Goal: Task Accomplishment & Management: Manage account settings

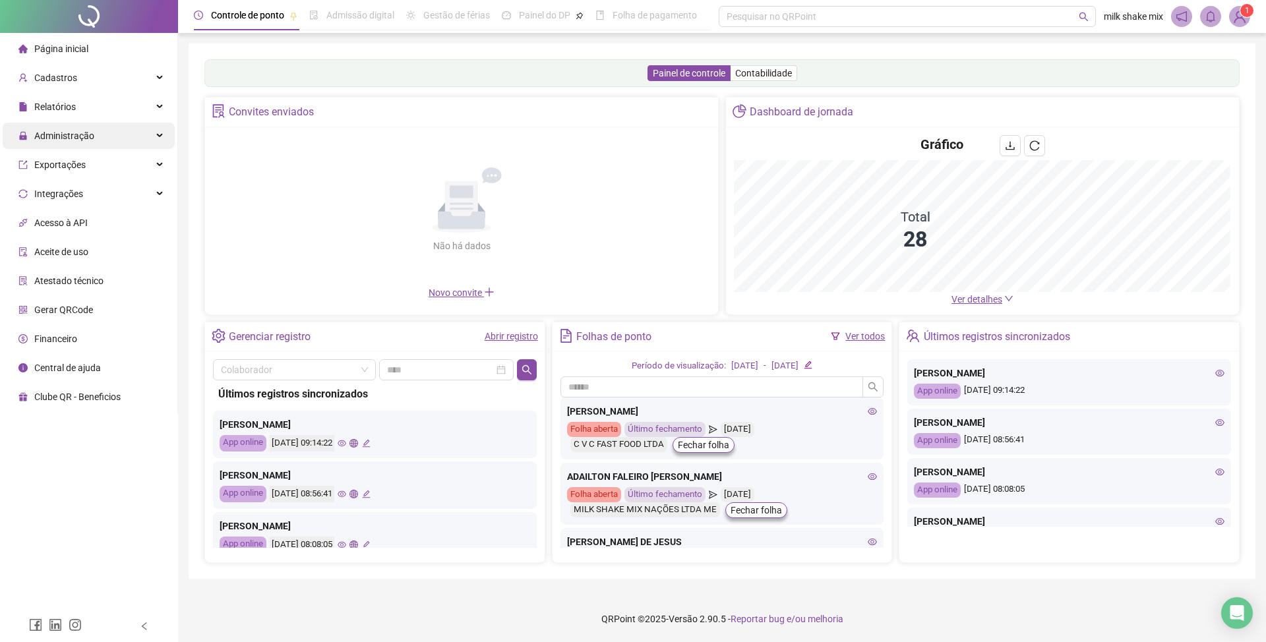
click at [90, 145] on span "Administração" at bounding box center [56, 136] width 76 height 26
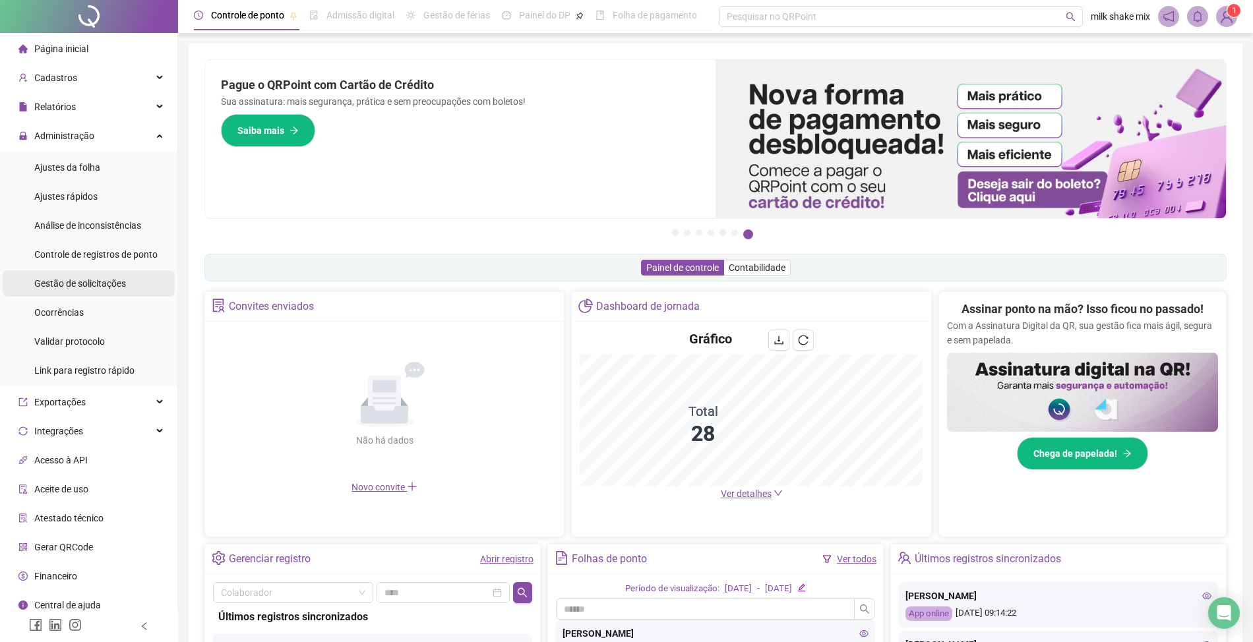
click at [87, 281] on span "Gestão de solicitações" at bounding box center [80, 283] width 92 height 11
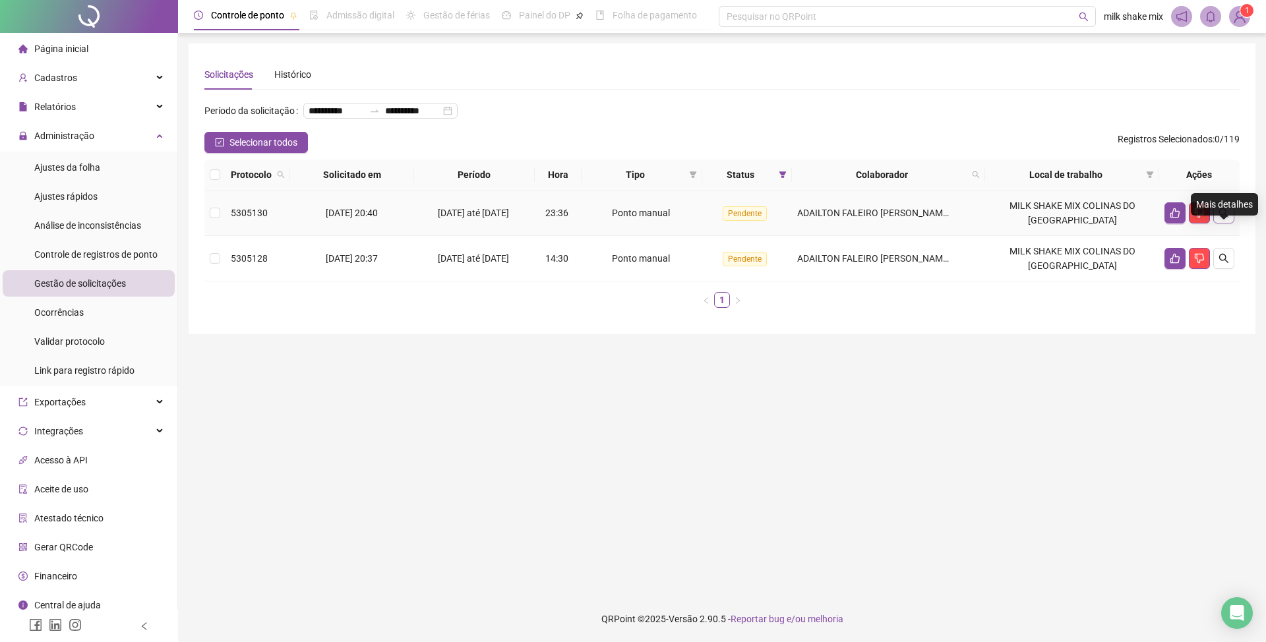
click at [1220, 224] on button "button" at bounding box center [1224, 212] width 21 height 21
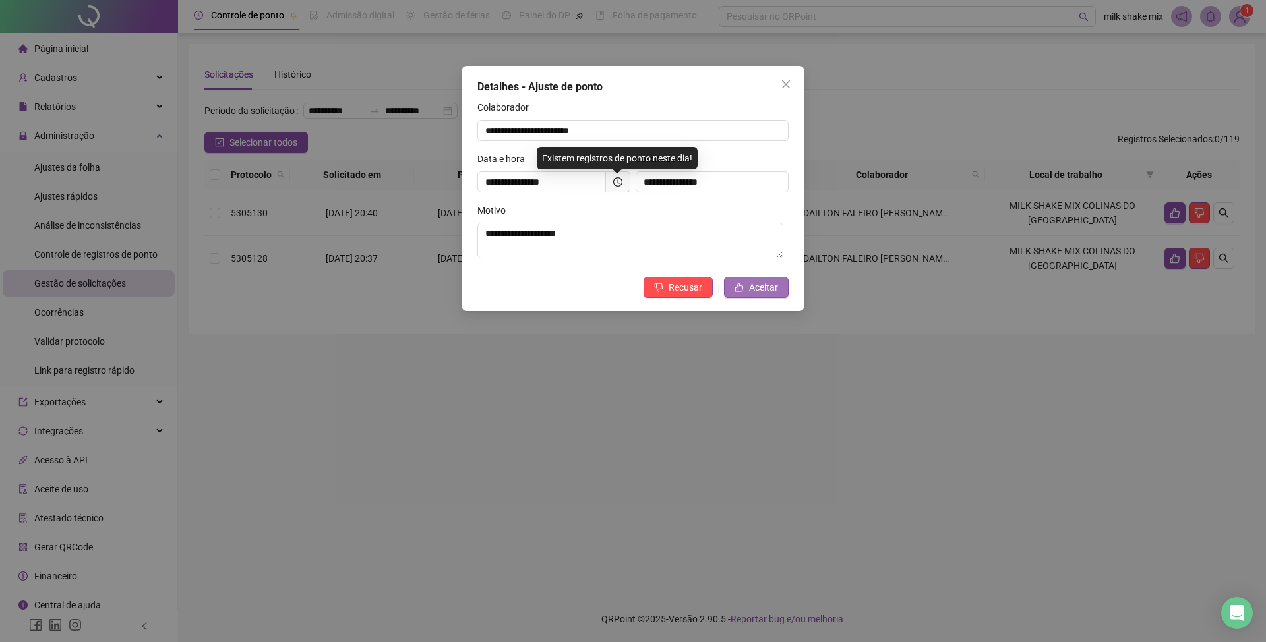
click at [770, 286] on span "Aceitar" at bounding box center [763, 287] width 29 height 15
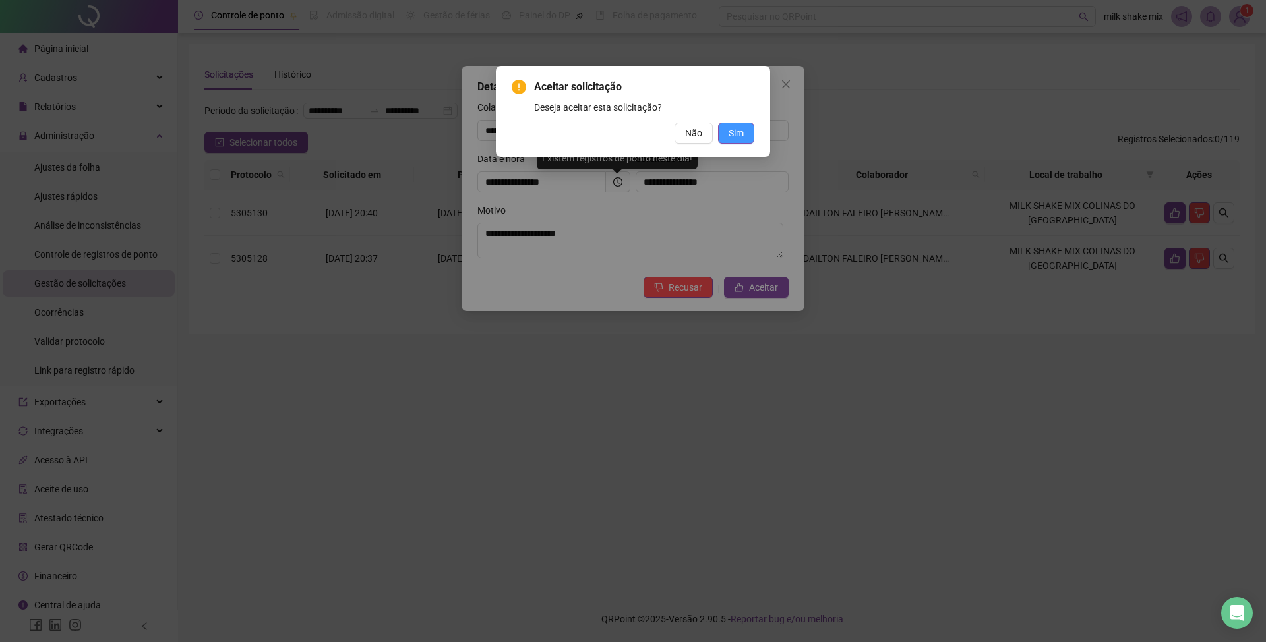
click at [737, 140] on span "Sim" at bounding box center [736, 133] width 15 height 15
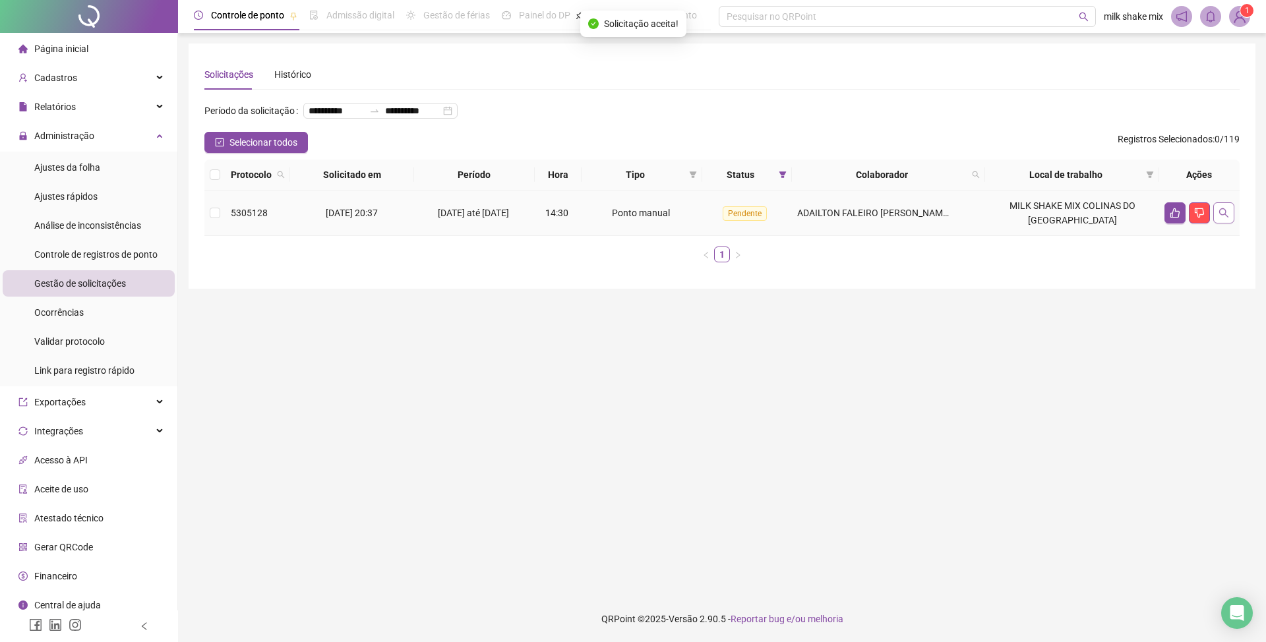
click at [1218, 224] on button "button" at bounding box center [1224, 212] width 21 height 21
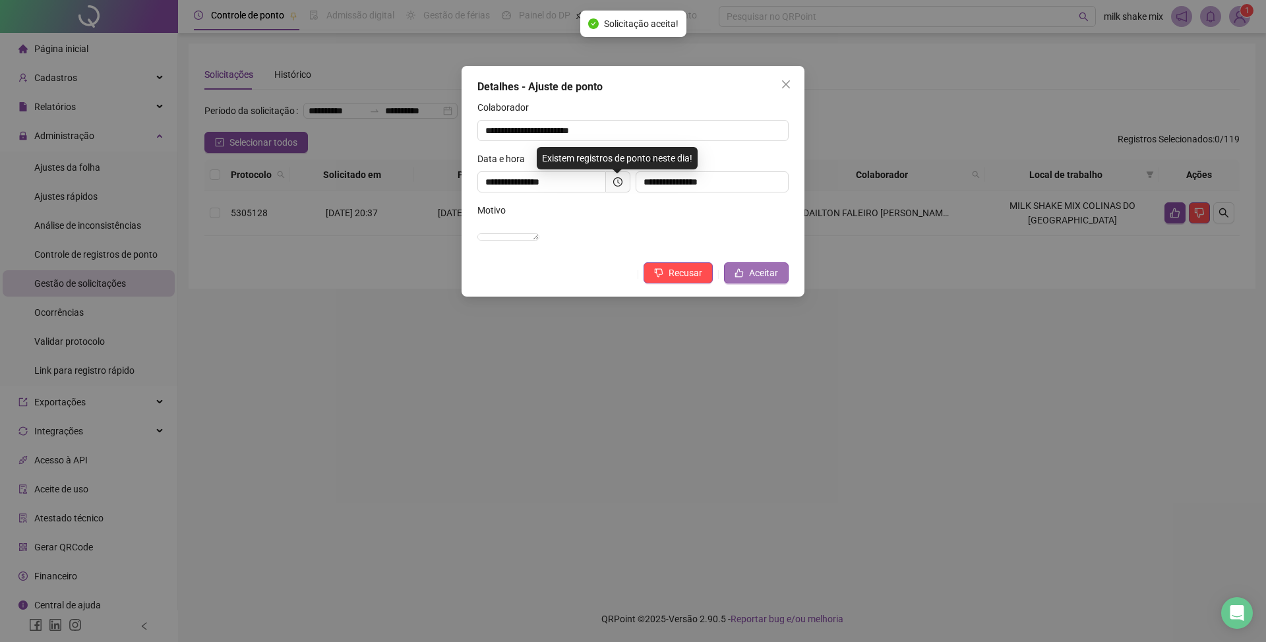
click at [776, 280] on span "Aceitar" at bounding box center [763, 273] width 29 height 15
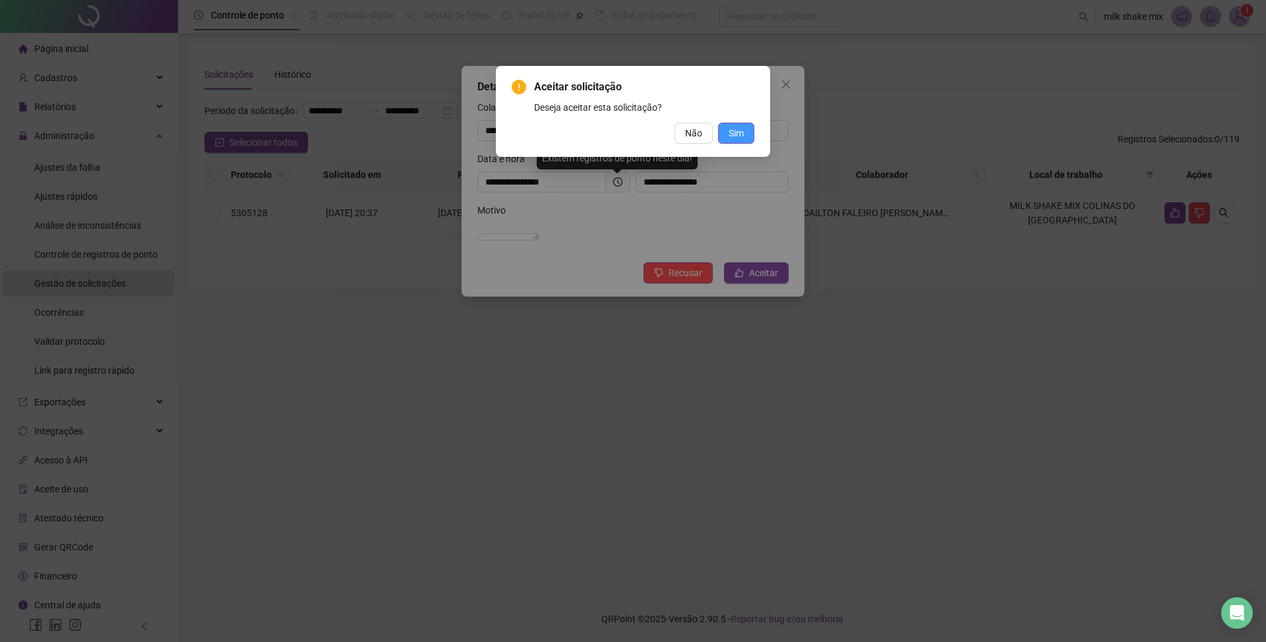
click at [747, 132] on button "Sim" at bounding box center [736, 133] width 36 height 21
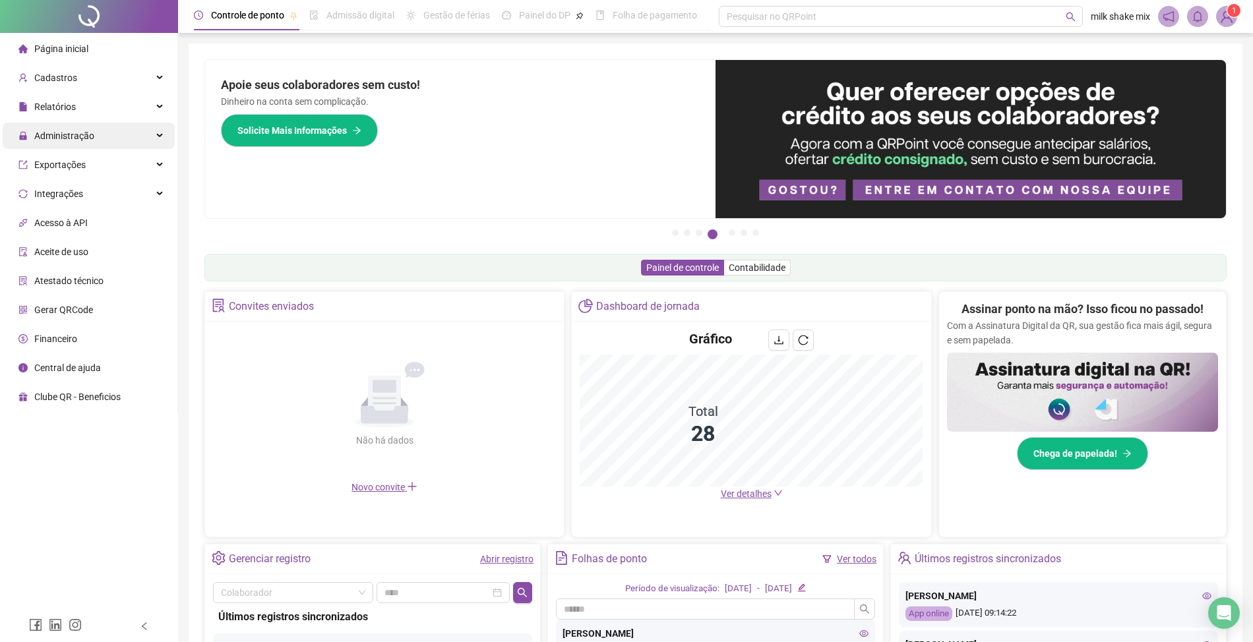
click at [127, 144] on div "Administração" at bounding box center [89, 136] width 172 height 26
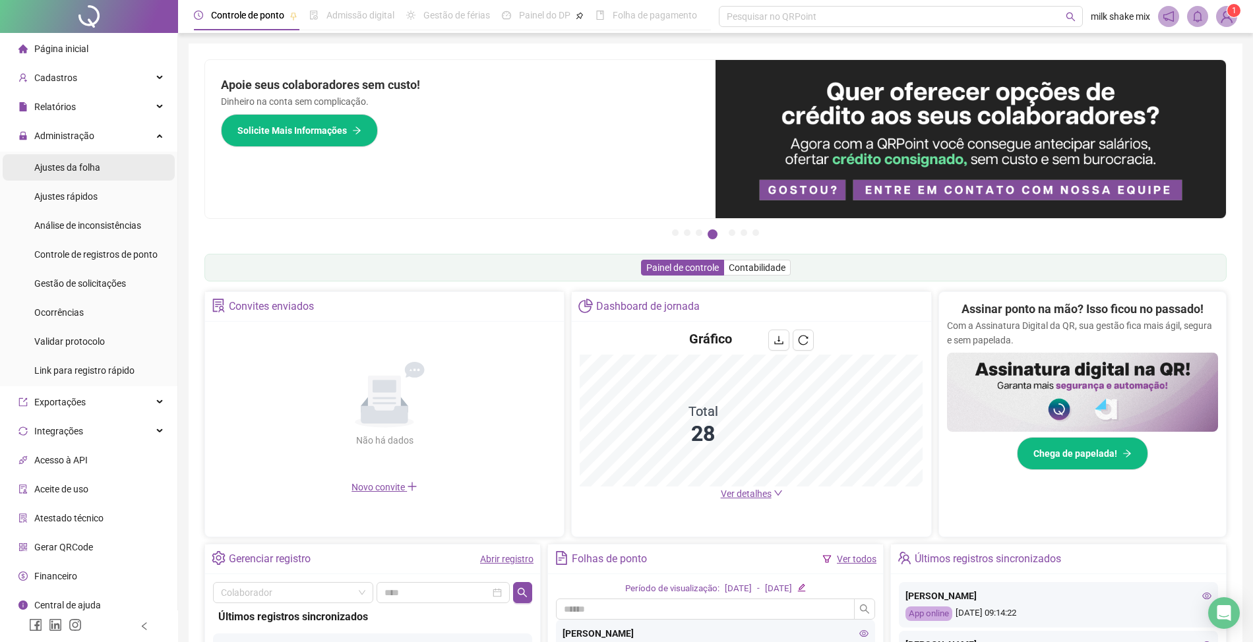
click at [71, 170] on span "Ajustes da folha" at bounding box center [67, 167] width 66 height 11
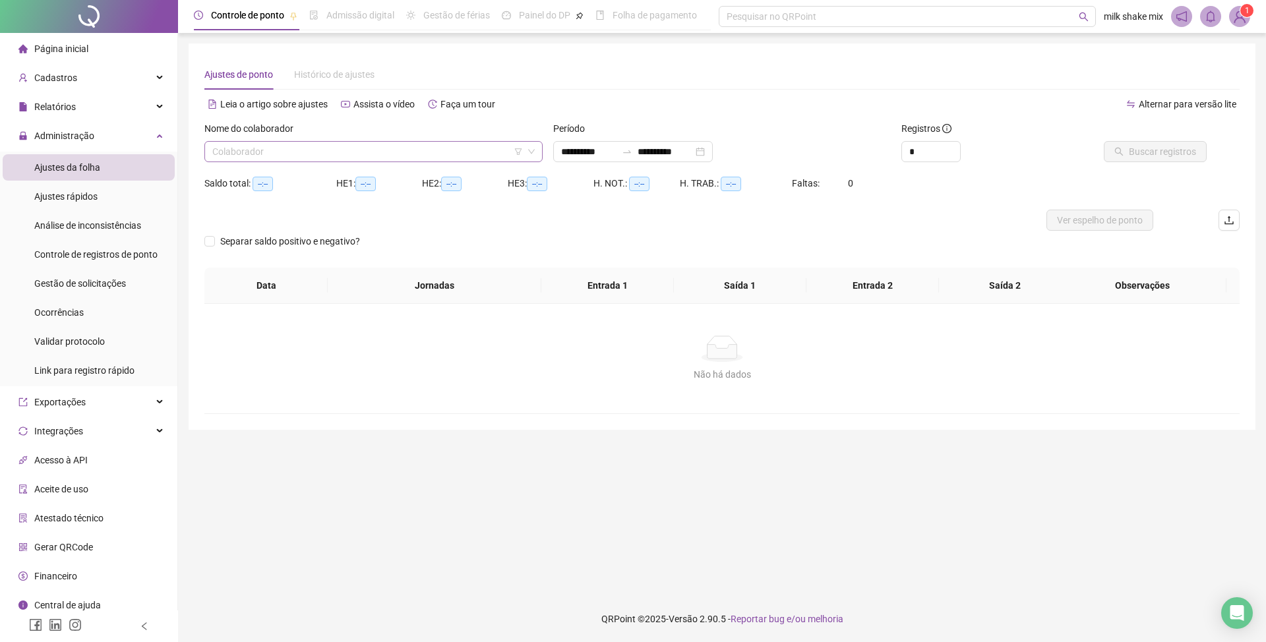
click at [459, 146] on input "search" at bounding box center [367, 152] width 311 height 20
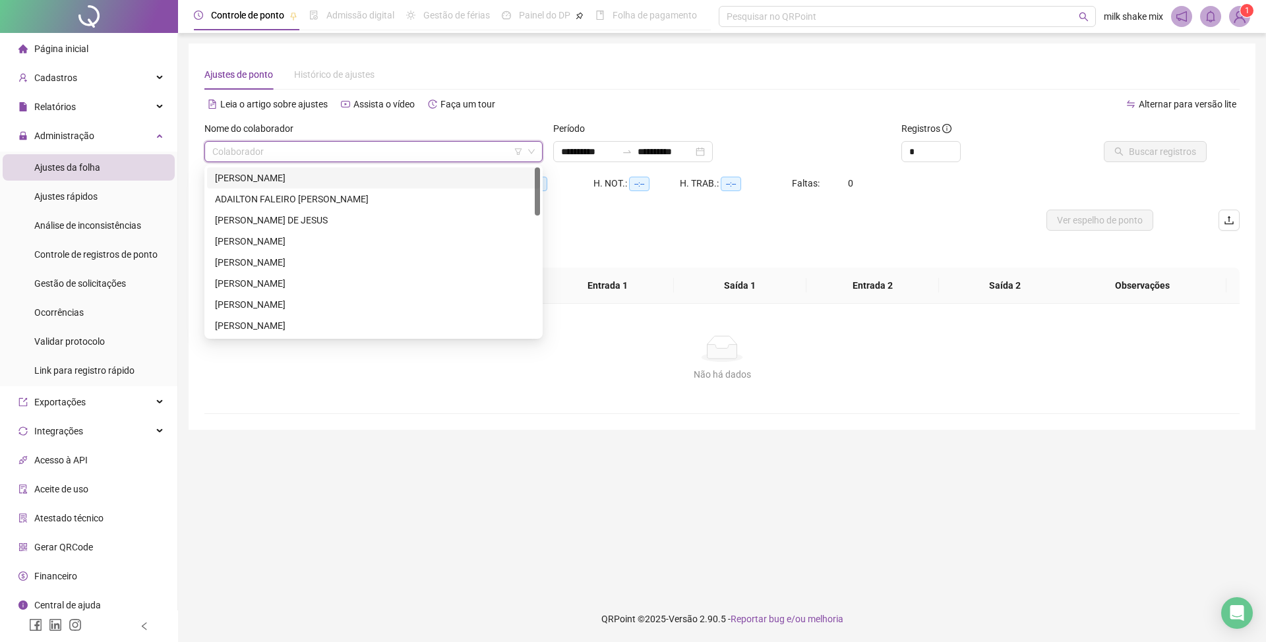
click at [343, 175] on div "[PERSON_NAME]" at bounding box center [373, 178] width 317 height 15
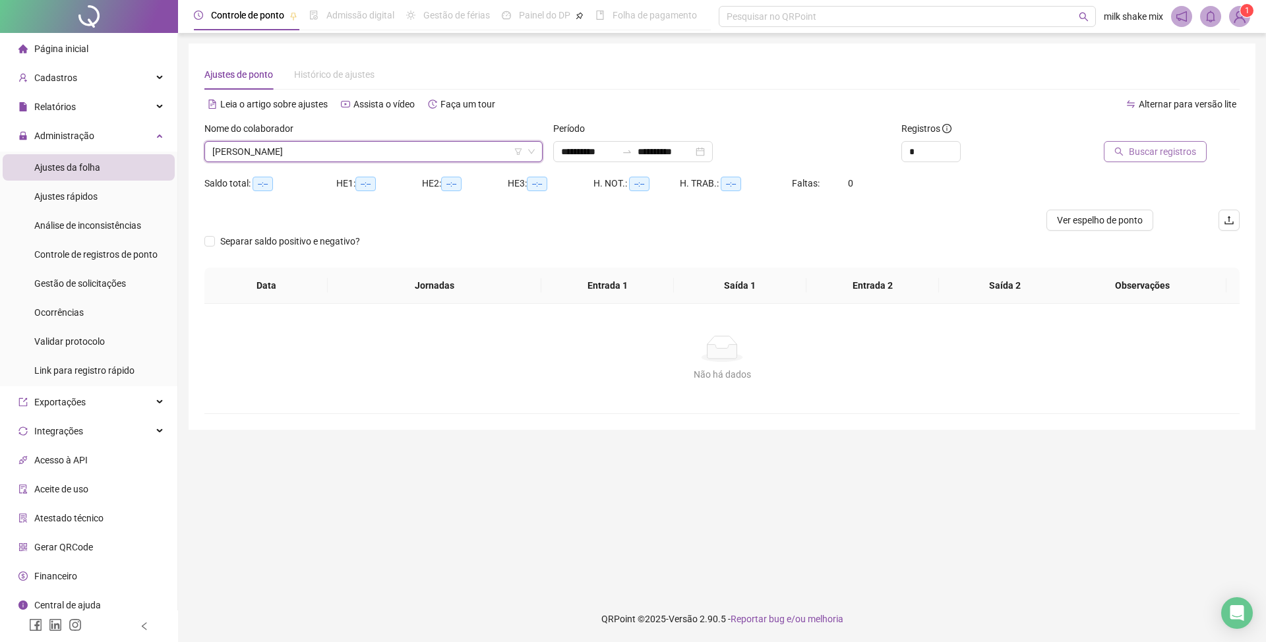
click at [1150, 156] on span "Buscar registros" at bounding box center [1162, 151] width 67 height 15
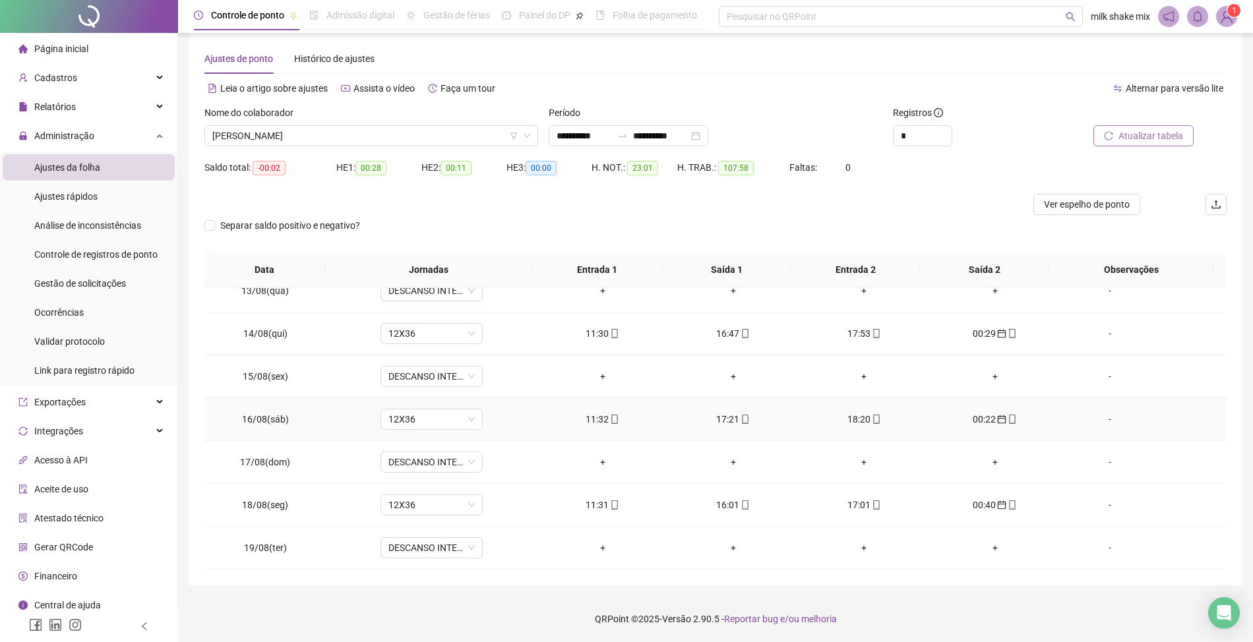
scroll to position [537, 0]
click at [352, 143] on span "[PERSON_NAME]" at bounding box center [371, 136] width 318 height 20
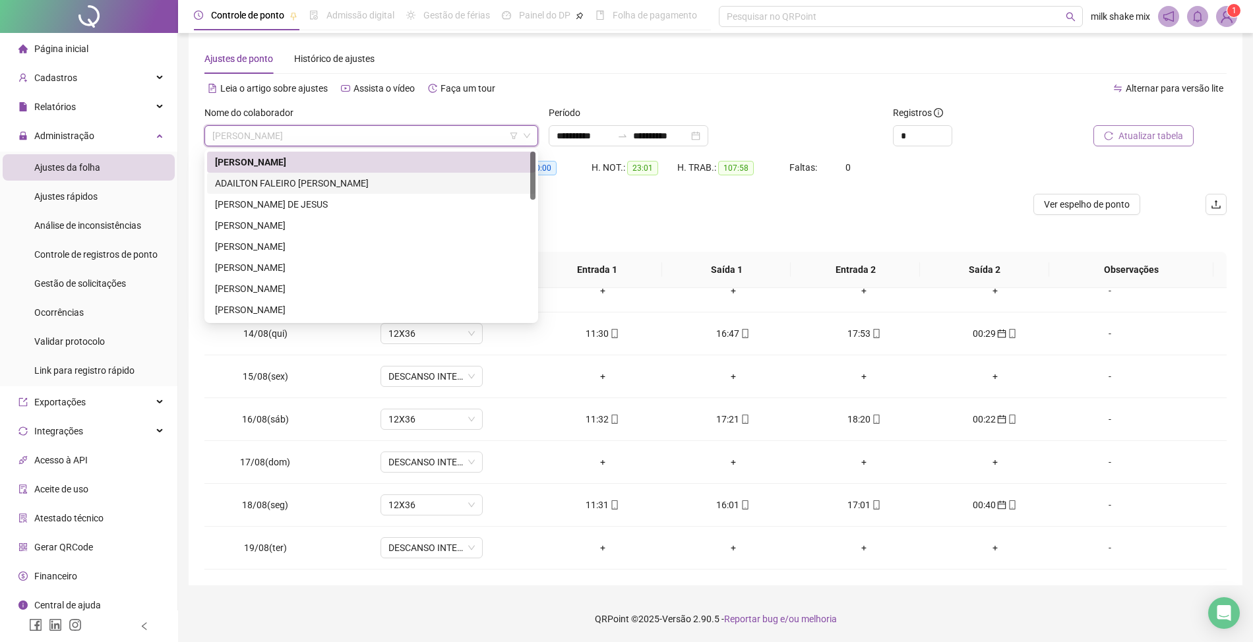
click at [335, 190] on div "ADAILTON FALEIRO [PERSON_NAME]" at bounding box center [371, 183] width 313 height 15
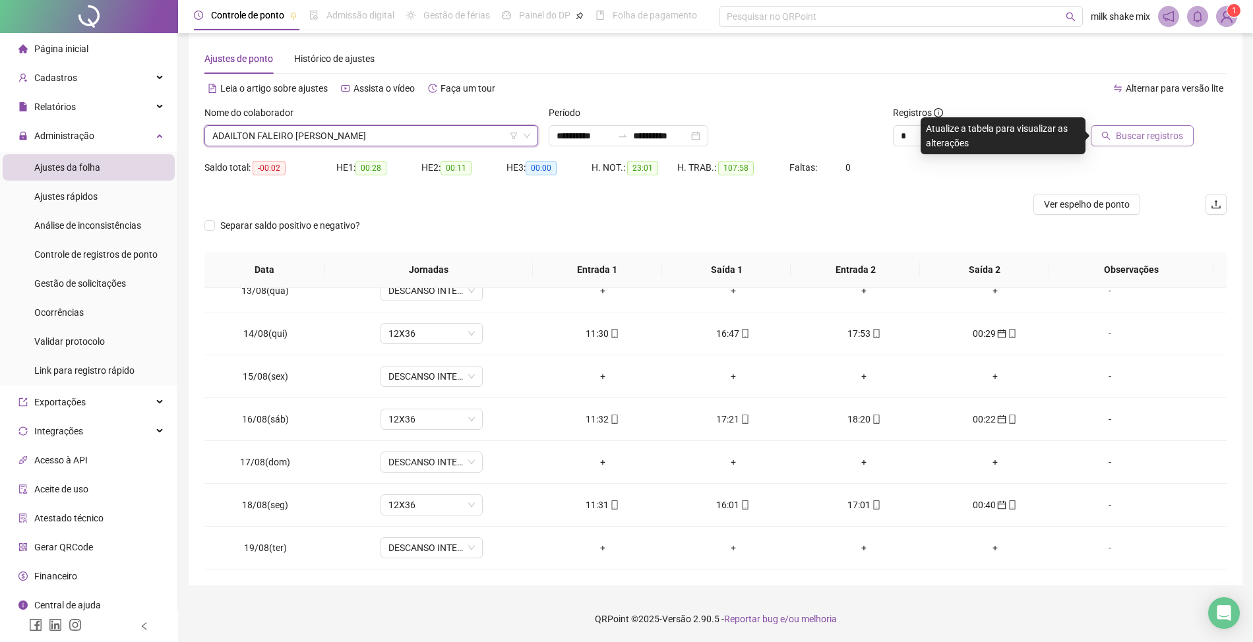
click at [1162, 133] on span "Buscar registros" at bounding box center [1149, 136] width 67 height 15
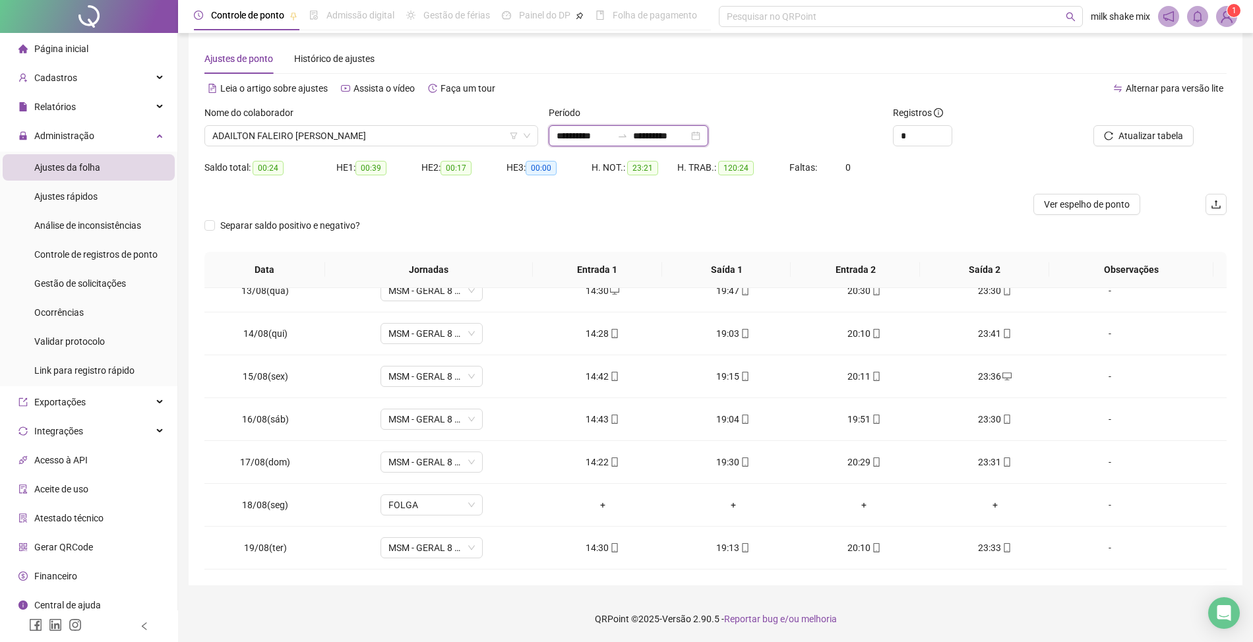
click at [571, 142] on input "**********" at bounding box center [584, 136] width 55 height 15
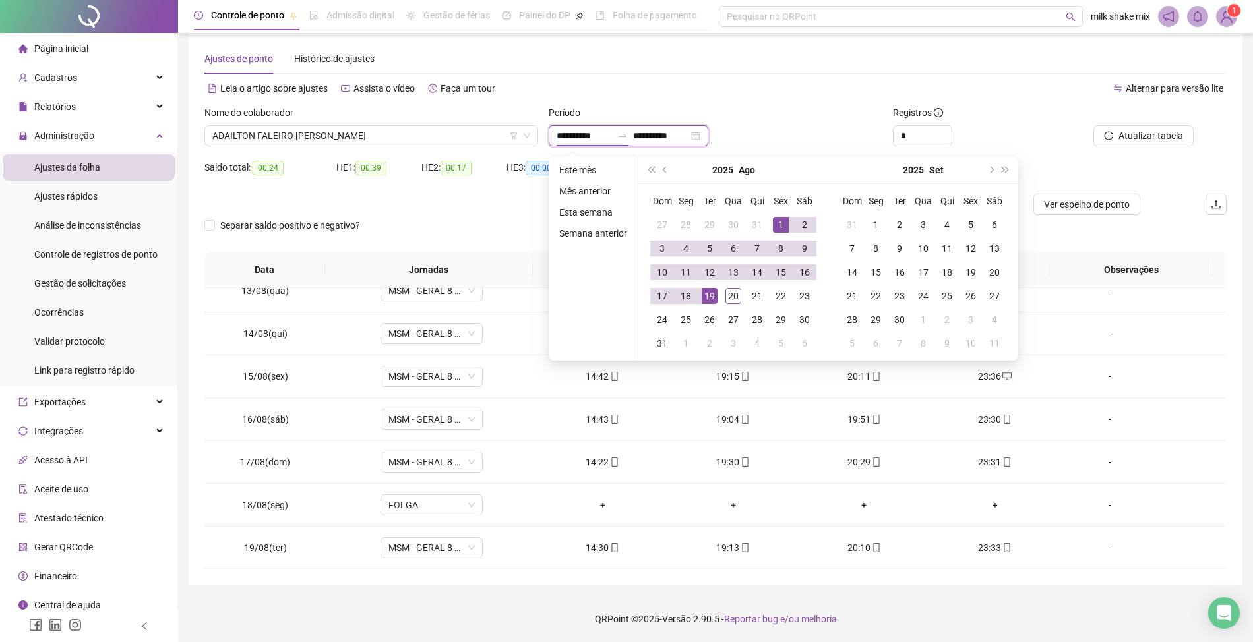
type input "**********"
click at [784, 217] on div "1" at bounding box center [781, 225] width 16 height 16
type input "**********"
click at [735, 306] on td "20" at bounding box center [734, 296] width 24 height 24
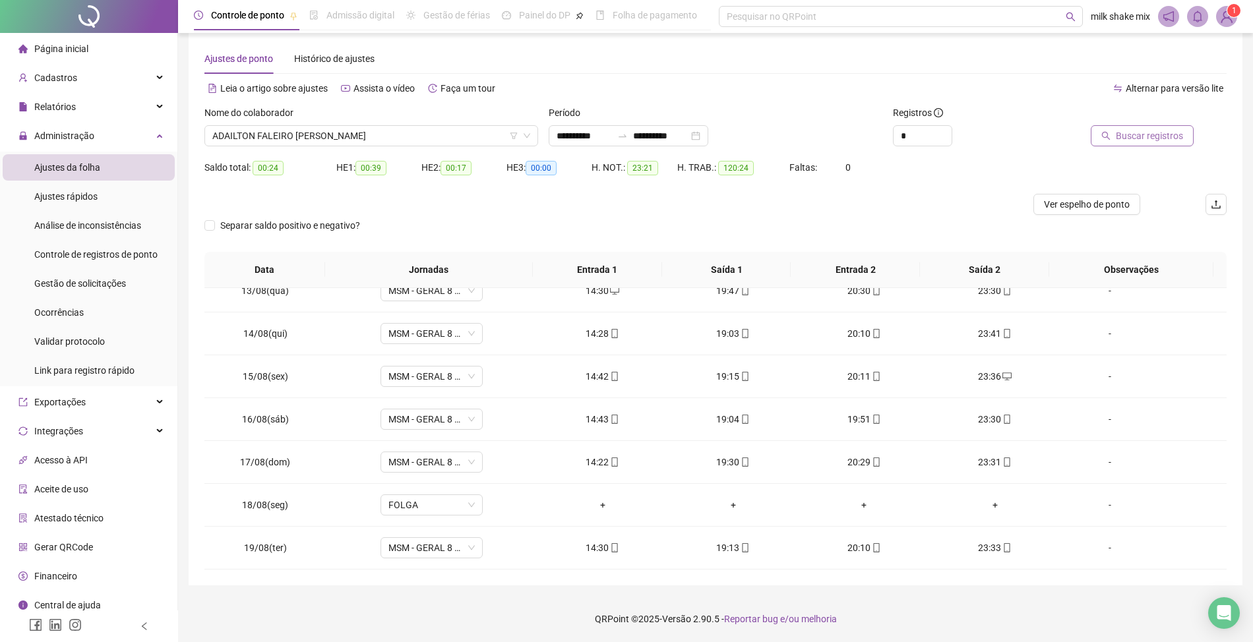
click at [1138, 144] on button "Buscar registros" at bounding box center [1142, 135] width 103 height 21
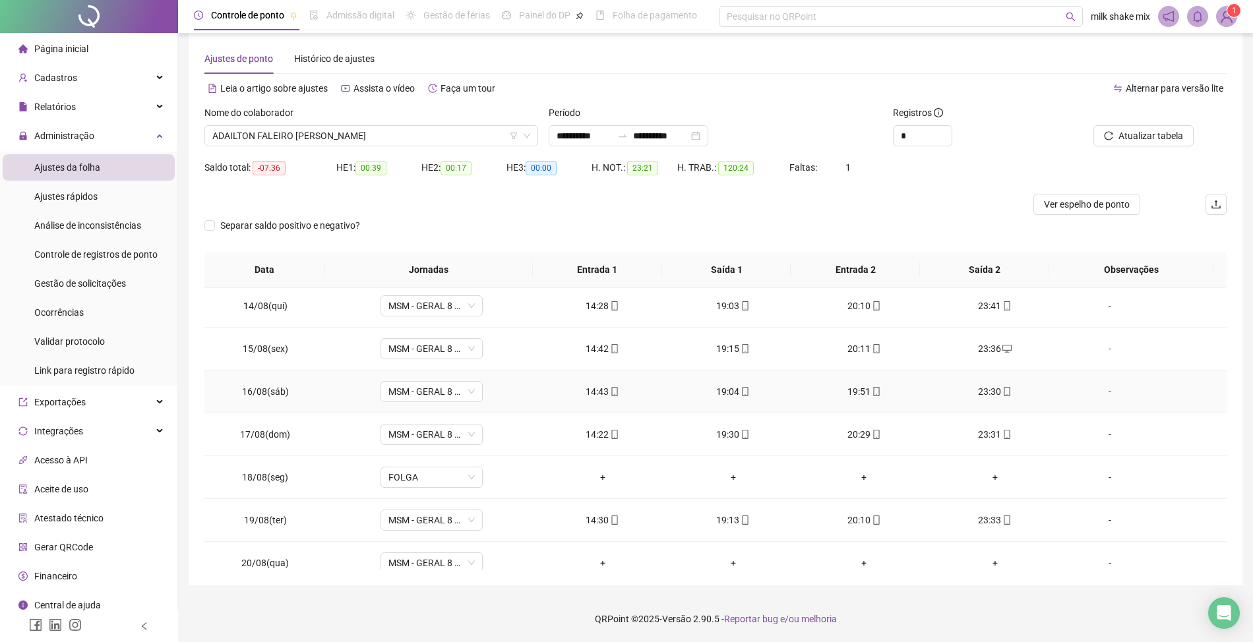
scroll to position [580, 0]
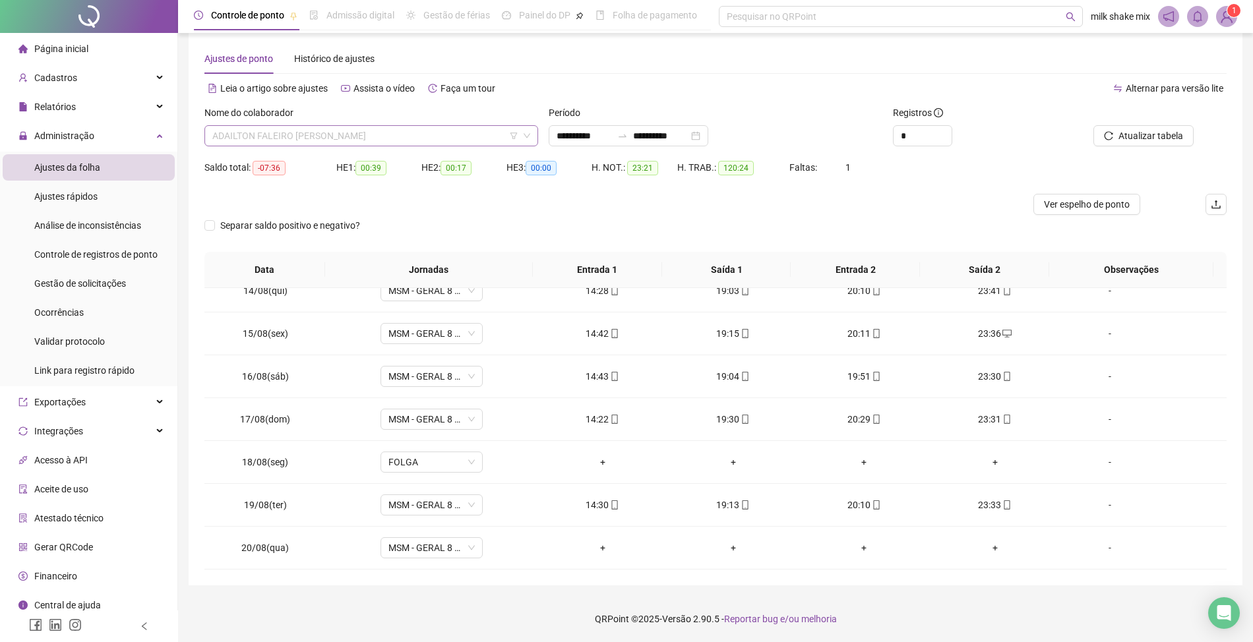
click at [467, 133] on span "ADAILTON FALEIRO [PERSON_NAME]" at bounding box center [371, 136] width 318 height 20
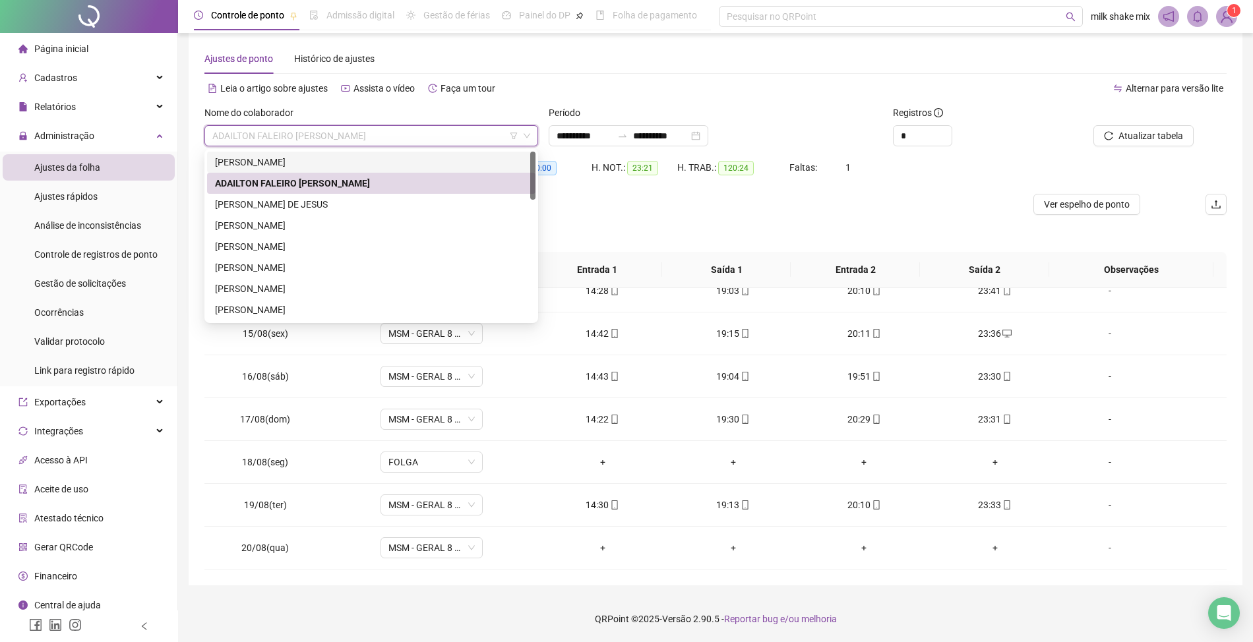
click at [359, 162] on div "[PERSON_NAME]" at bounding box center [371, 162] width 313 height 15
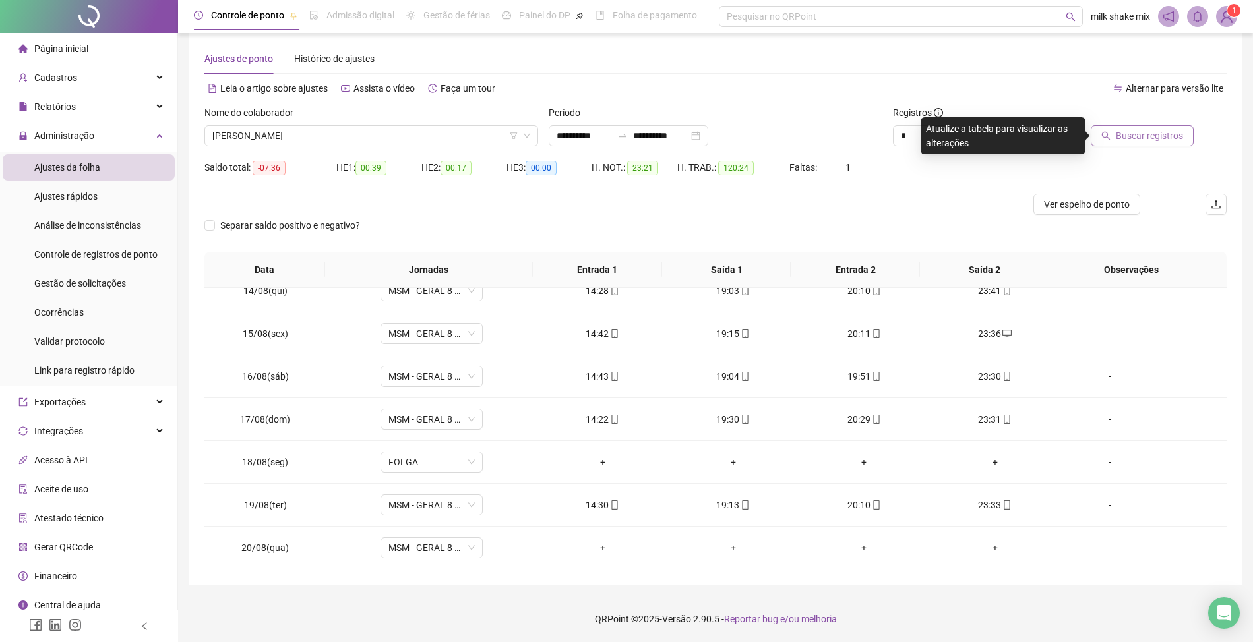
click at [1175, 135] on span "Buscar registros" at bounding box center [1149, 136] width 67 height 15
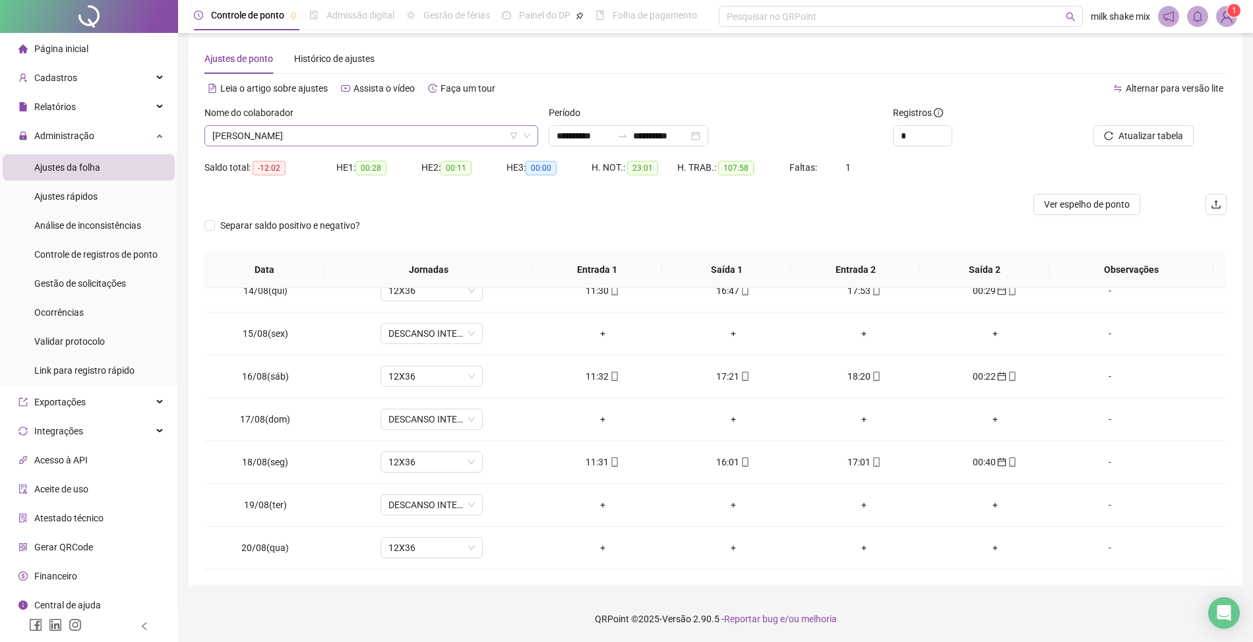
click at [438, 140] on span "[PERSON_NAME]" at bounding box center [371, 136] width 318 height 20
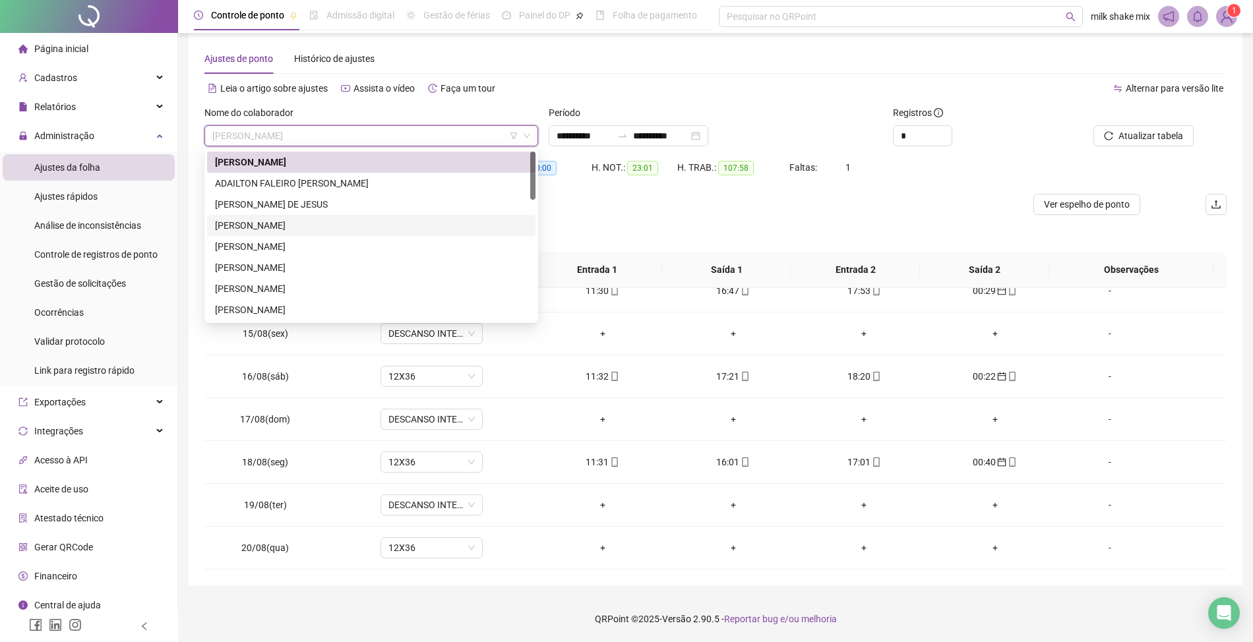
click at [354, 228] on div "[PERSON_NAME]" at bounding box center [371, 225] width 313 height 15
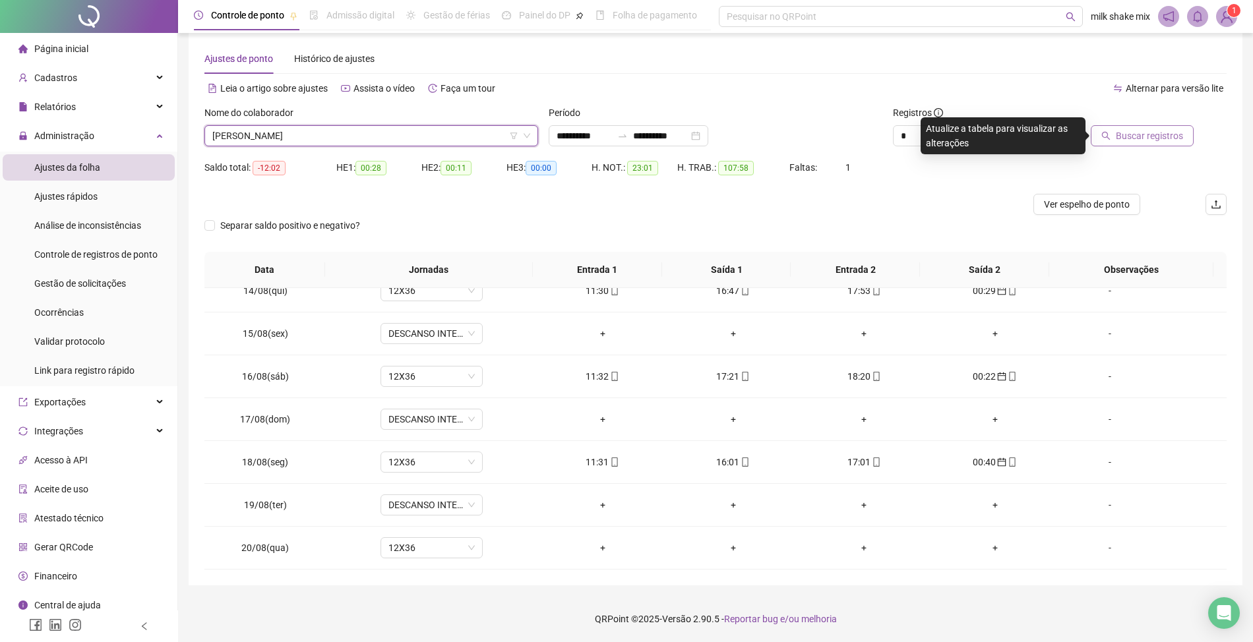
click at [1157, 135] on span "Buscar registros" at bounding box center [1149, 136] width 67 height 15
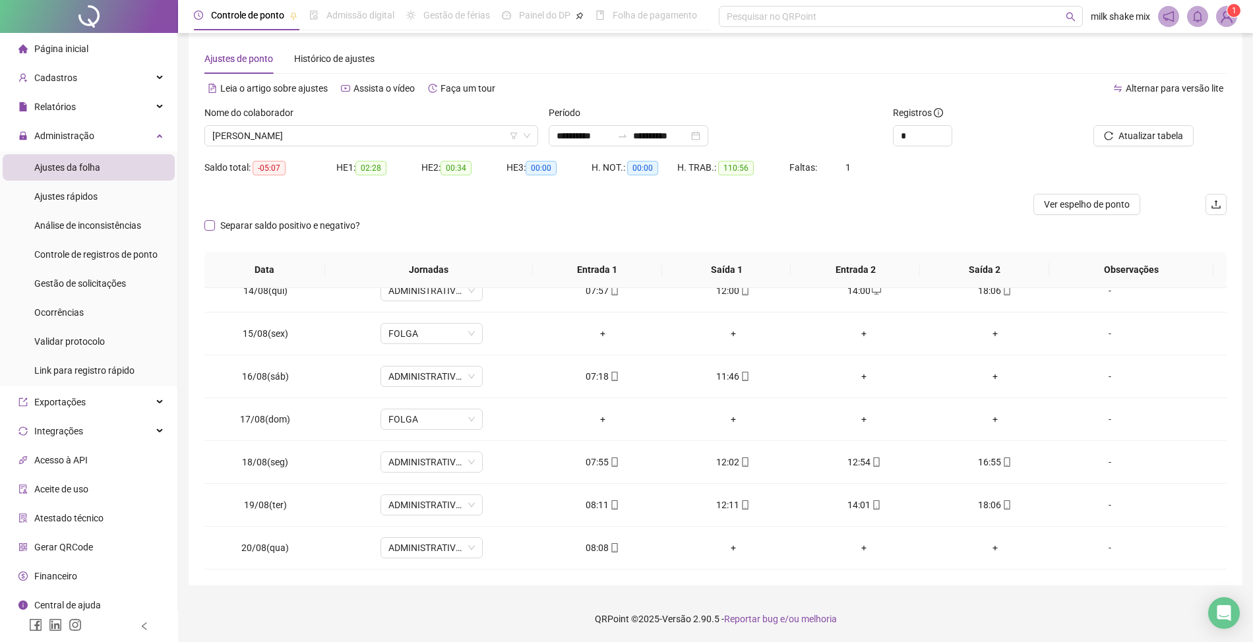
click at [233, 222] on span "Separar saldo positivo e negativo?" at bounding box center [290, 225] width 150 height 15
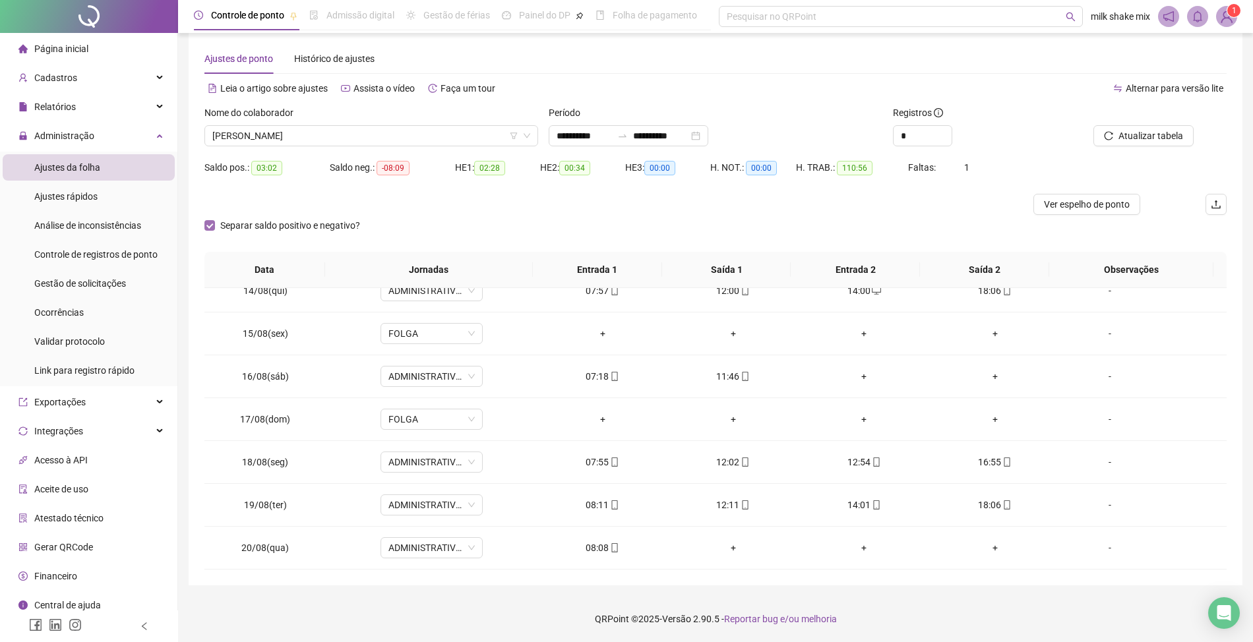
click at [233, 222] on span "Separar saldo positivo e negativo?" at bounding box center [290, 225] width 150 height 15
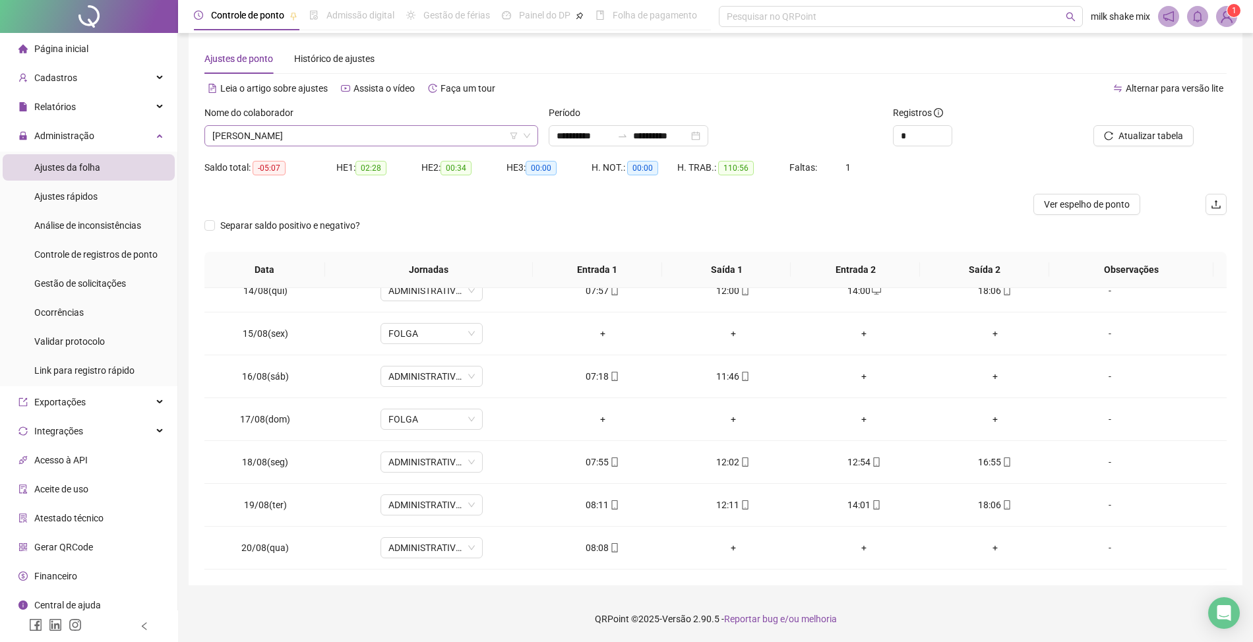
click at [381, 141] on span "[PERSON_NAME]" at bounding box center [371, 136] width 318 height 20
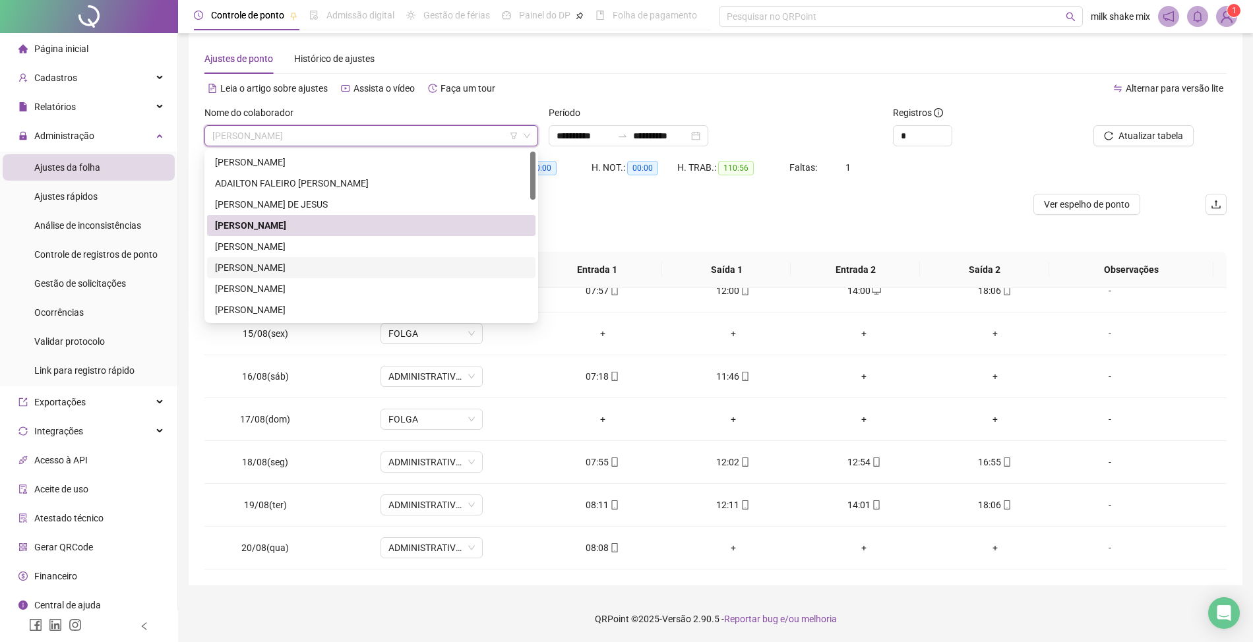
click at [301, 273] on div "[PERSON_NAME]" at bounding box center [371, 268] width 313 height 15
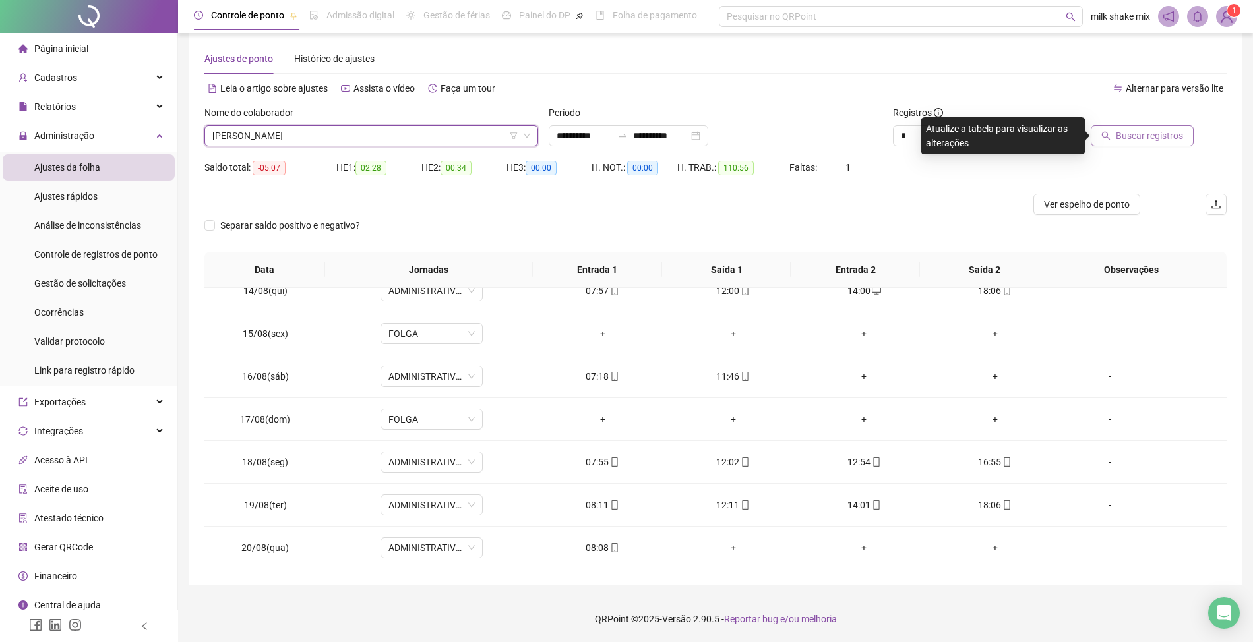
click at [1173, 141] on span "Buscar registros" at bounding box center [1149, 136] width 67 height 15
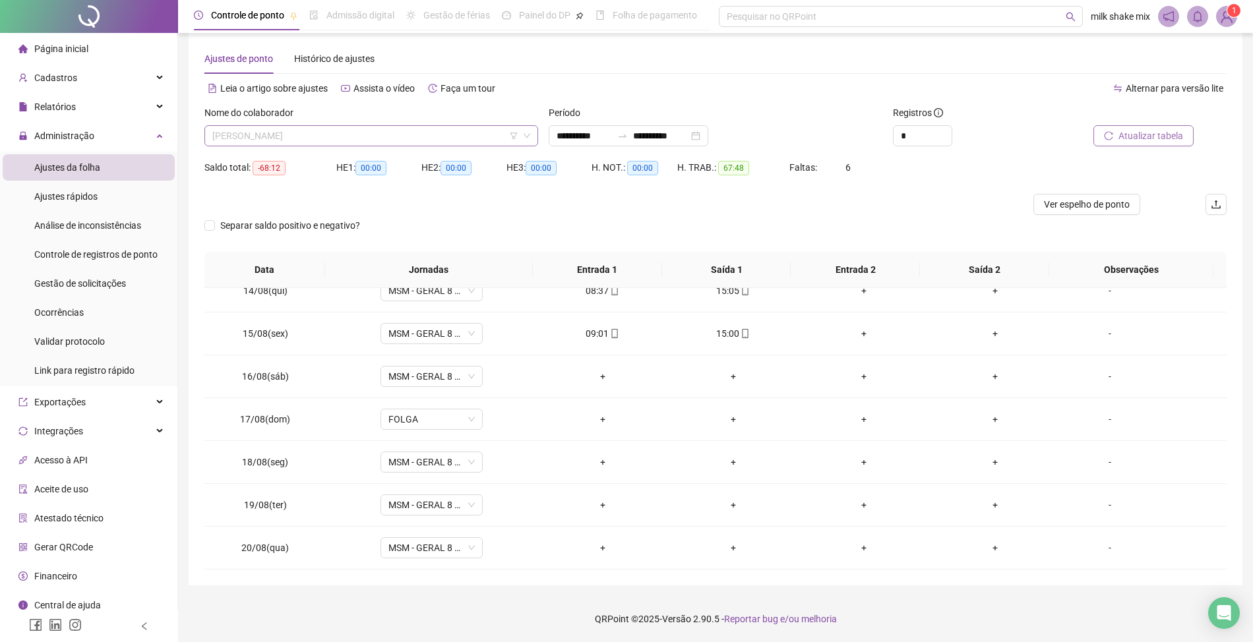
click at [443, 133] on span "[PERSON_NAME]" at bounding box center [371, 136] width 318 height 20
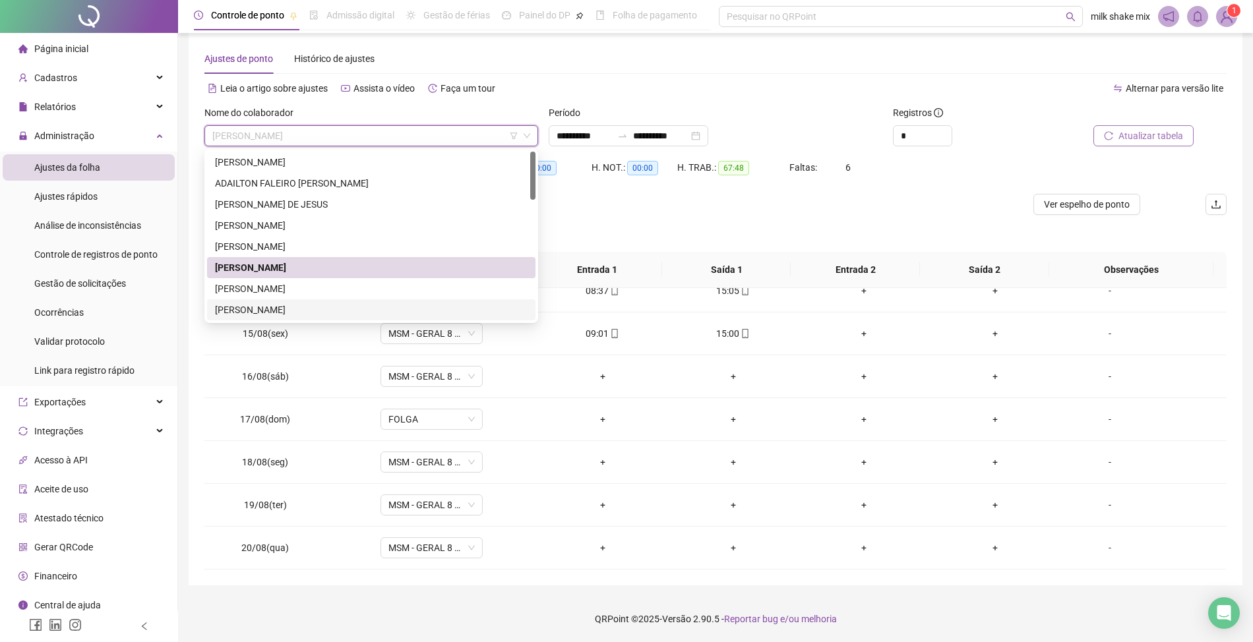
click at [314, 313] on div "[PERSON_NAME]" at bounding box center [371, 310] width 313 height 15
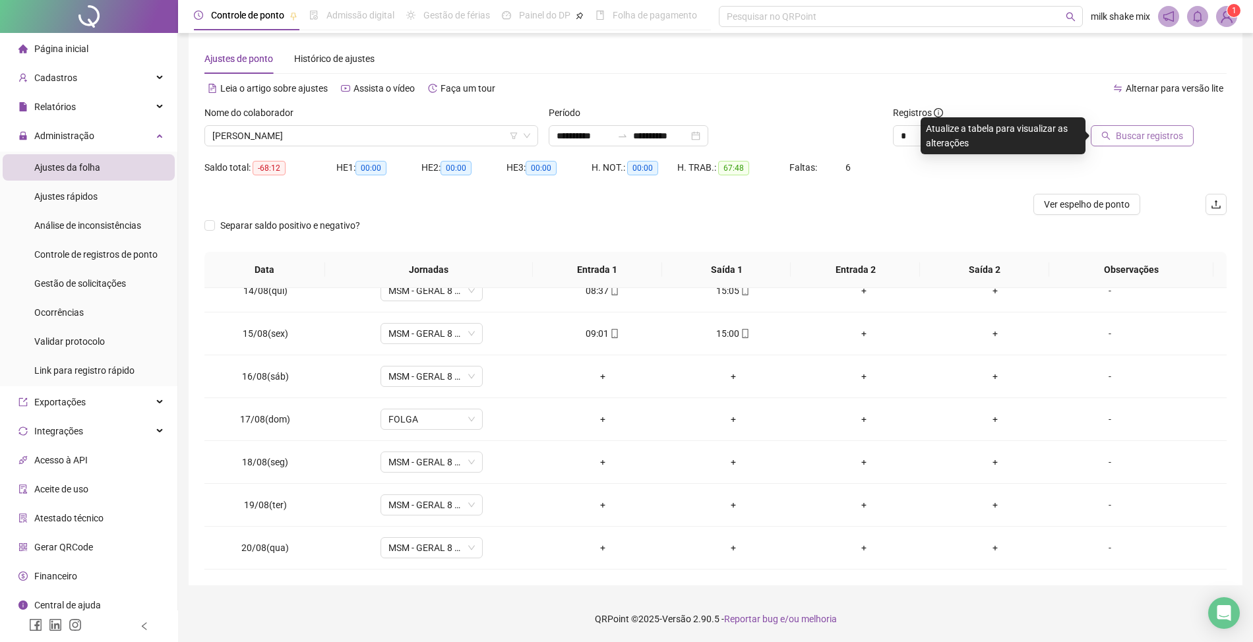
click at [1145, 133] on span "Buscar registros" at bounding box center [1149, 136] width 67 height 15
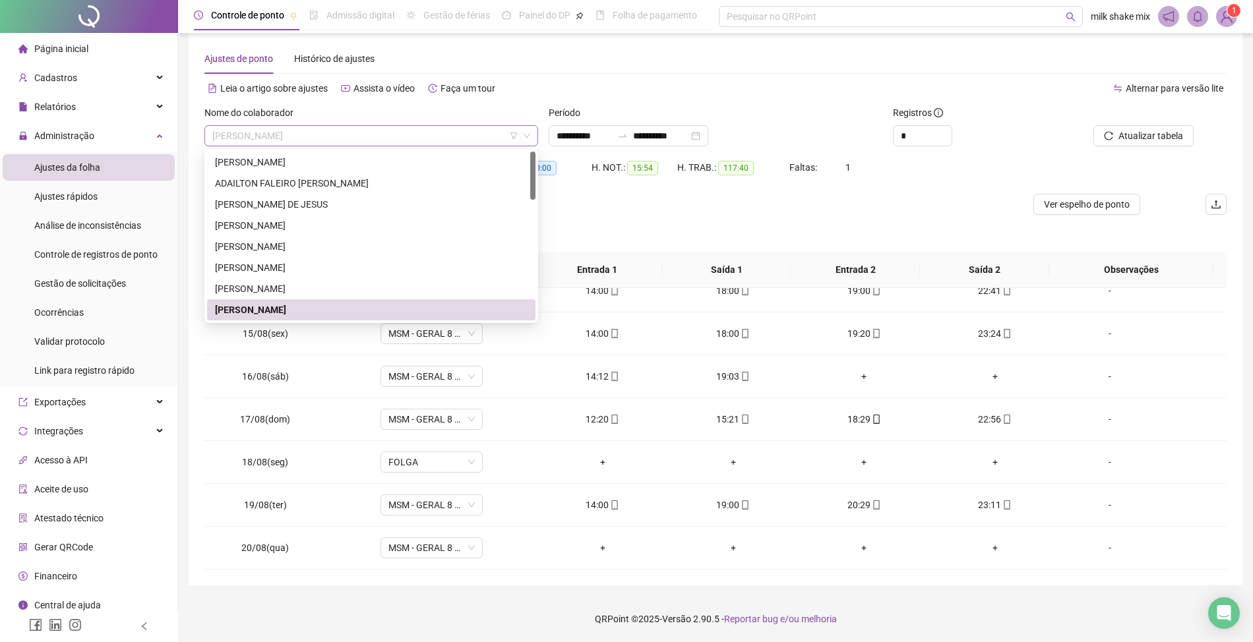
click at [397, 145] on span "[PERSON_NAME]" at bounding box center [371, 136] width 318 height 20
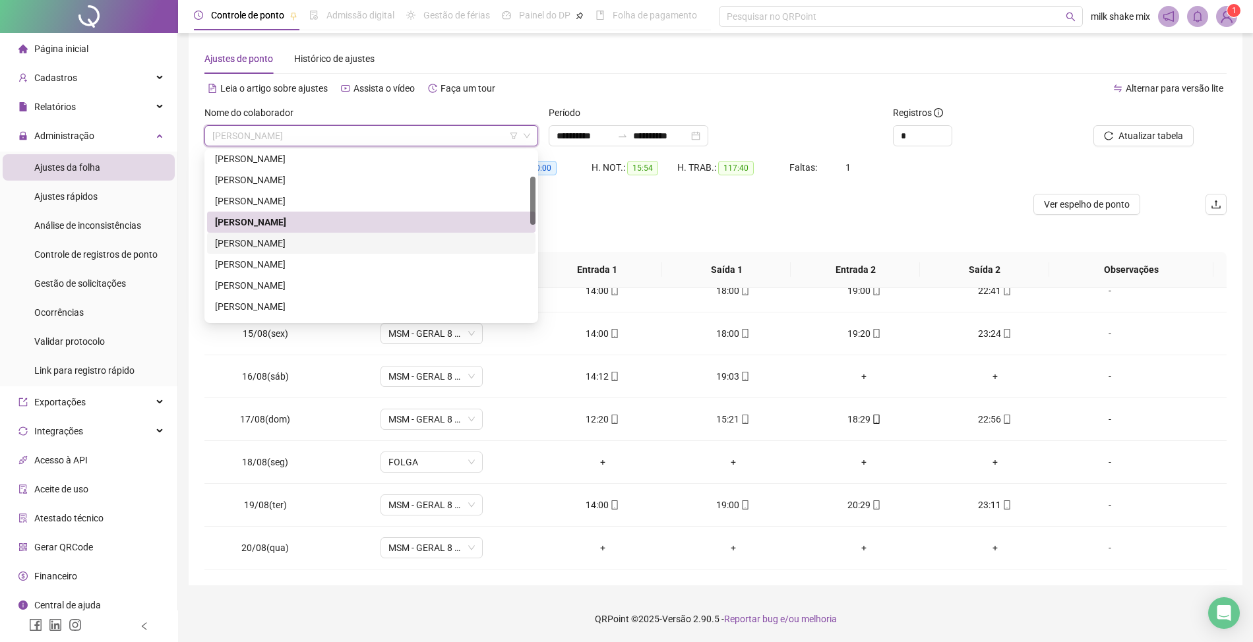
click at [325, 245] on div "[PERSON_NAME]" at bounding box center [371, 243] width 313 height 15
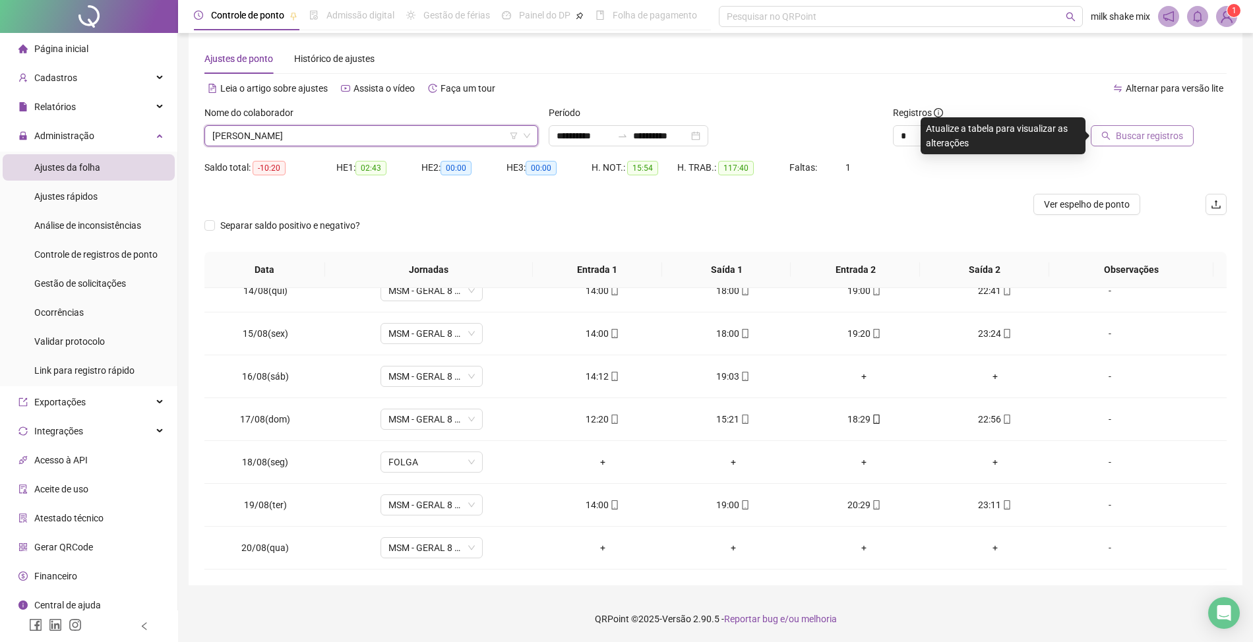
click at [1156, 142] on span "Buscar registros" at bounding box center [1149, 136] width 67 height 15
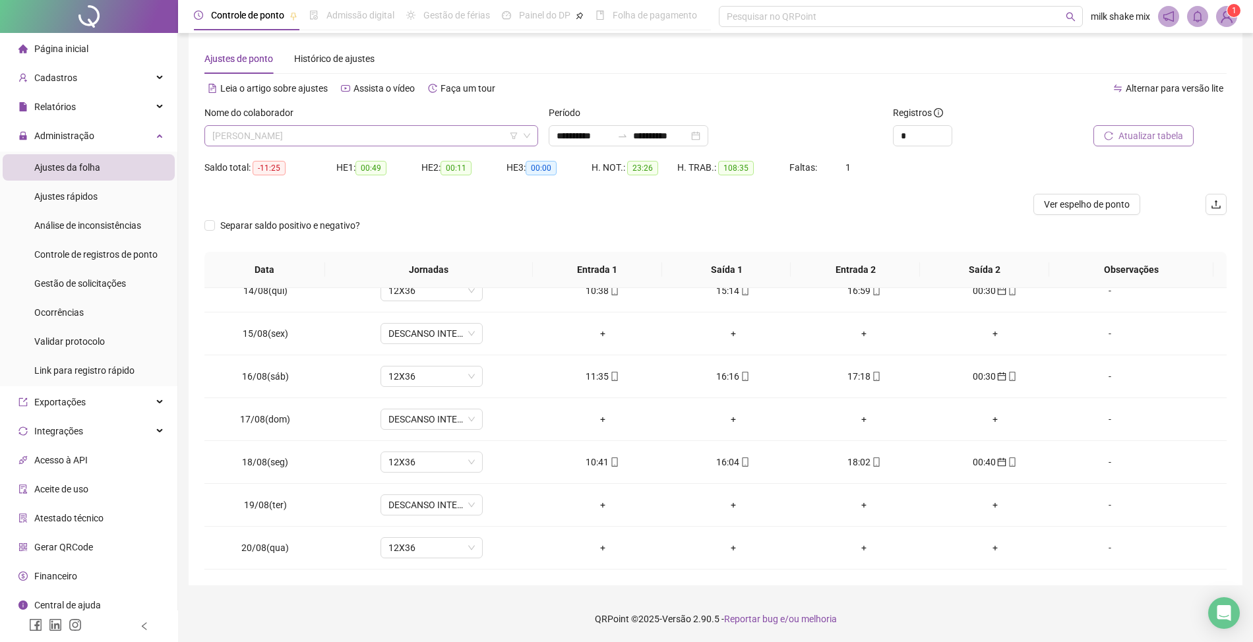
click at [441, 137] on span "[PERSON_NAME]" at bounding box center [371, 136] width 318 height 20
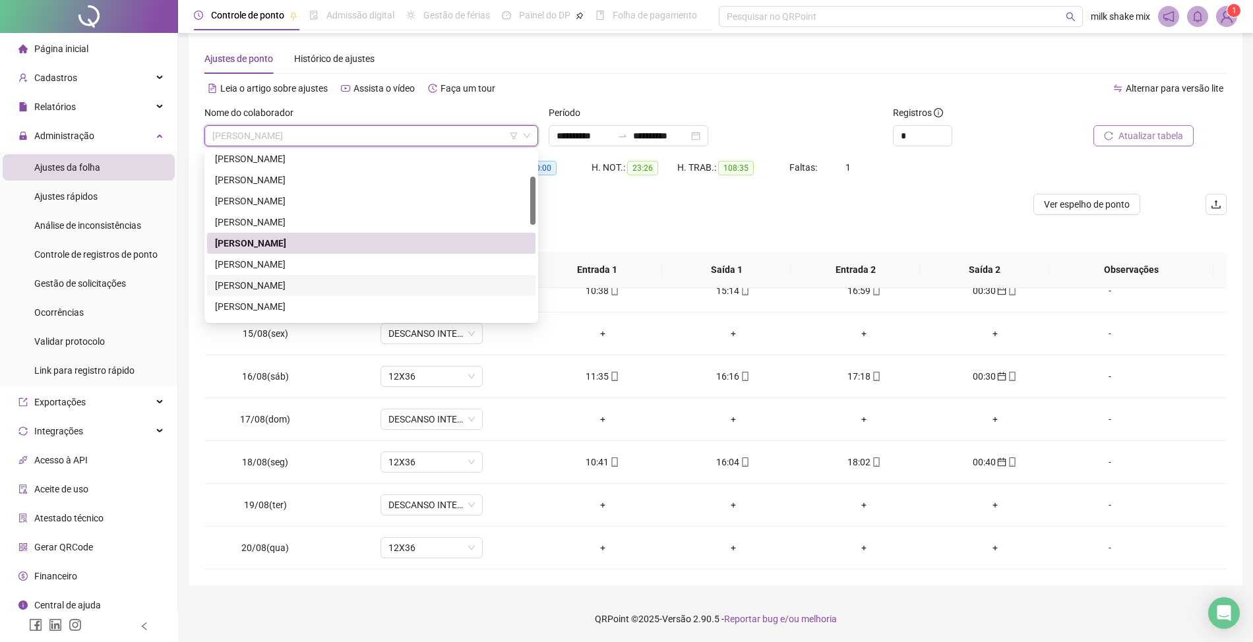
click at [297, 282] on div "[PERSON_NAME]" at bounding box center [371, 285] width 313 height 15
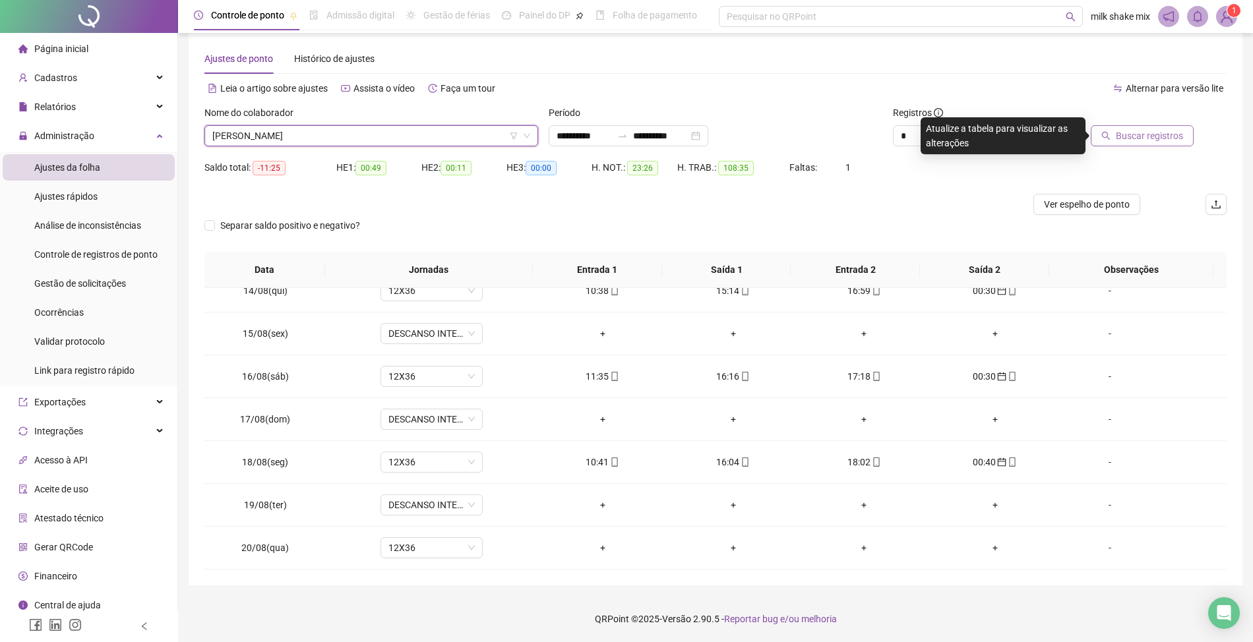
click at [1161, 135] on span "Buscar registros" at bounding box center [1149, 136] width 67 height 15
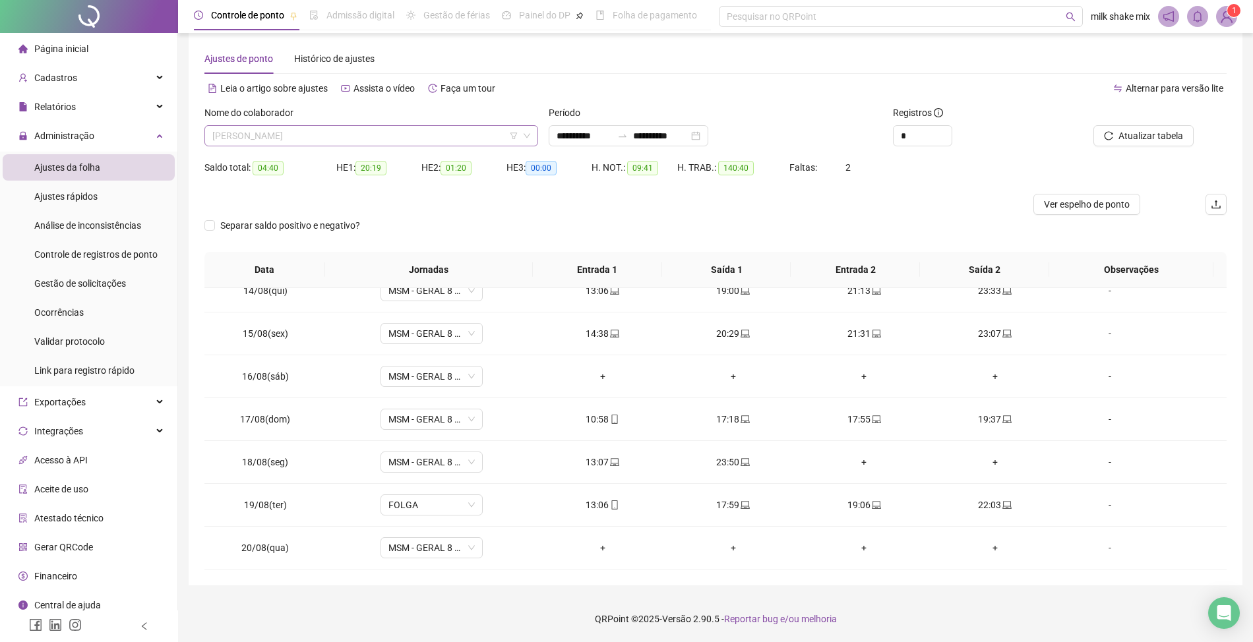
click at [333, 140] on span "[PERSON_NAME]" at bounding box center [371, 136] width 318 height 20
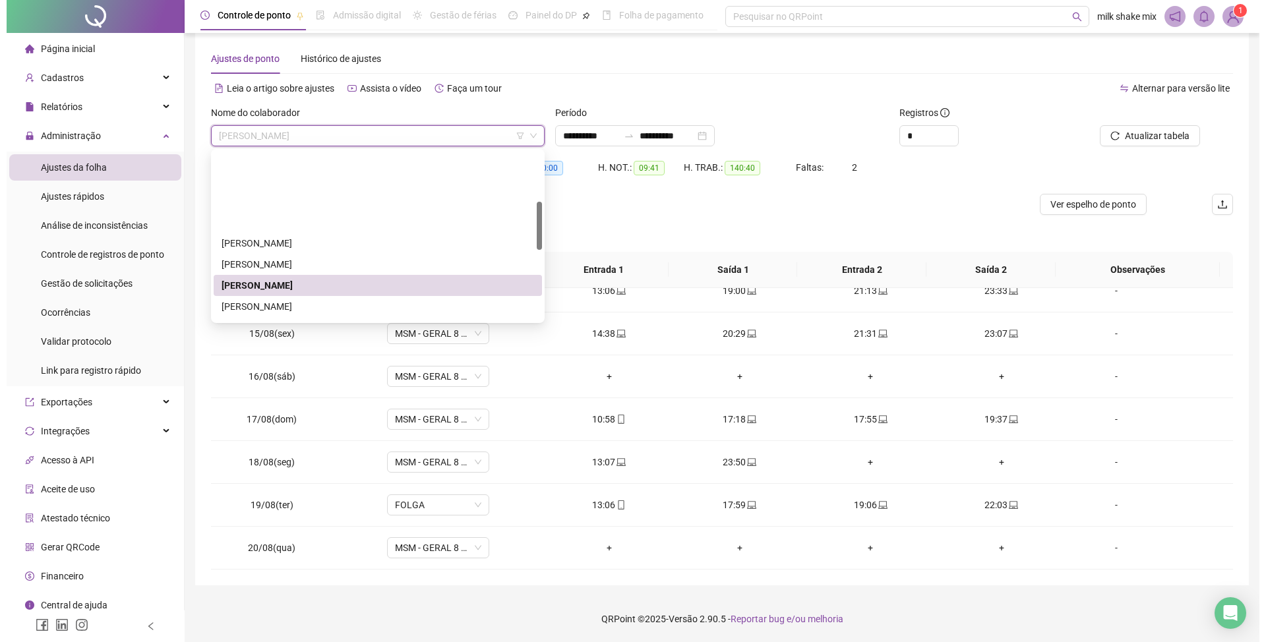
scroll to position [175, 0]
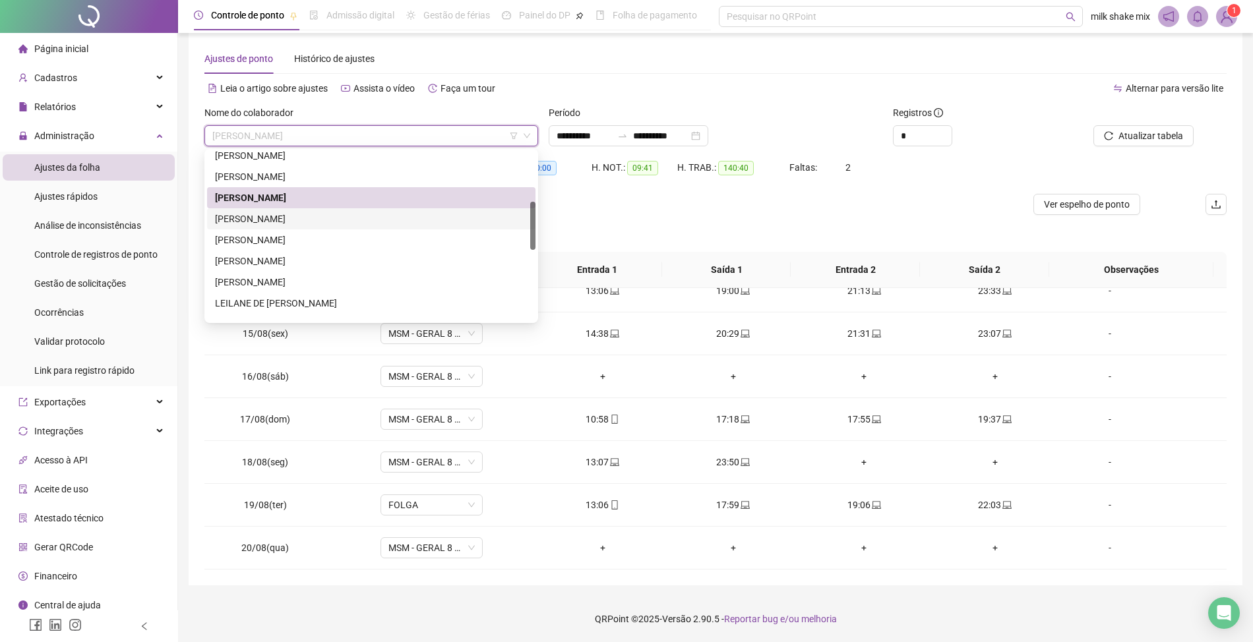
click at [292, 219] on div "[PERSON_NAME]" at bounding box center [371, 219] width 313 height 15
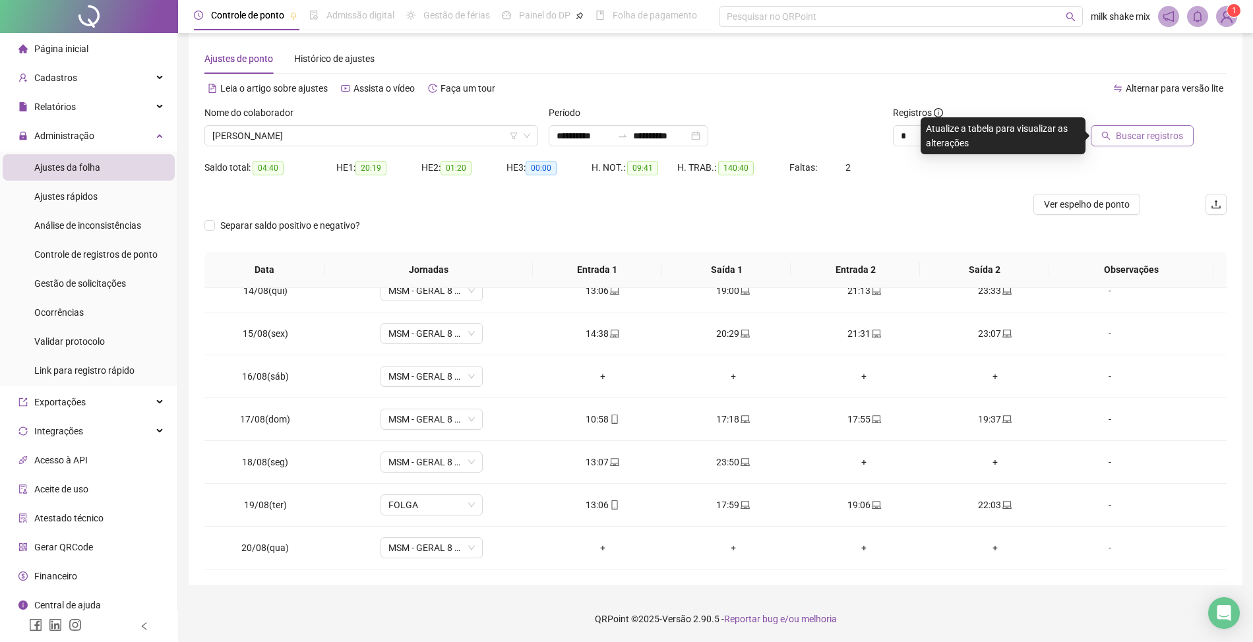
click at [1140, 145] on button "Buscar registros" at bounding box center [1142, 135] width 103 height 21
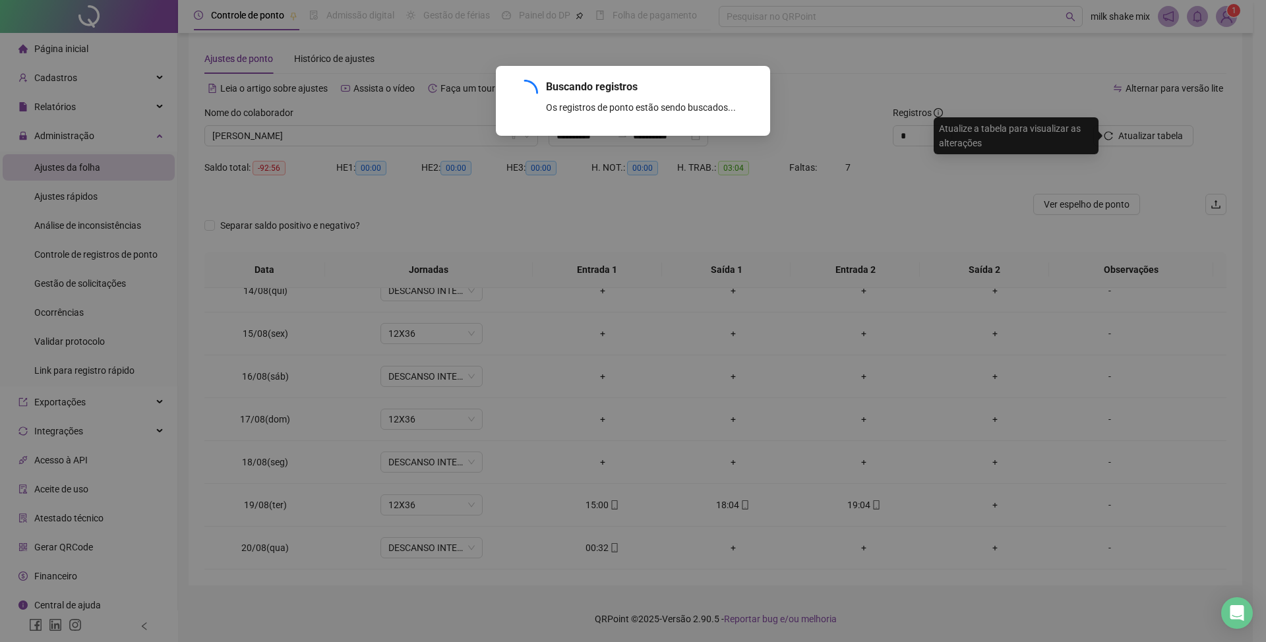
scroll to position [408, 0]
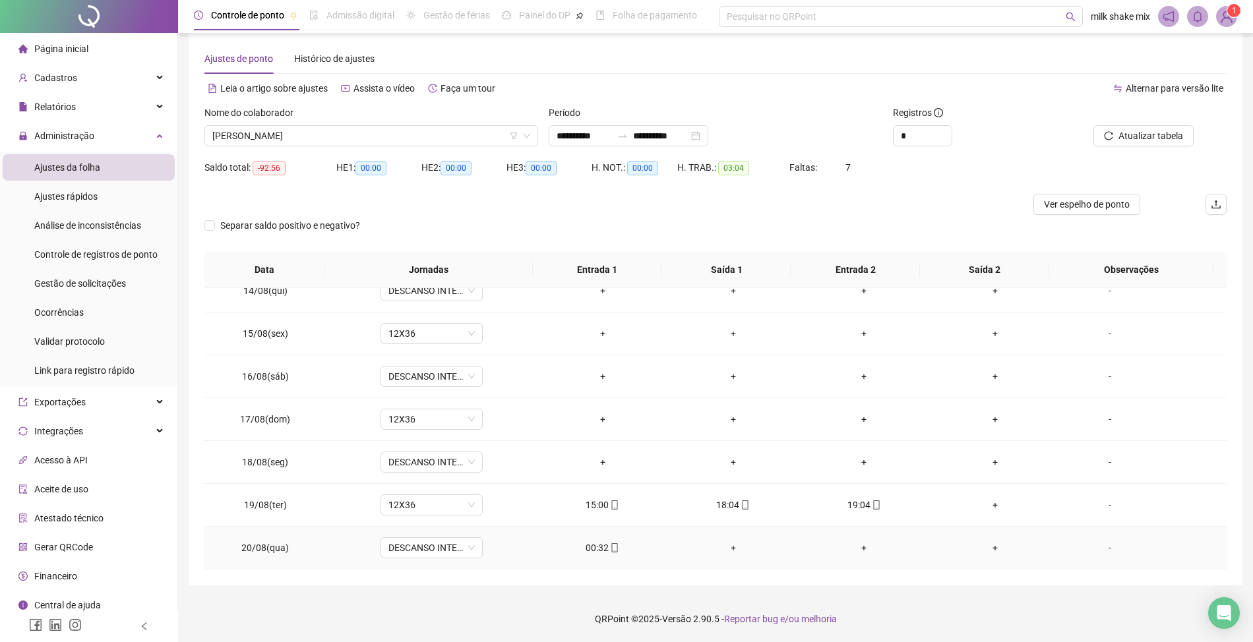
click at [590, 542] on div "00:32" at bounding box center [601, 548] width 109 height 15
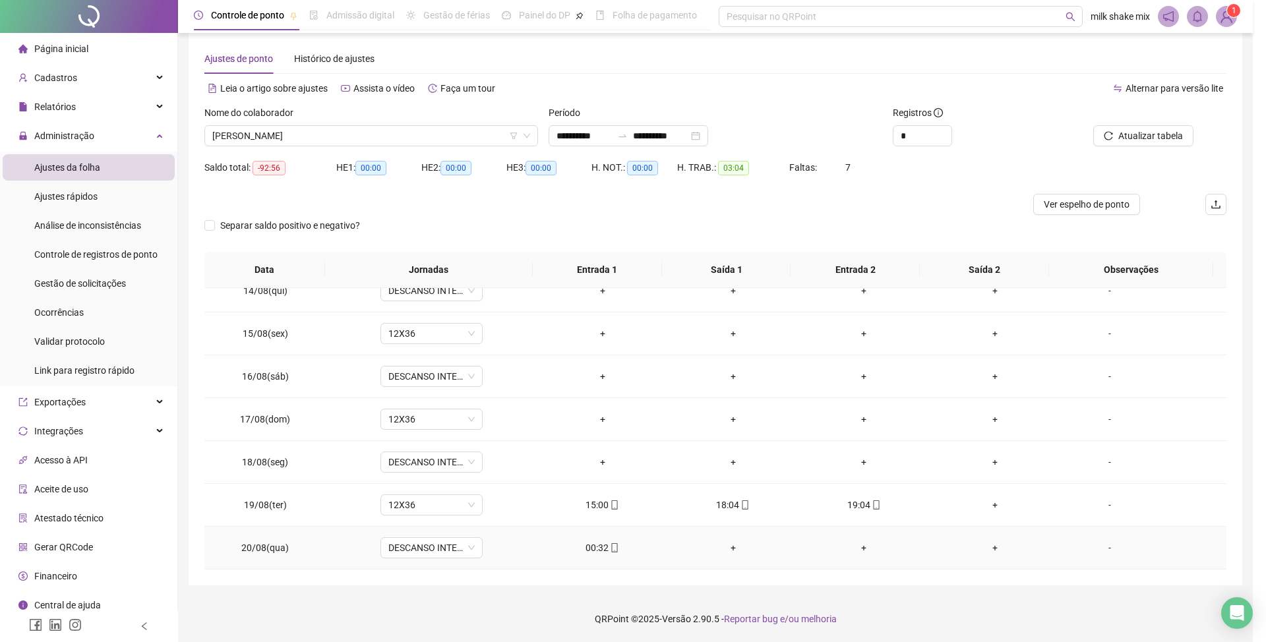
type input "**********"
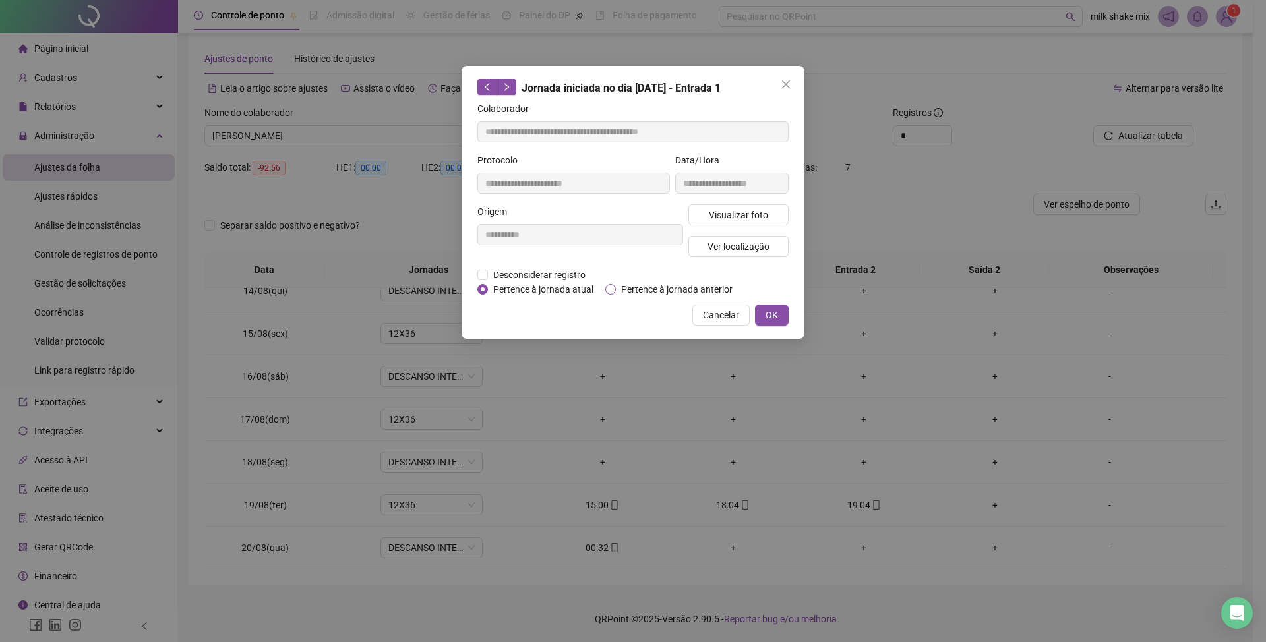
click at [665, 288] on span "Pertence à jornada anterior" at bounding box center [677, 289] width 122 height 15
click at [764, 328] on div "**********" at bounding box center [633, 202] width 343 height 273
click at [771, 323] on button "OK" at bounding box center [772, 315] width 34 height 21
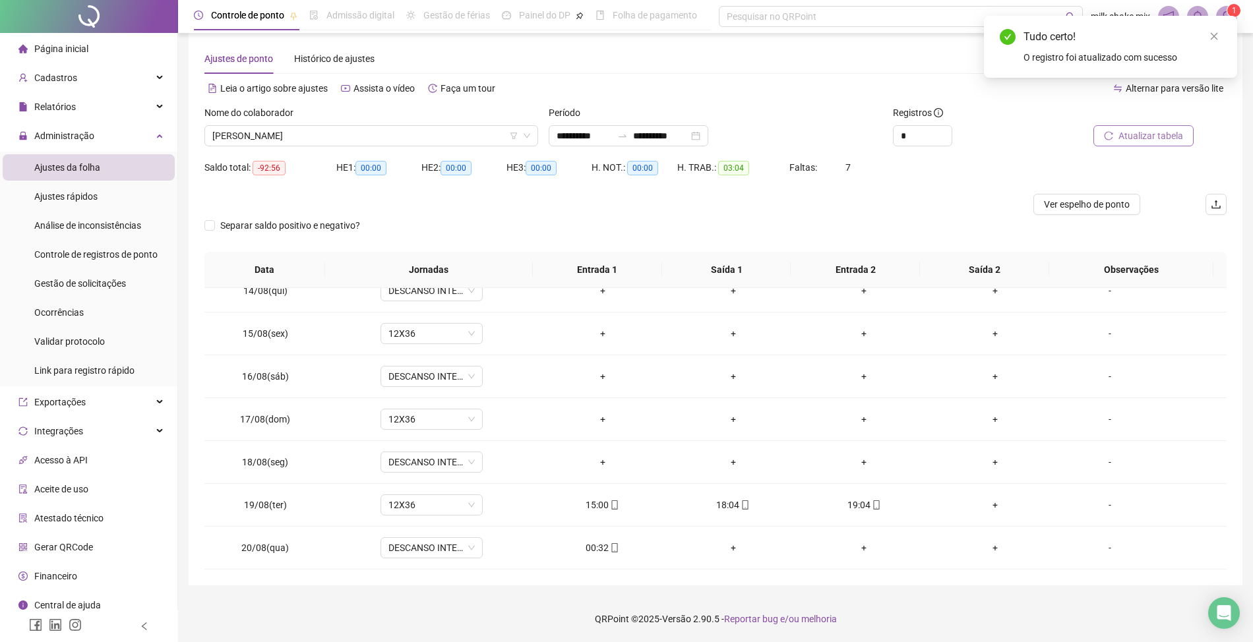
click at [1116, 140] on button "Atualizar tabela" at bounding box center [1144, 135] width 100 height 21
click at [485, 138] on span "[PERSON_NAME]" at bounding box center [371, 136] width 318 height 20
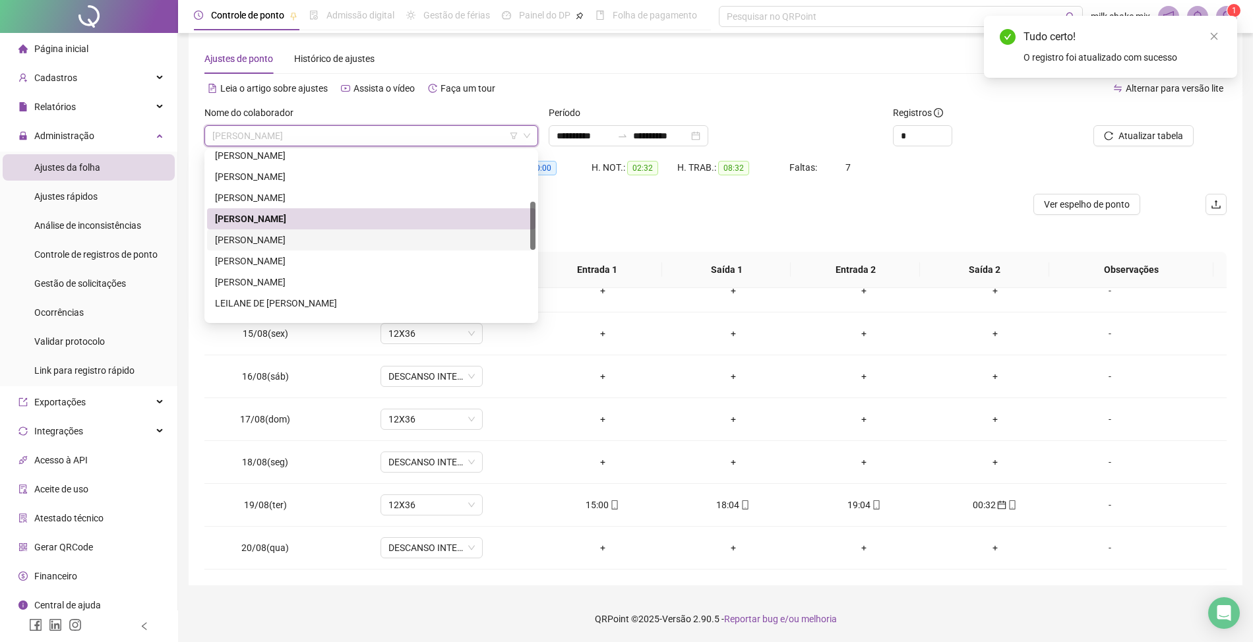
click at [338, 240] on div "[PERSON_NAME]" at bounding box center [371, 240] width 313 height 15
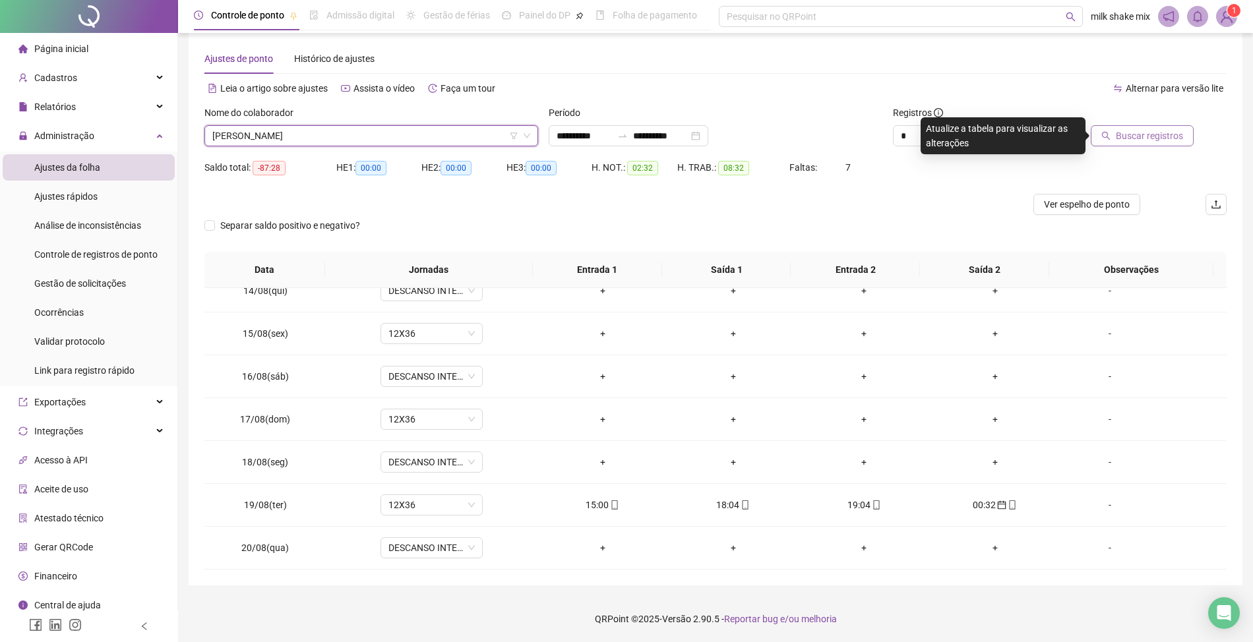
click at [1173, 129] on span "Buscar registros" at bounding box center [1149, 136] width 67 height 15
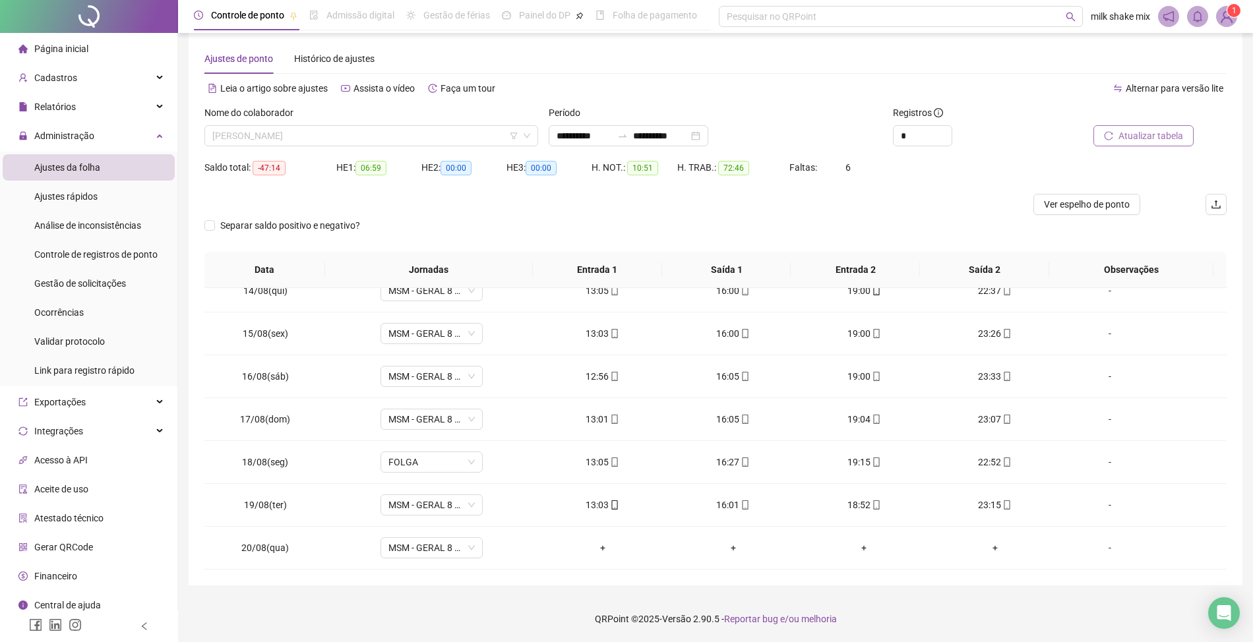
click at [375, 138] on span "[PERSON_NAME]" at bounding box center [371, 136] width 318 height 20
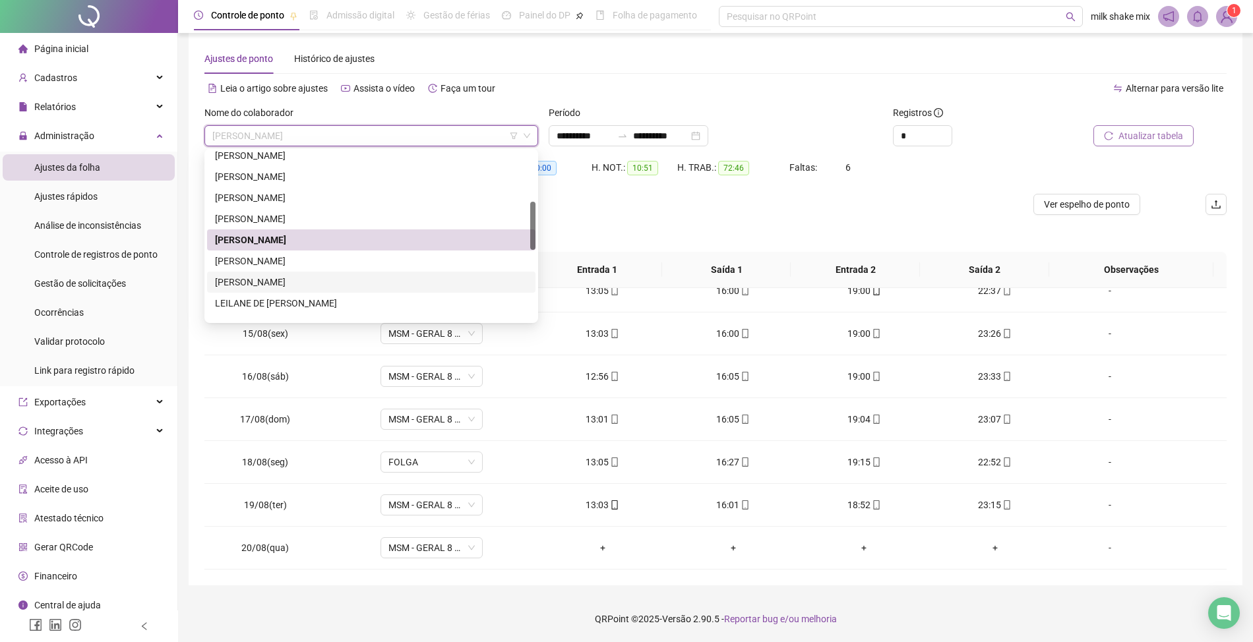
click at [259, 288] on div "[PERSON_NAME]" at bounding box center [371, 282] width 313 height 15
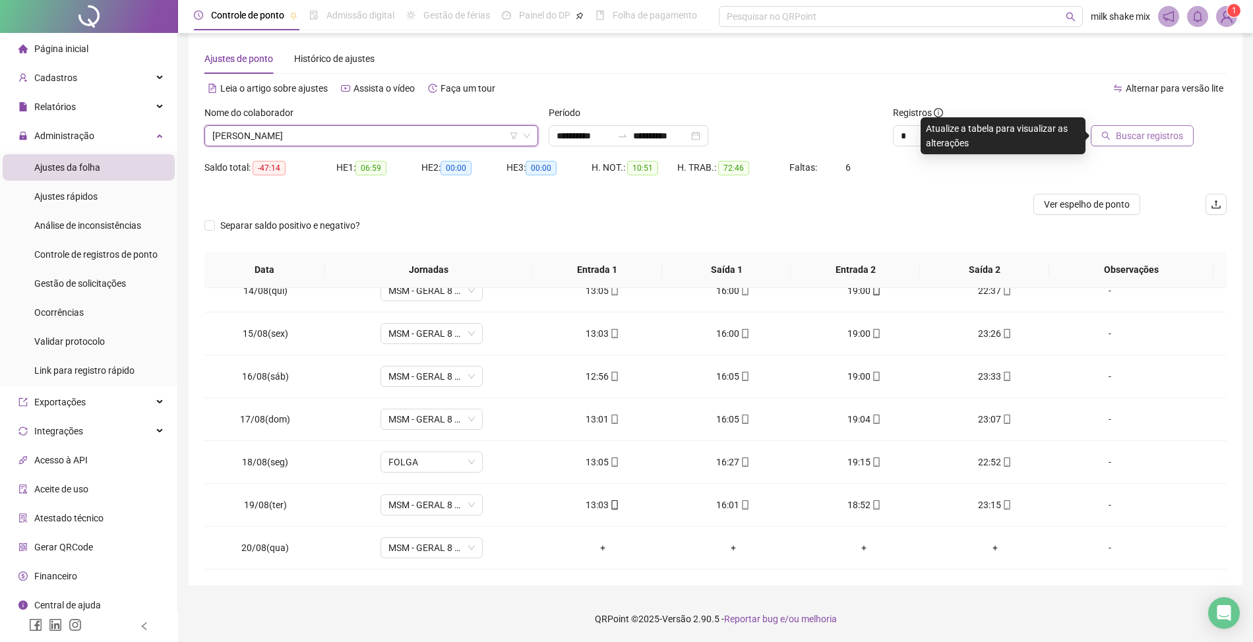
click at [1137, 142] on span "Buscar registros" at bounding box center [1149, 136] width 67 height 15
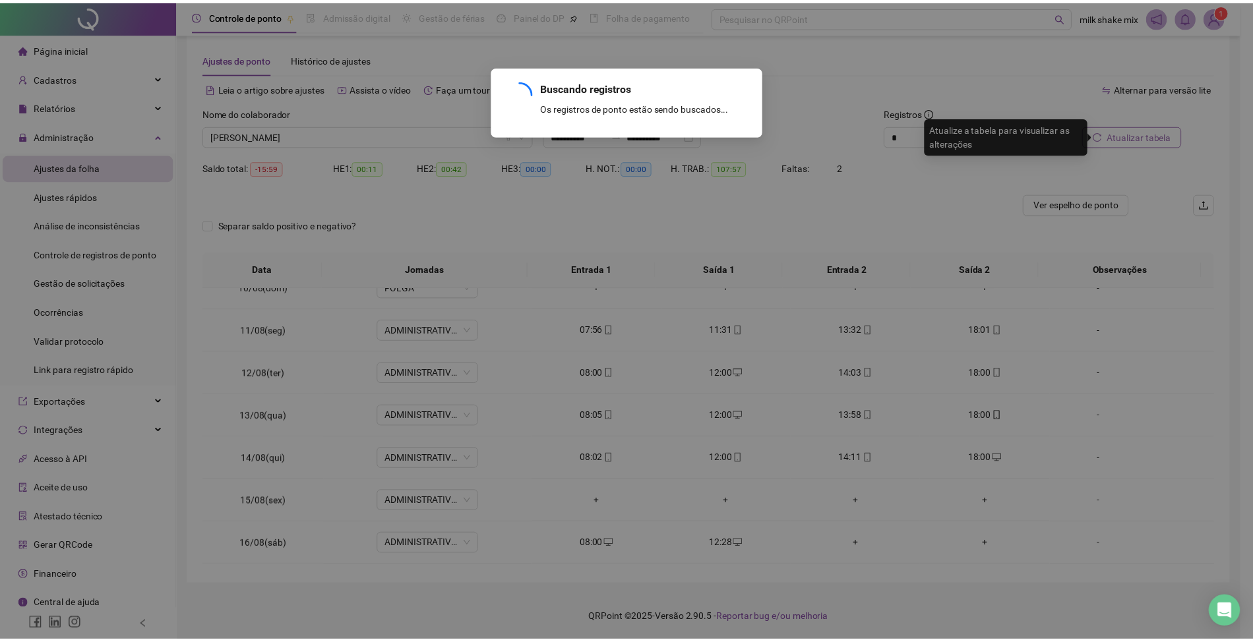
scroll to position [580, 0]
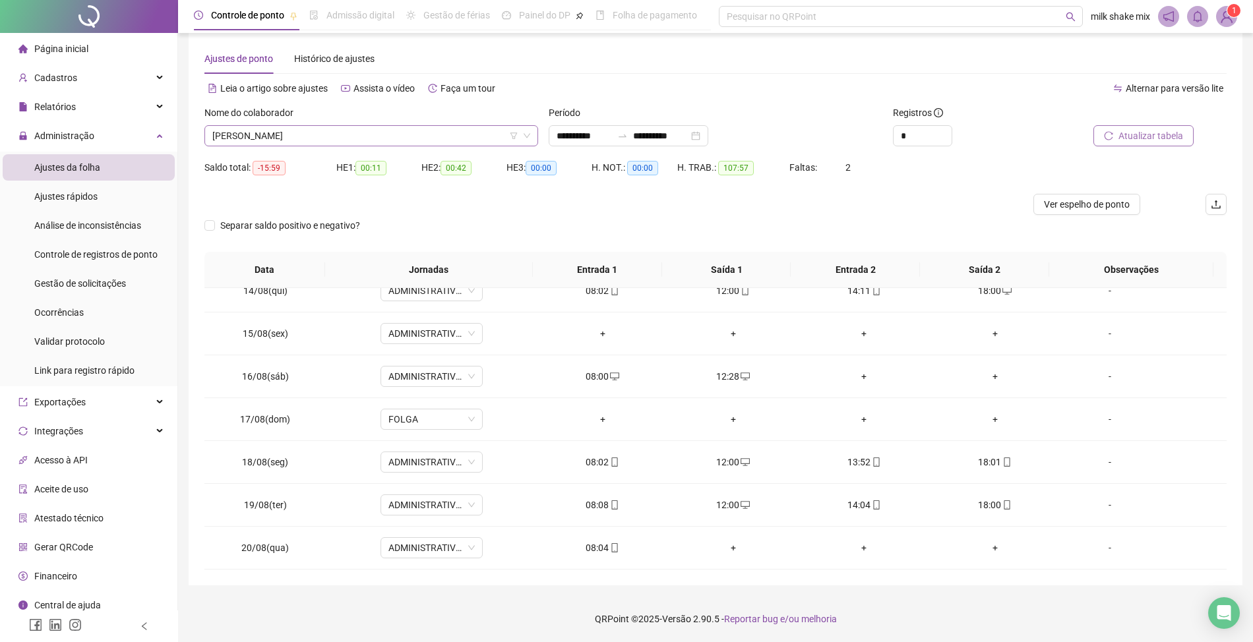
click at [431, 133] on span "[PERSON_NAME]" at bounding box center [371, 136] width 318 height 20
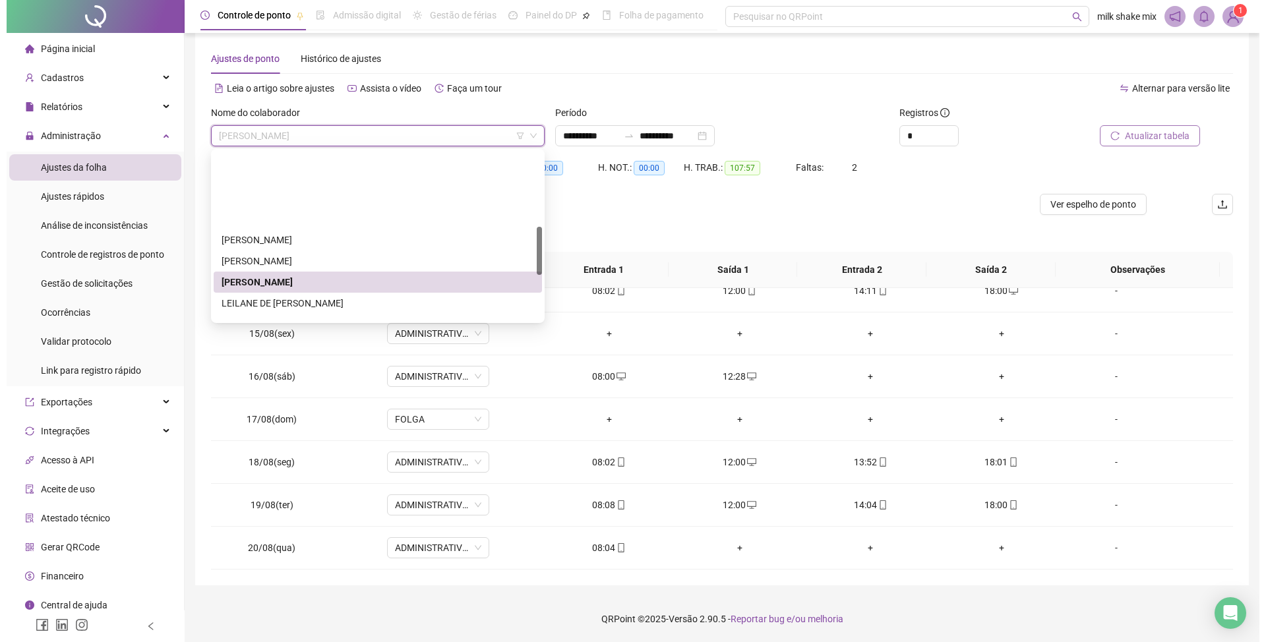
scroll to position [264, 0]
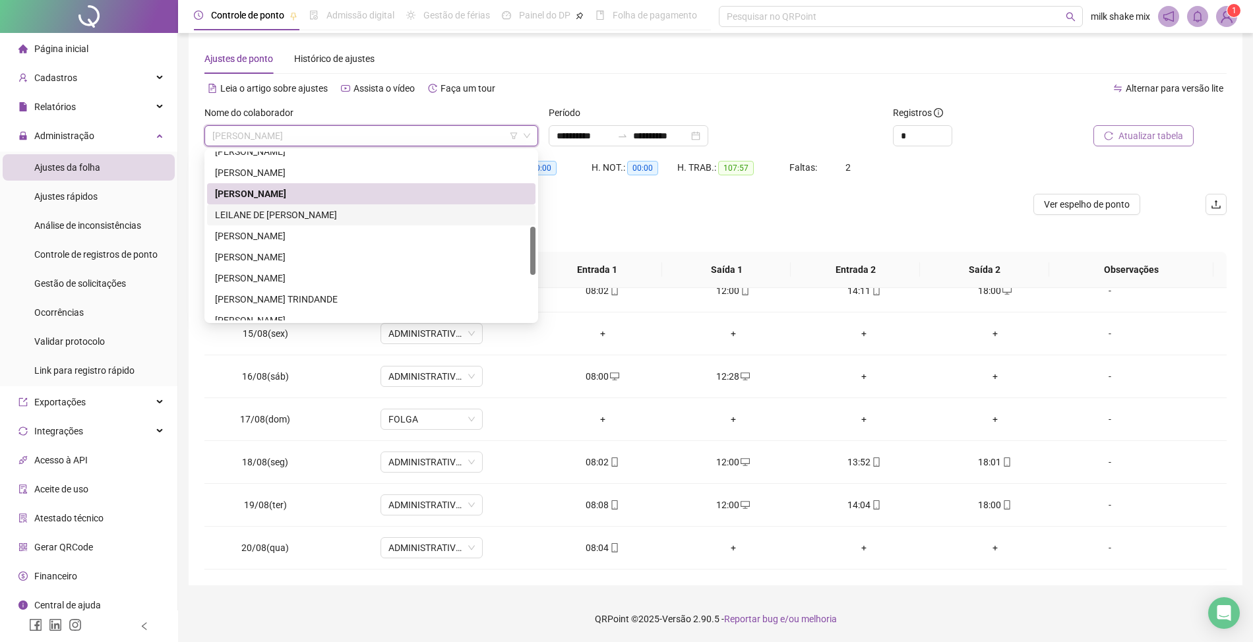
click at [253, 220] on div "LEILANE DE [PERSON_NAME]" at bounding box center [371, 215] width 313 height 15
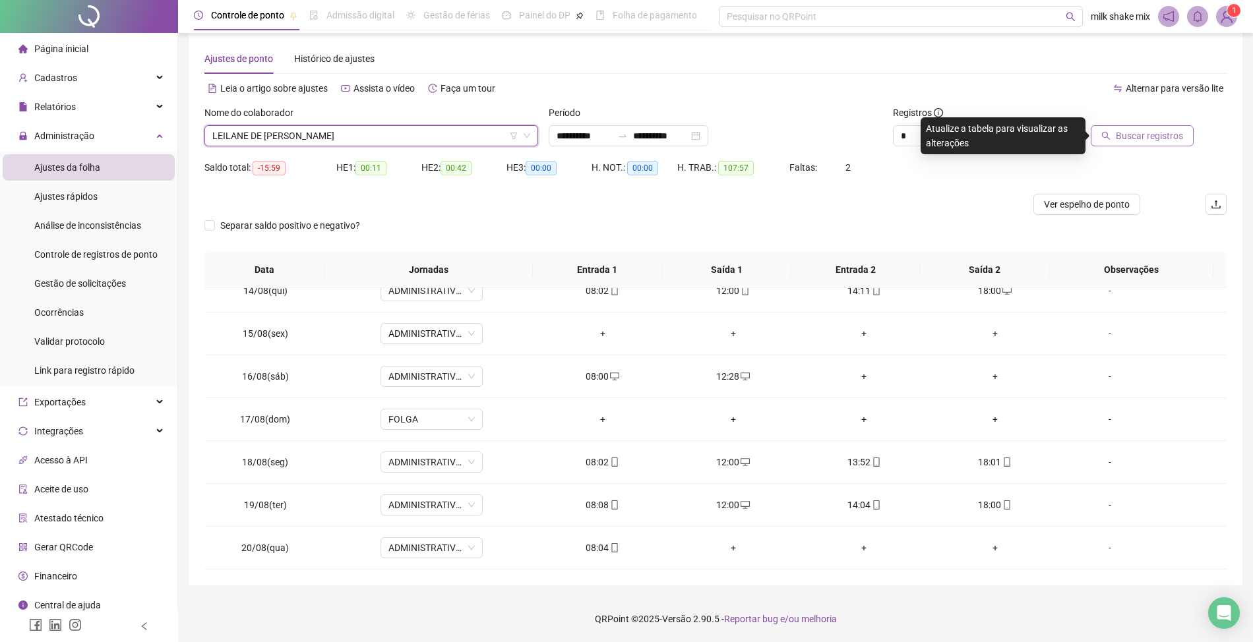
click at [1119, 135] on span "Buscar registros" at bounding box center [1149, 136] width 67 height 15
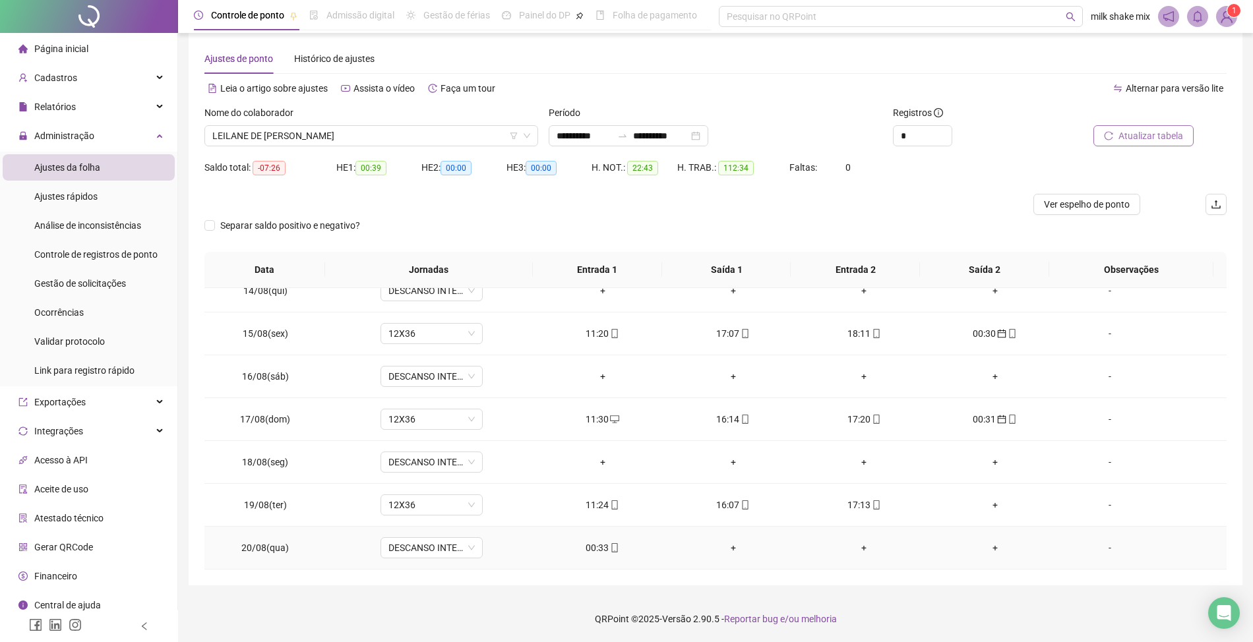
click at [600, 546] on div "00:33" at bounding box center [601, 548] width 109 height 15
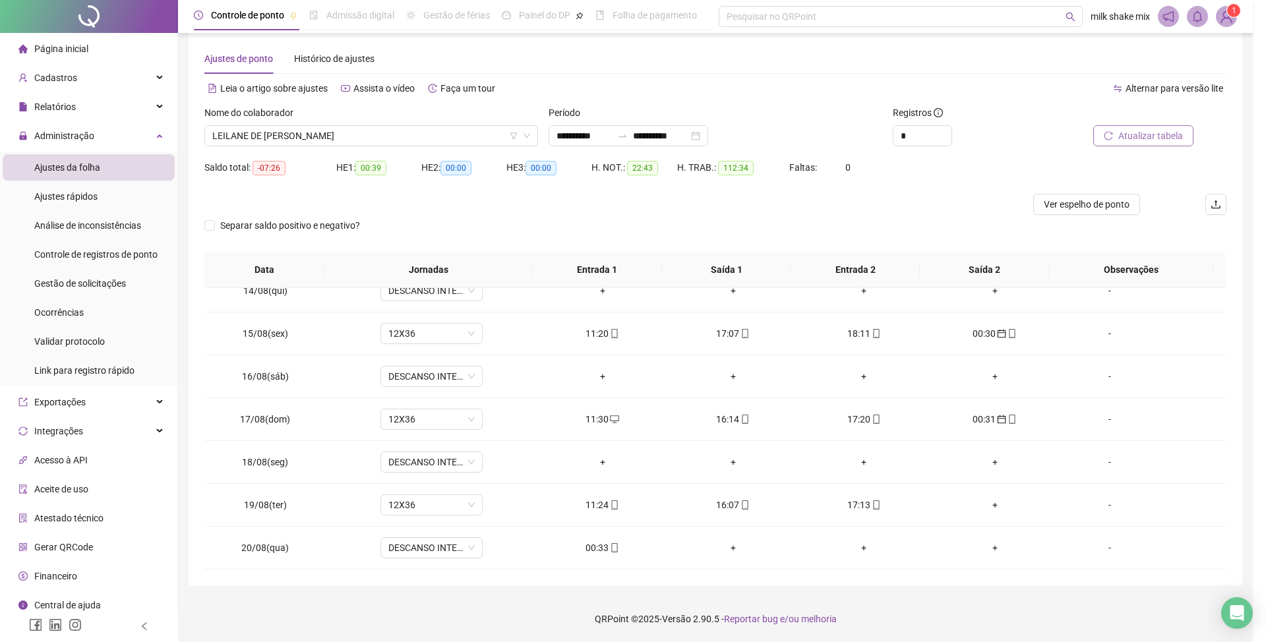
type input "**********"
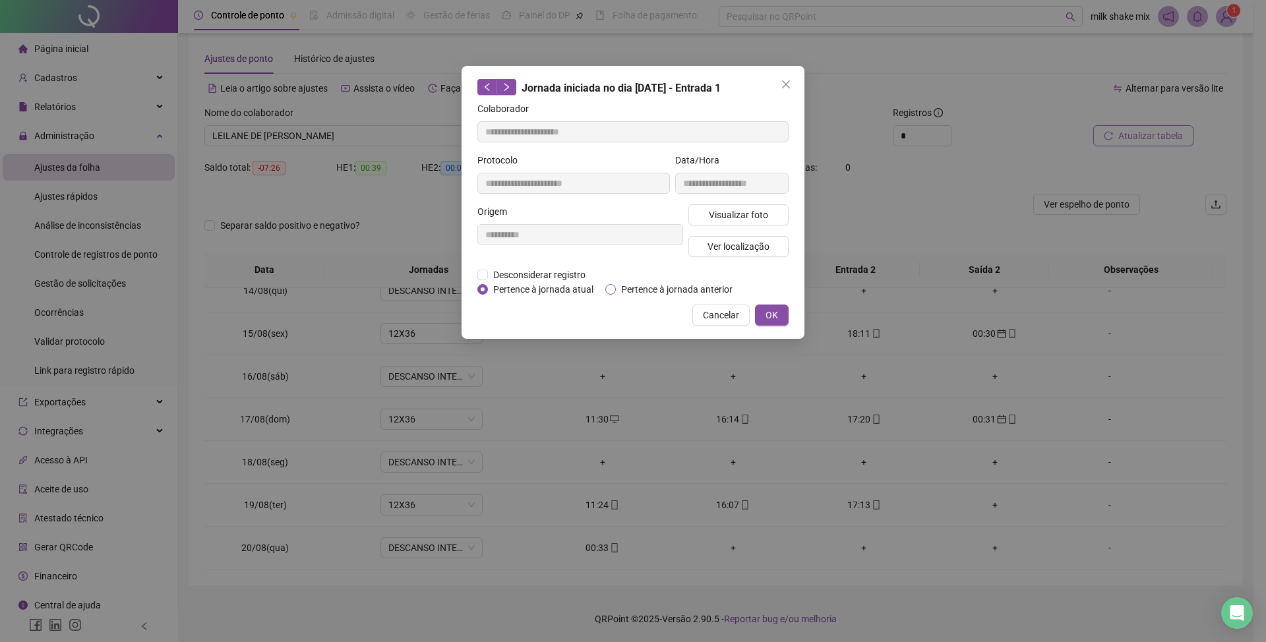
click at [665, 294] on span "Pertence à jornada anterior" at bounding box center [677, 289] width 122 height 15
click at [771, 311] on span "OK" at bounding box center [772, 315] width 13 height 15
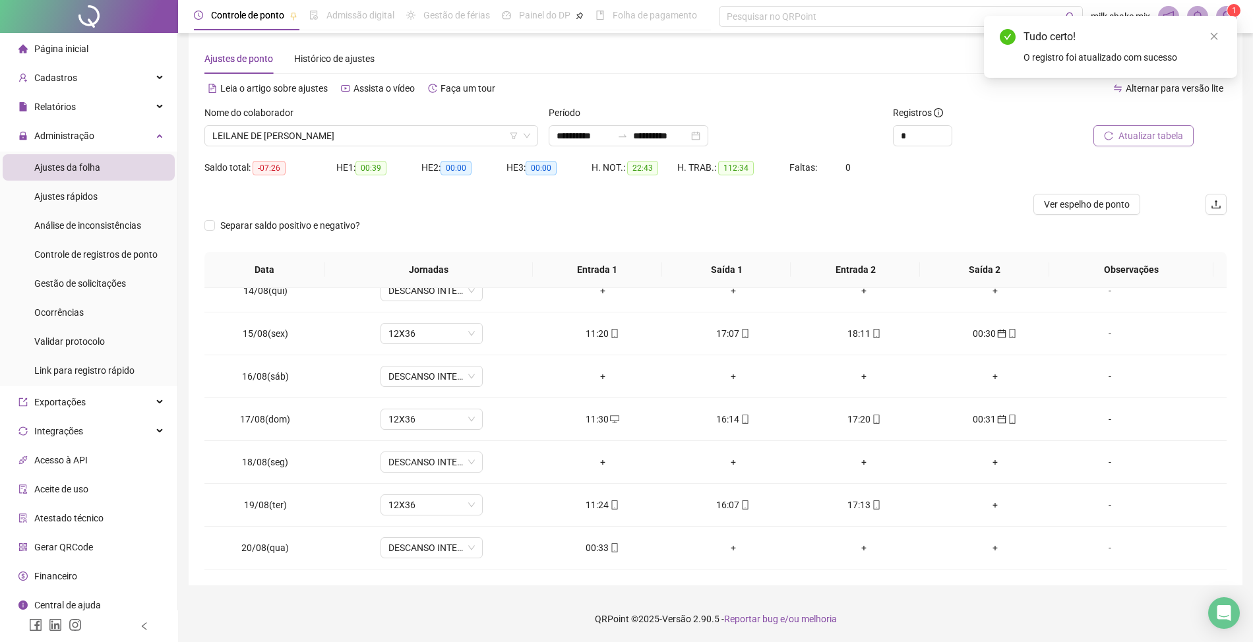
click at [1152, 135] on span "Atualizar tabela" at bounding box center [1151, 136] width 65 height 15
click at [393, 135] on span "LEILANE DE [PERSON_NAME]" at bounding box center [371, 136] width 318 height 20
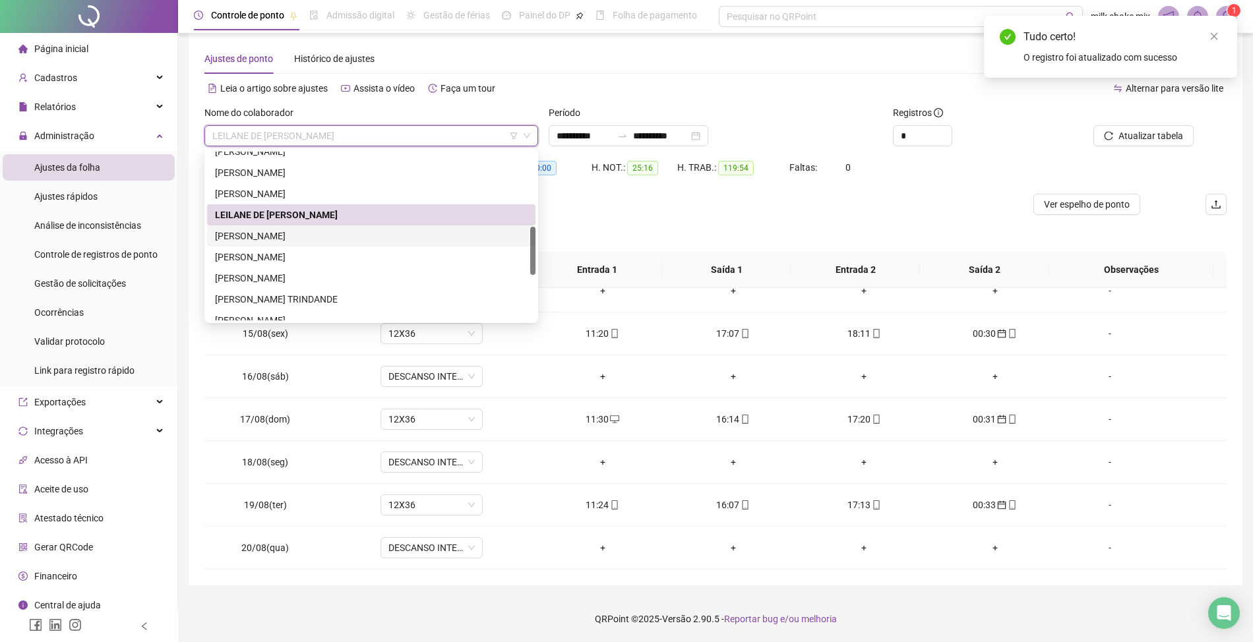
click at [293, 238] on div "[PERSON_NAME]" at bounding box center [371, 236] width 313 height 15
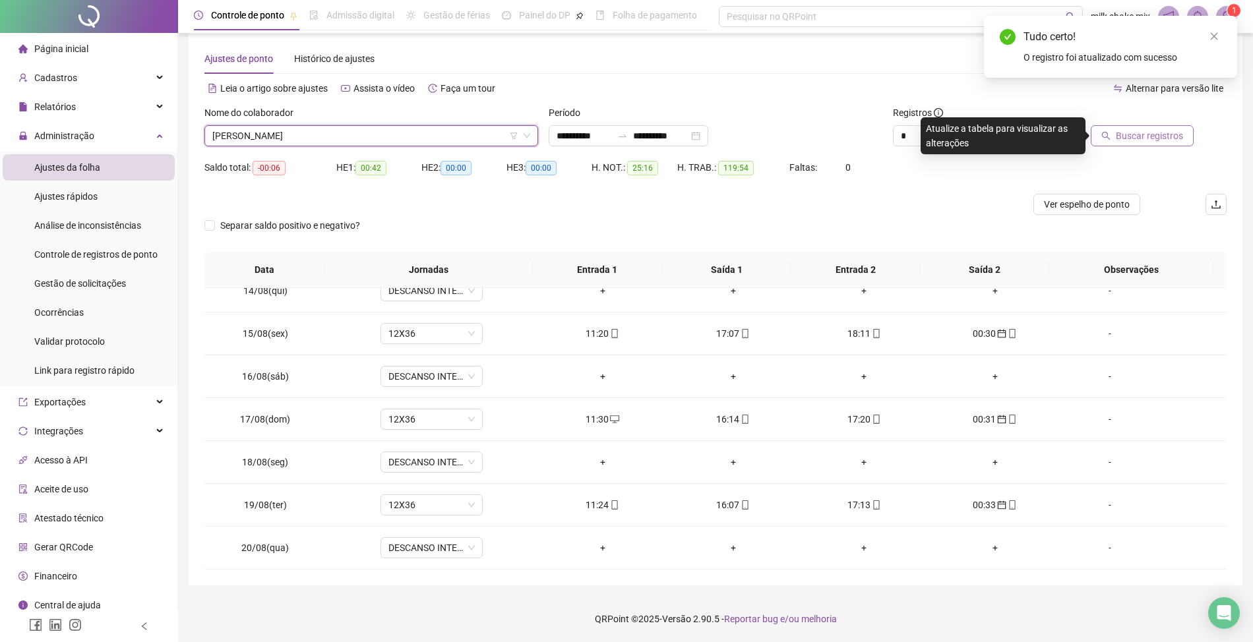
click at [1151, 146] on div "Buscar registros" at bounding box center [1146, 131] width 172 height 51
click at [1151, 146] on button "Buscar registros" at bounding box center [1142, 135] width 103 height 21
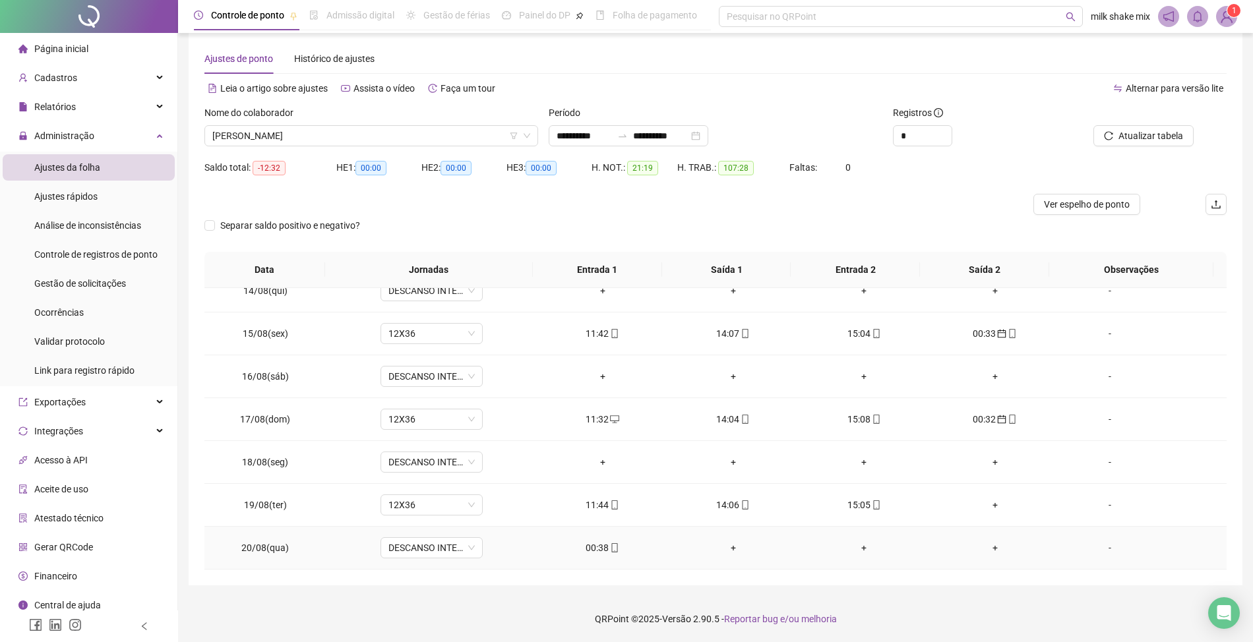
click at [610, 544] on icon "mobile" at bounding box center [614, 548] width 9 height 9
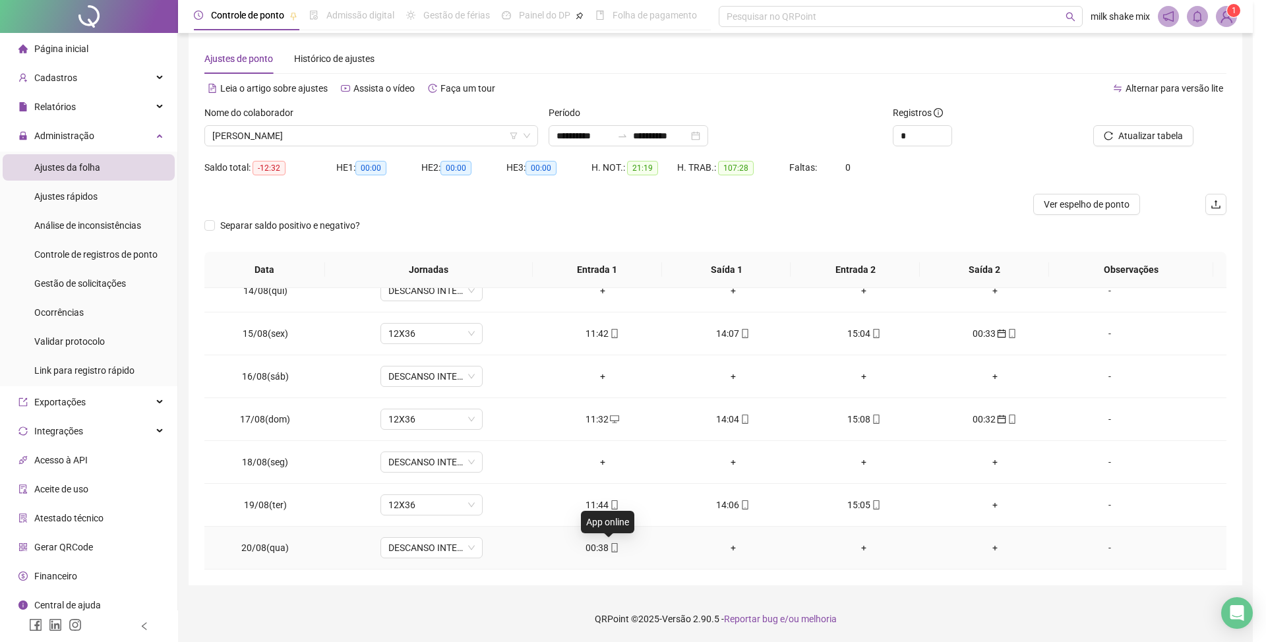
type input "**********"
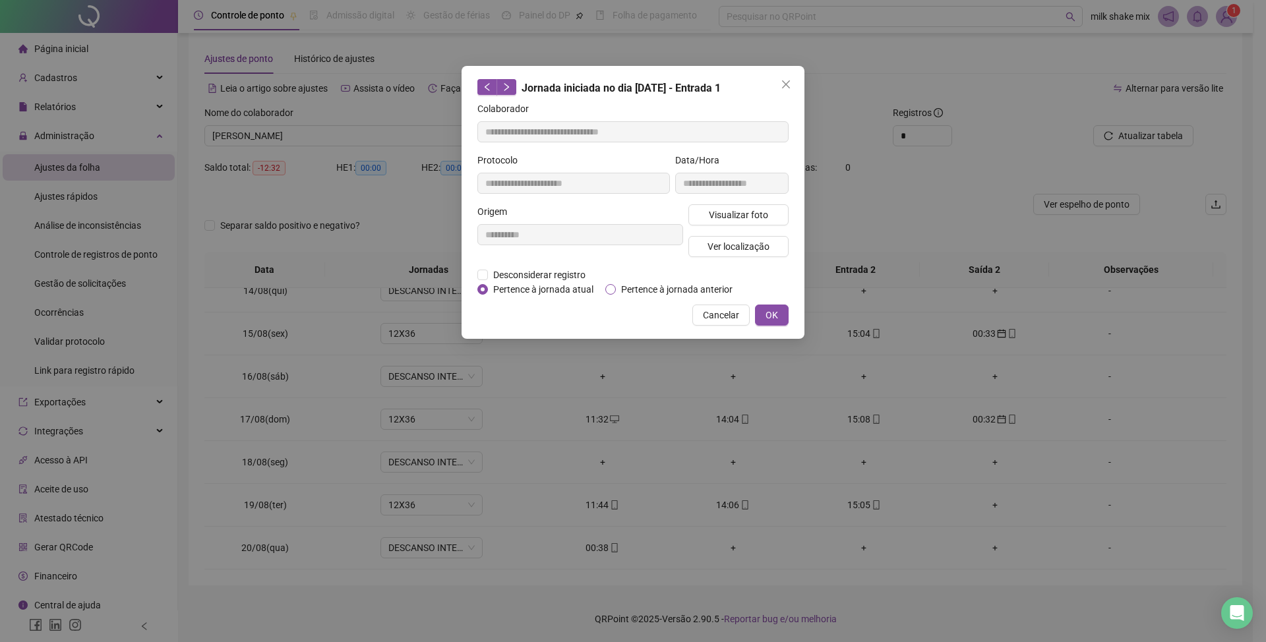
click at [649, 294] on span "Pertence à jornada anterior" at bounding box center [677, 289] width 122 height 15
click at [782, 318] on button "OK" at bounding box center [772, 315] width 34 height 21
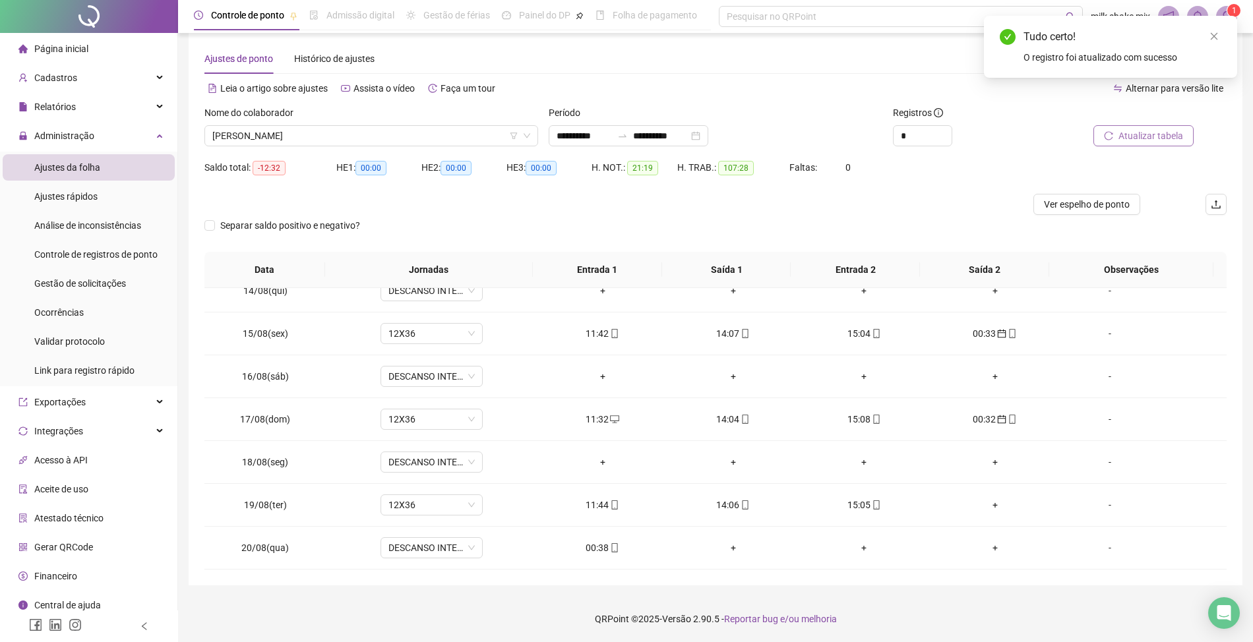
click at [1154, 142] on span "Atualizar tabela" at bounding box center [1151, 136] width 65 height 15
click at [439, 146] on div "[PERSON_NAME]" at bounding box center [371, 135] width 334 height 21
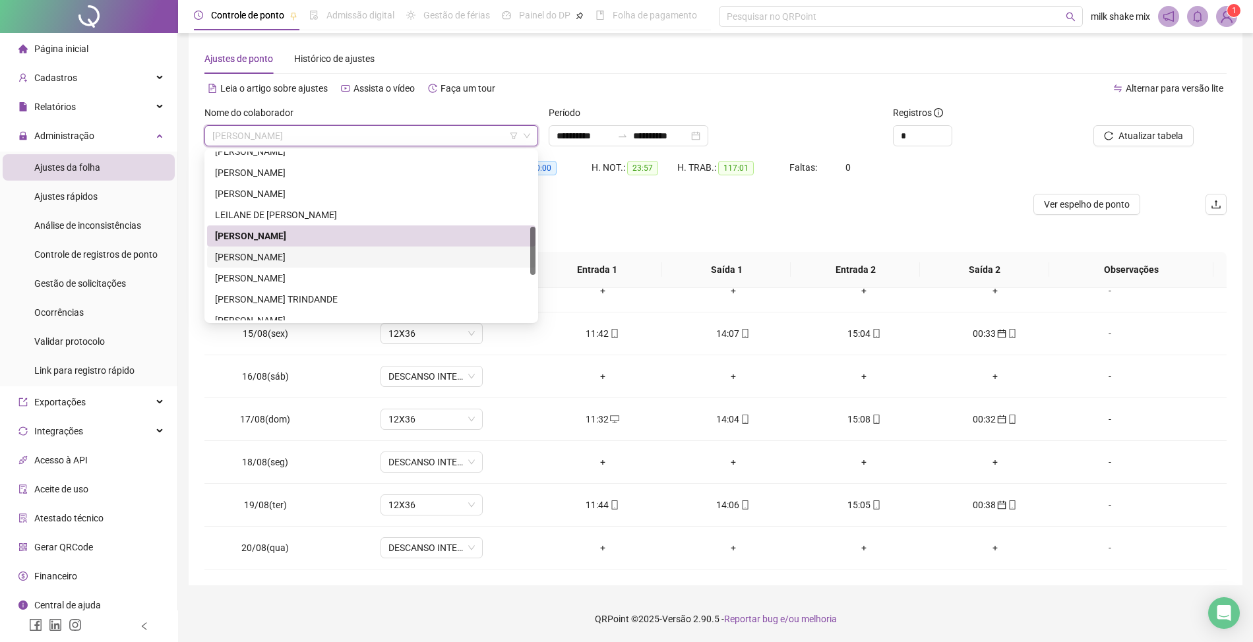
click at [290, 262] on div "[PERSON_NAME]" at bounding box center [371, 257] width 313 height 15
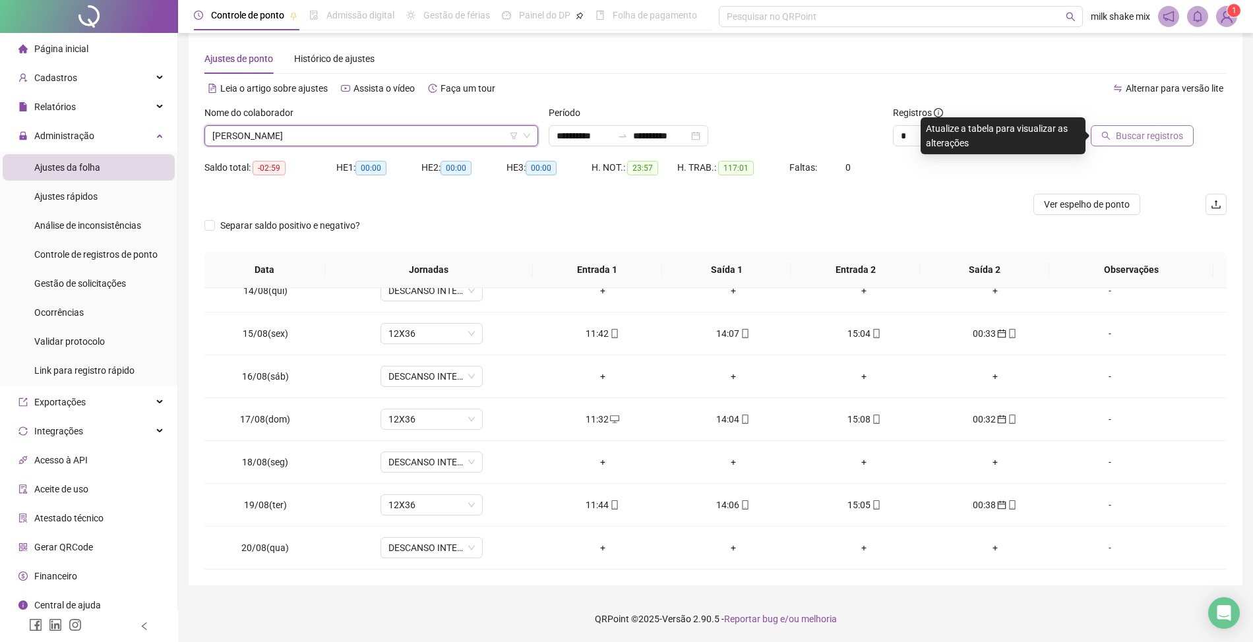
click at [1133, 137] on span "Buscar registros" at bounding box center [1149, 136] width 67 height 15
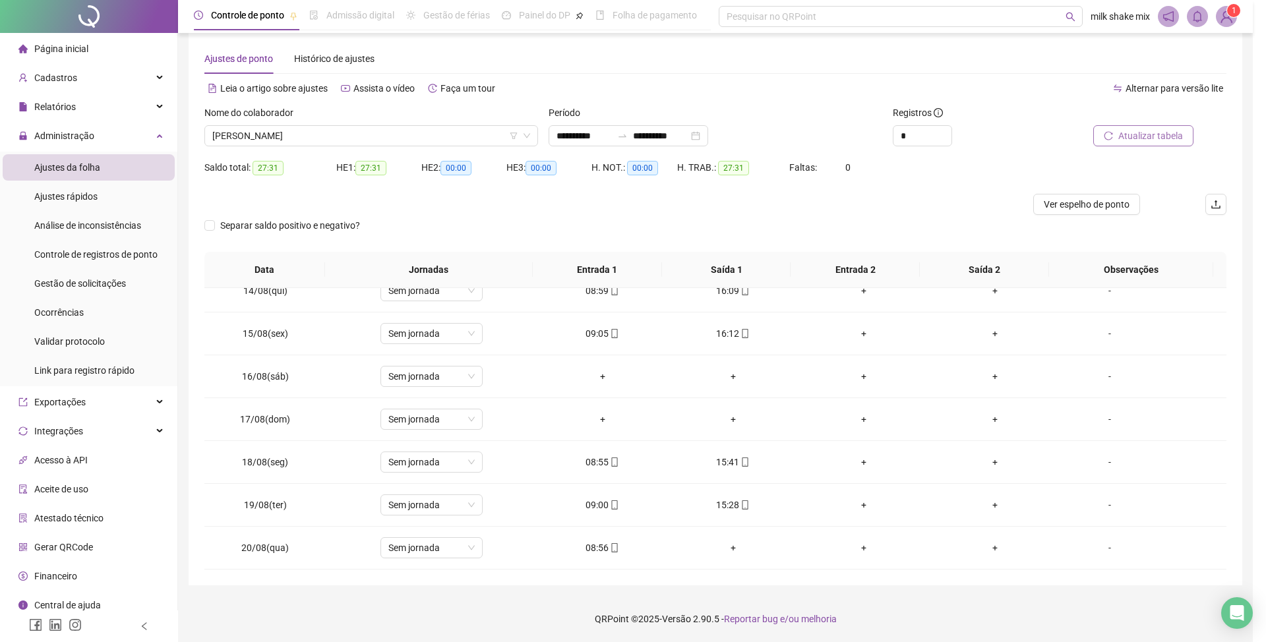
scroll to position [20, 0]
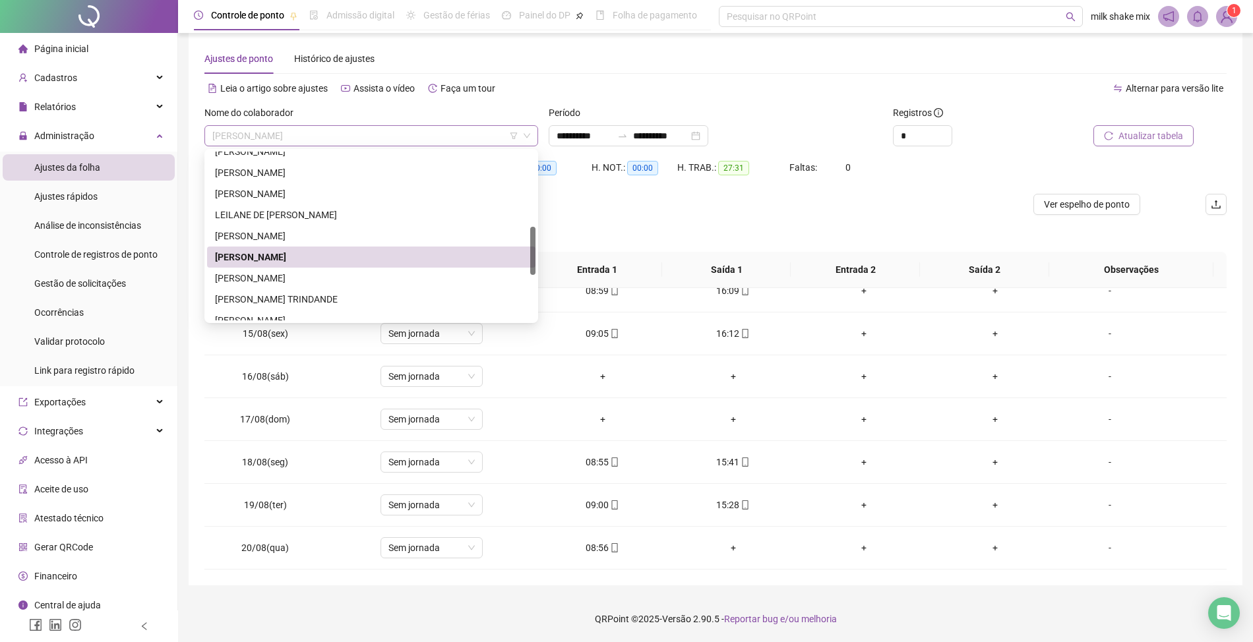
click at [427, 142] on span "[PERSON_NAME]" at bounding box center [371, 136] width 318 height 20
click at [299, 309] on div "[PERSON_NAME] TRINDANDE" at bounding box center [371, 299] width 328 height 21
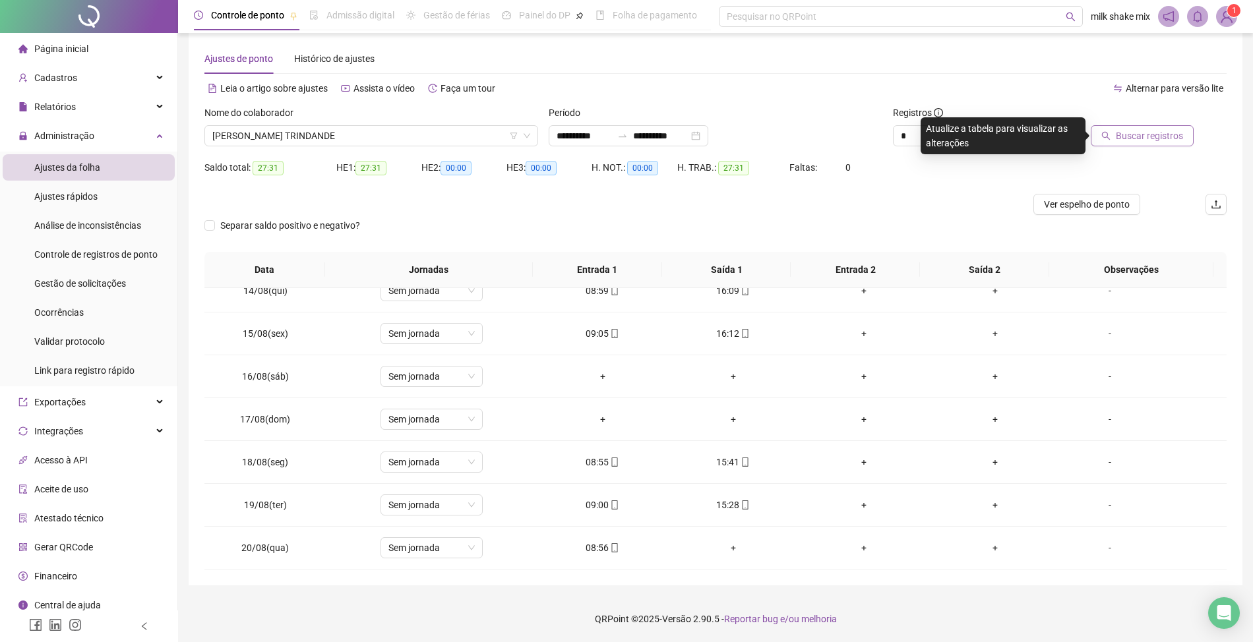
click at [1157, 138] on span "Buscar registros" at bounding box center [1149, 136] width 67 height 15
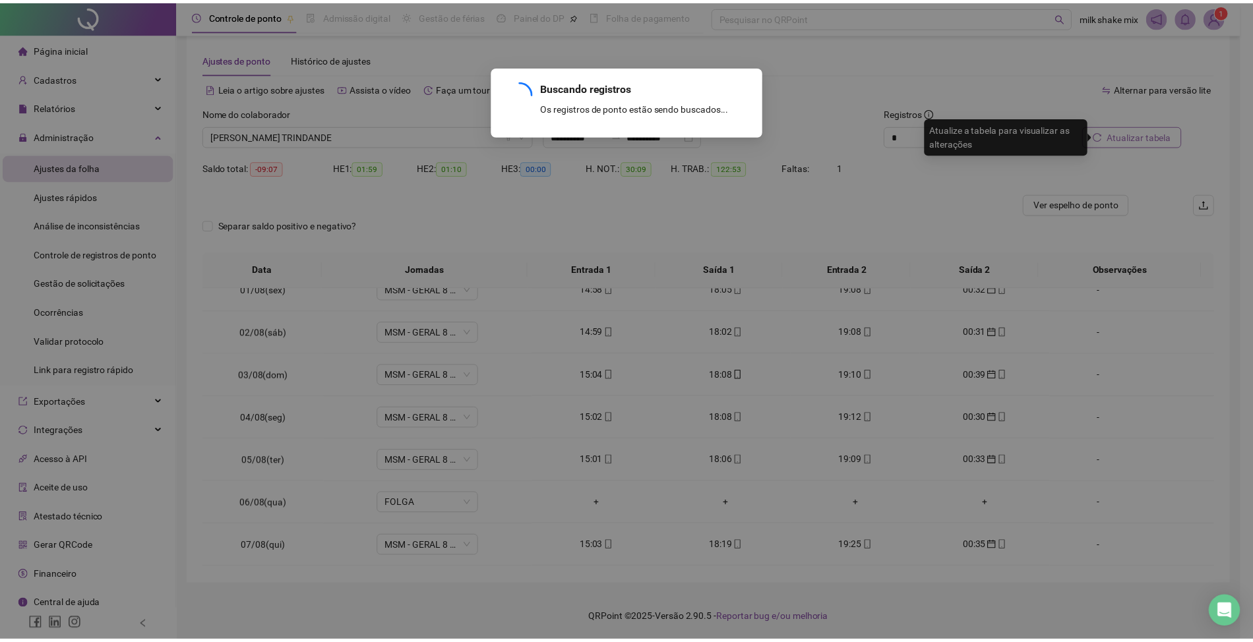
scroll to position [580, 0]
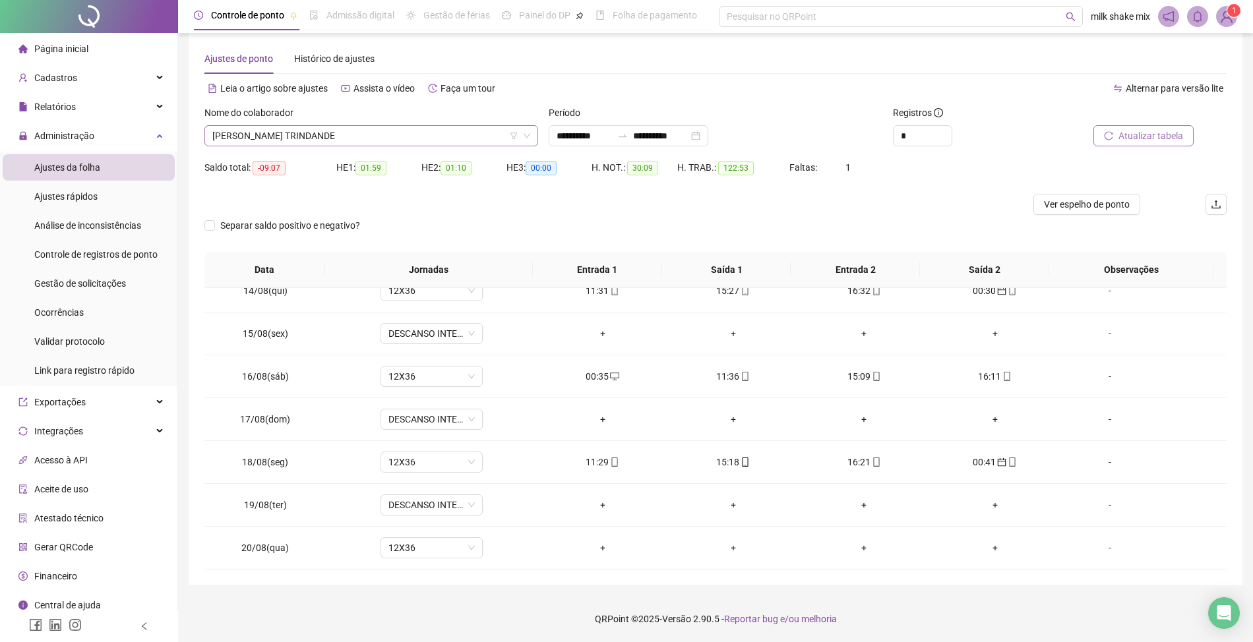
drag, startPoint x: 384, startPoint y: 124, endPoint x: 383, endPoint y: 135, distance: 11.3
click at [388, 124] on div "Nome do colaborador" at bounding box center [371, 116] width 334 height 20
drag, startPoint x: 417, startPoint y: 135, endPoint x: 465, endPoint y: 119, distance: 50.9
click at [418, 135] on span "[PERSON_NAME] TRINDANDE" at bounding box center [371, 136] width 318 height 20
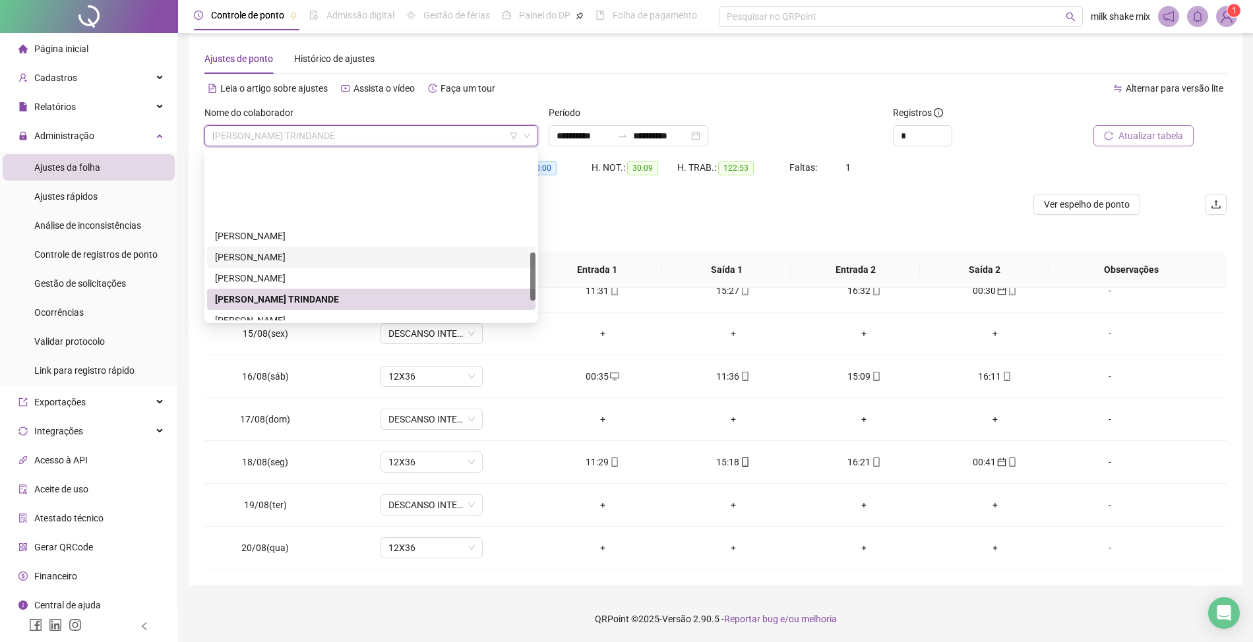
scroll to position [352, 0]
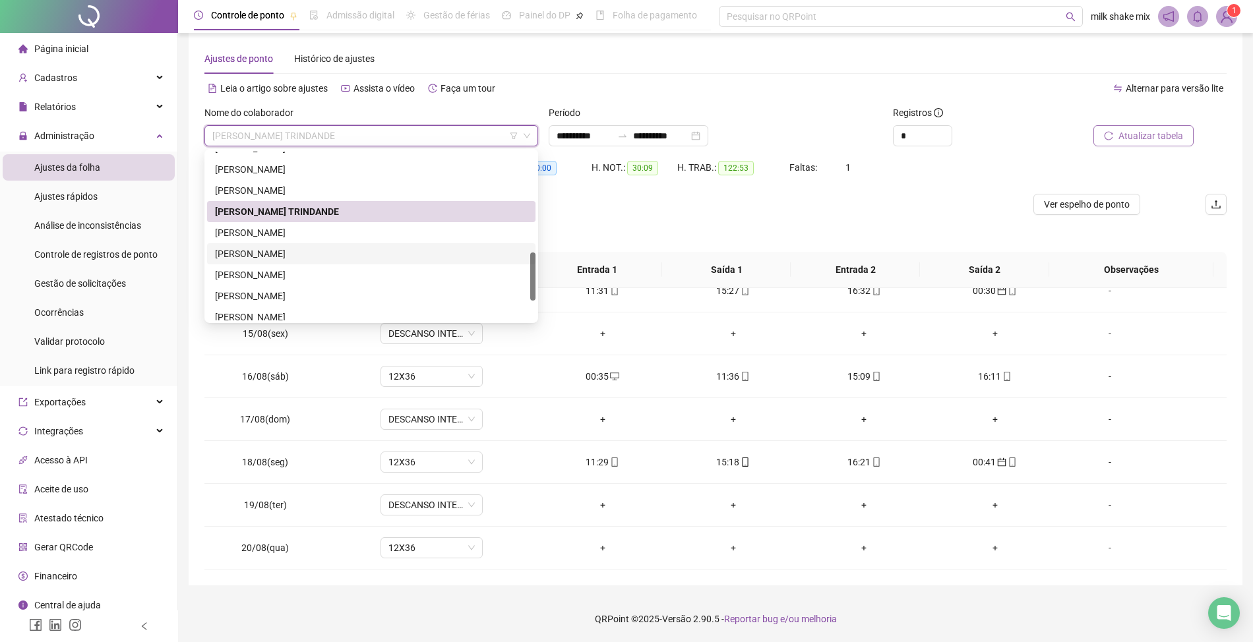
click at [286, 249] on div "[PERSON_NAME]" at bounding box center [371, 254] width 313 height 15
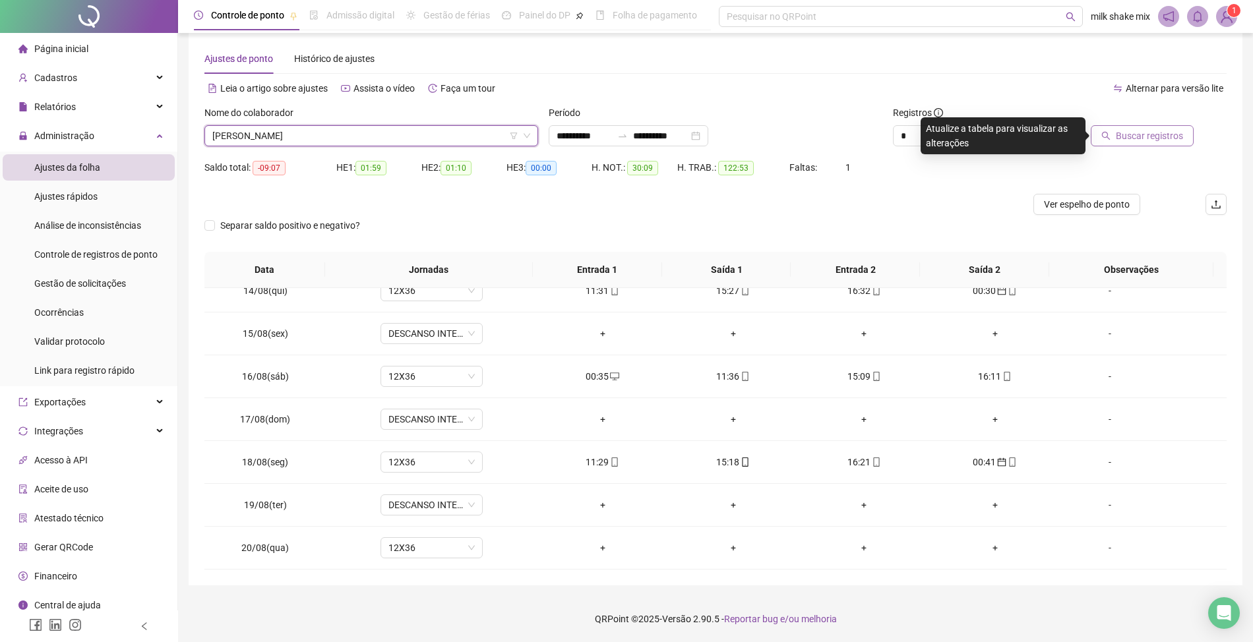
click at [1157, 140] on span "Buscar registros" at bounding box center [1149, 136] width 67 height 15
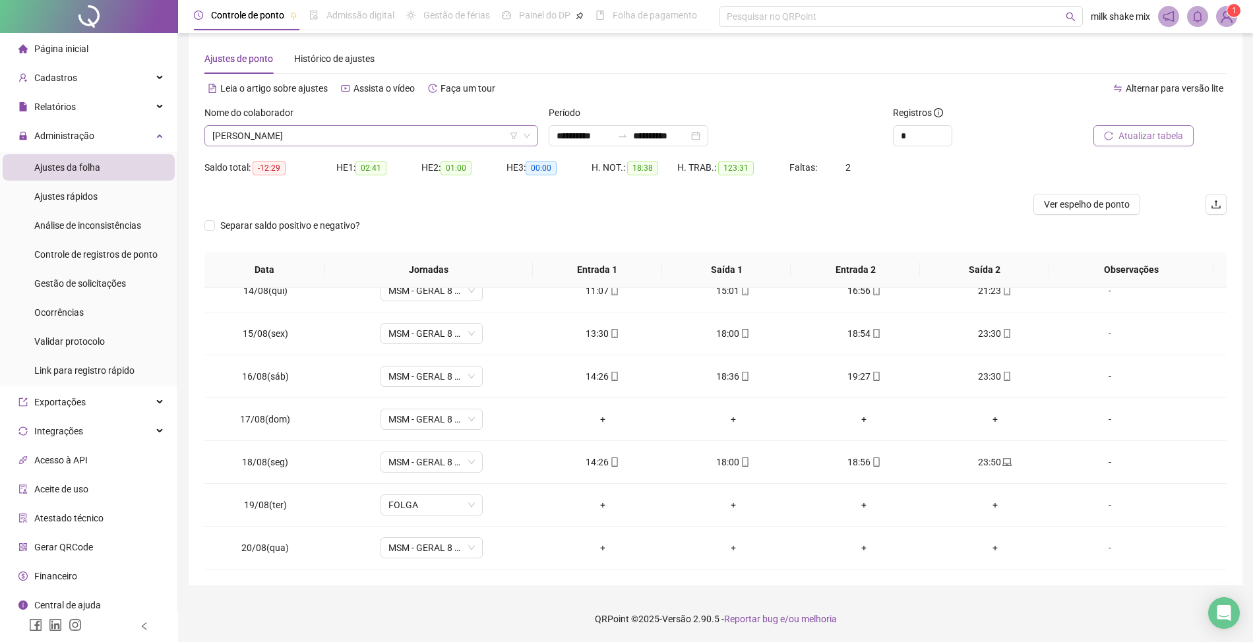
click at [425, 132] on span "[PERSON_NAME]" at bounding box center [371, 136] width 318 height 20
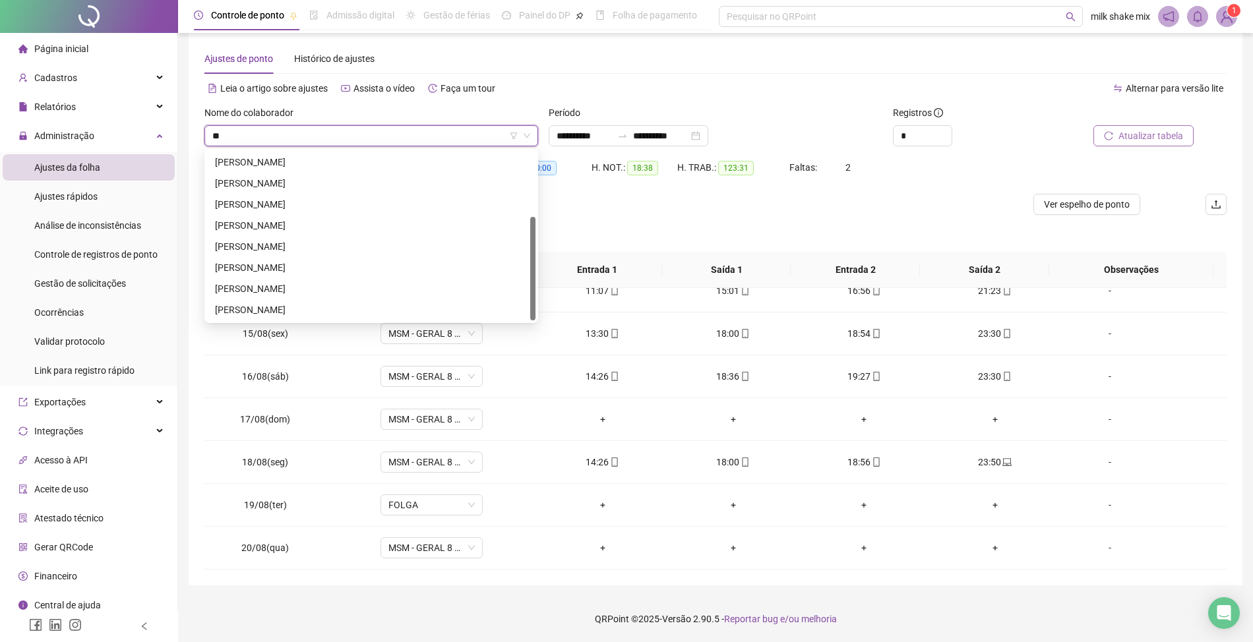
scroll to position [106, 0]
type input "**"
click at [109, 80] on div "Cadastros" at bounding box center [89, 78] width 172 height 26
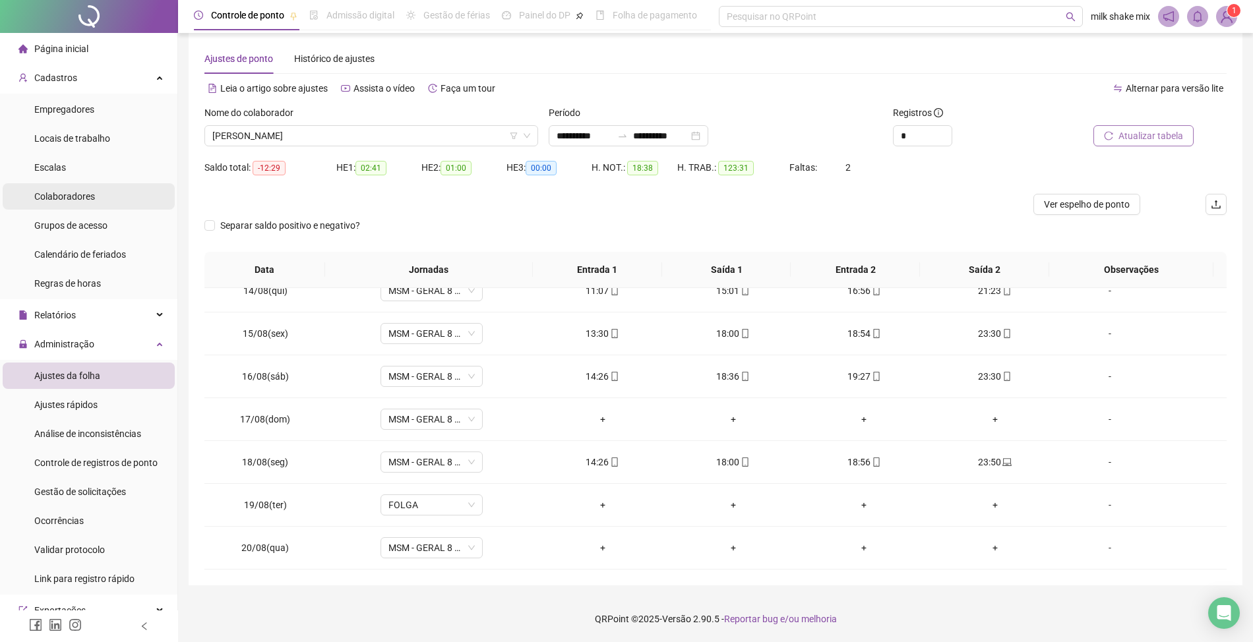
click at [69, 193] on span "Colaboradores" at bounding box center [64, 196] width 61 height 11
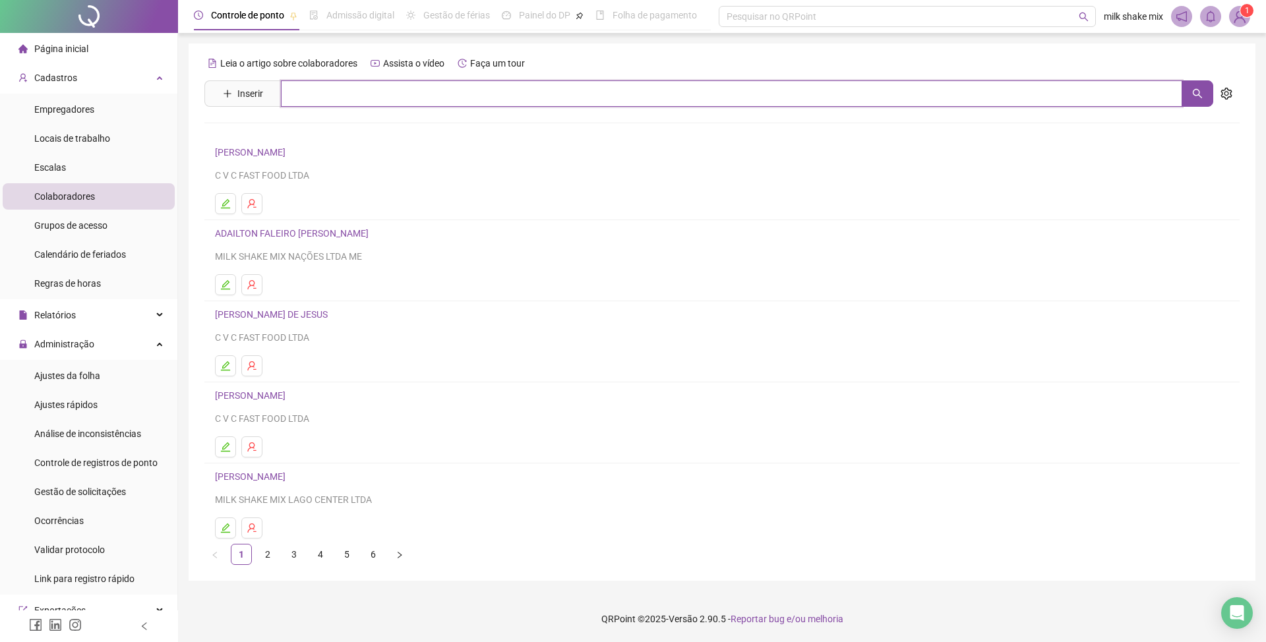
click at [361, 91] on input "text" at bounding box center [732, 93] width 902 height 26
type input "******"
click at [309, 151] on div "[PERSON_NAME] Inativo [PERSON_NAME] Inativo" at bounding box center [722, 149] width 1036 height 84
click at [356, 88] on input "******" at bounding box center [732, 93] width 902 height 26
click at [232, 164] on link "[PERSON_NAME] Inativo" at bounding box center [285, 161] width 113 height 11
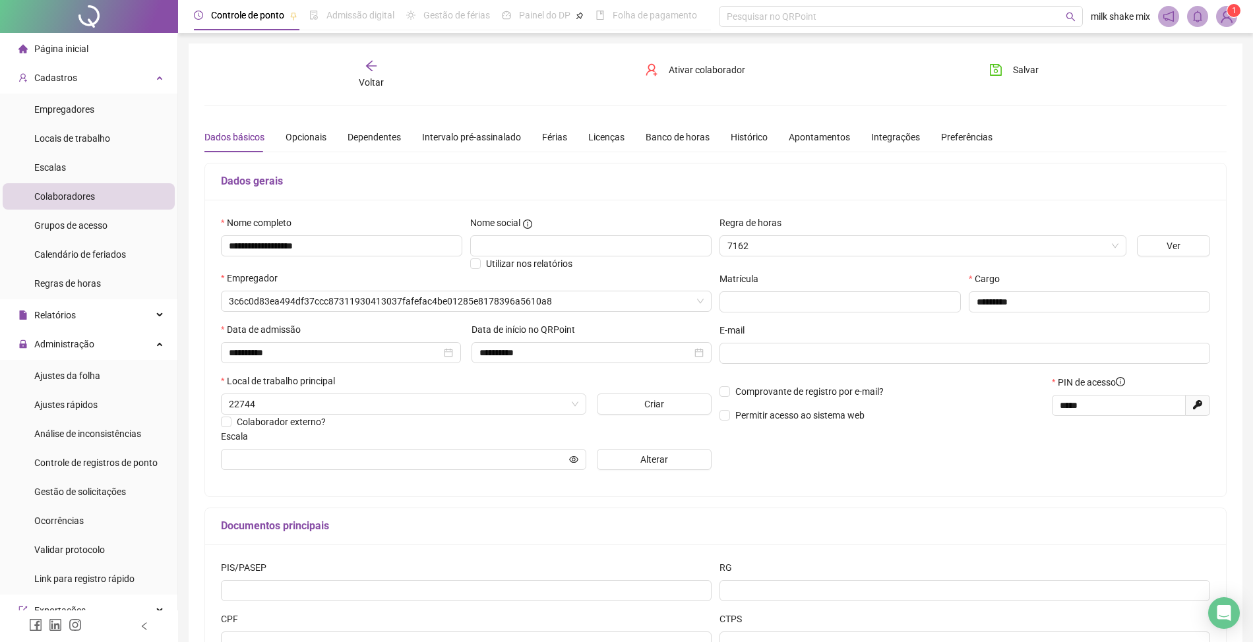
type input "*****"
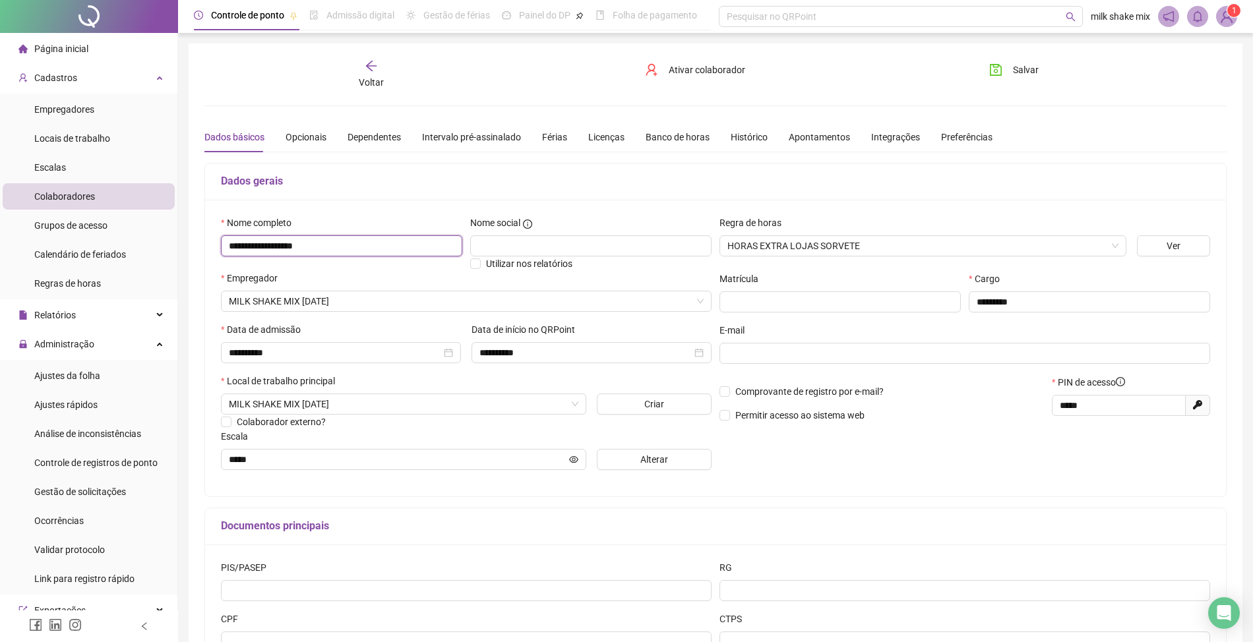
drag, startPoint x: 363, startPoint y: 251, endPoint x: 146, endPoint y: 233, distance: 217.8
click at [174, 233] on div "**********" at bounding box center [626, 376] width 1253 height 753
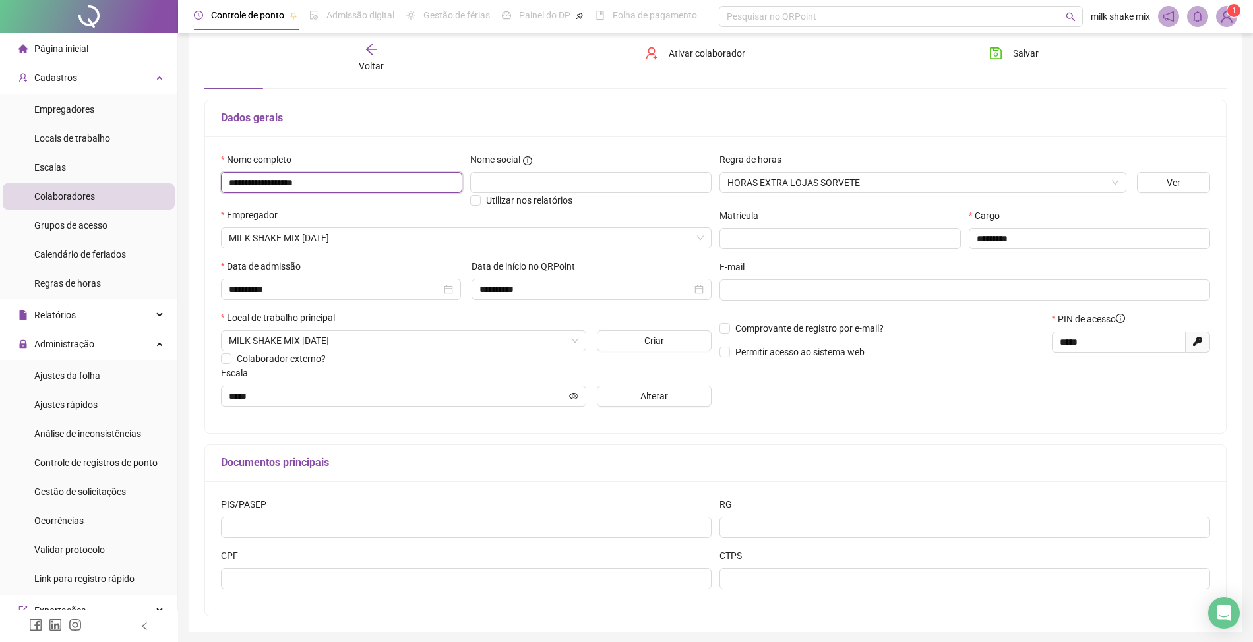
scroll to position [112, 0]
